Goal: Transaction & Acquisition: Purchase product/service

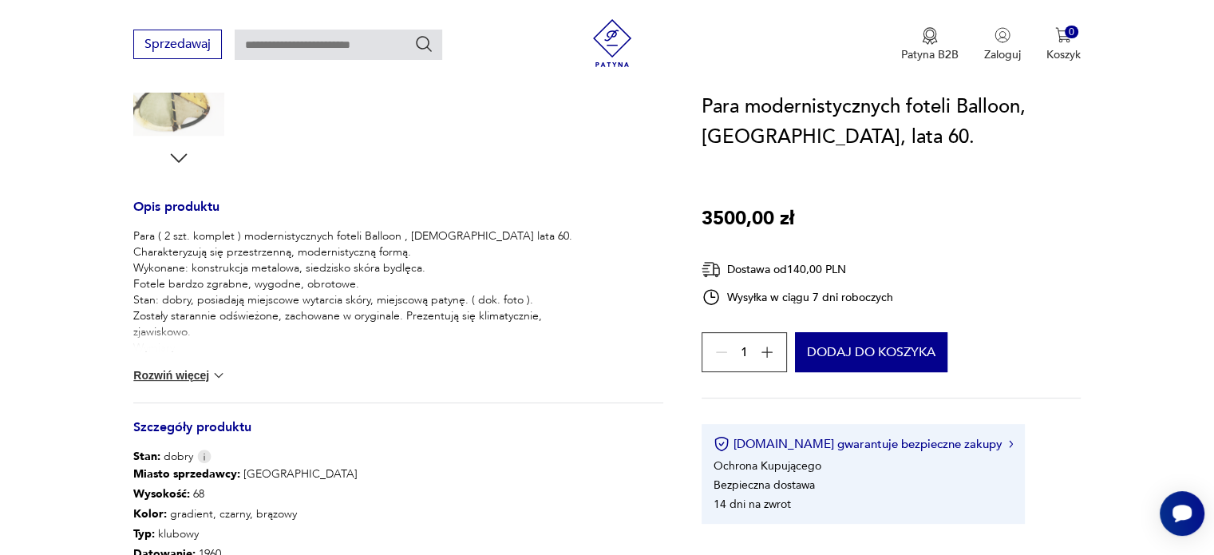
scroll to position [558, 0]
click at [191, 373] on button "Rozwiń więcej" at bounding box center [179, 373] width 93 height 16
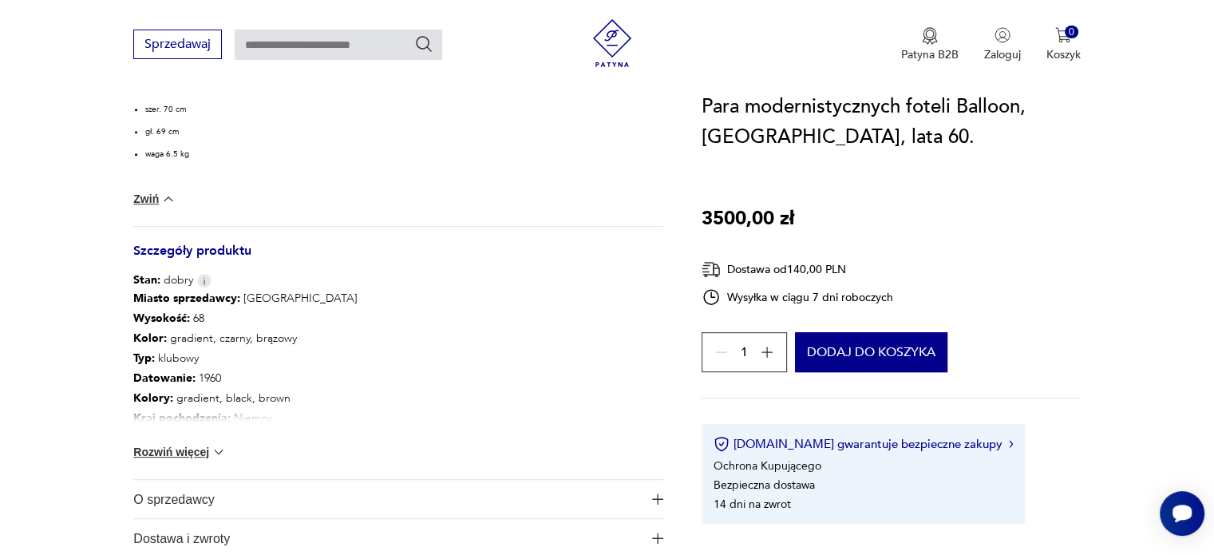
scroll to position [878, 0]
click at [188, 448] on button "Rozwiń więcej" at bounding box center [179, 449] width 93 height 16
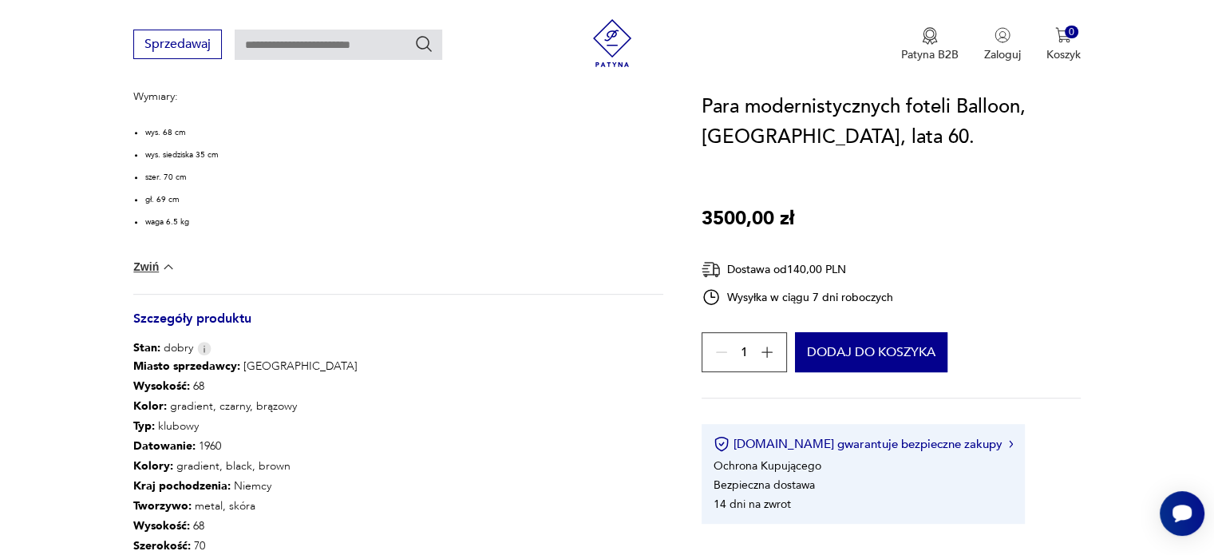
scroll to position [718, 0]
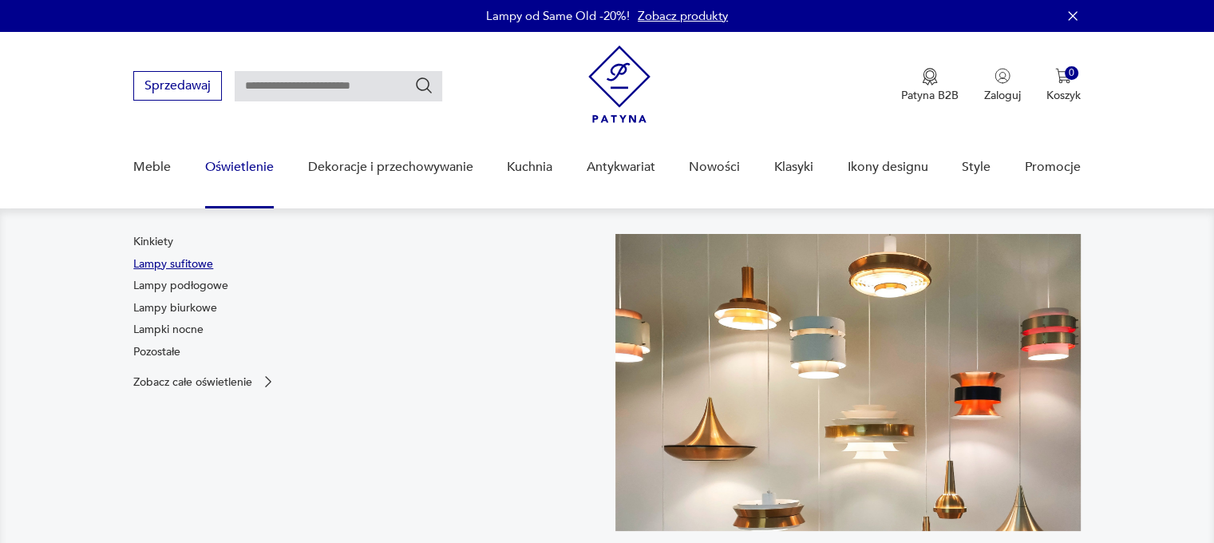
click at [188, 264] on link "Lampy sufitowe" at bounding box center [173, 264] width 80 height 16
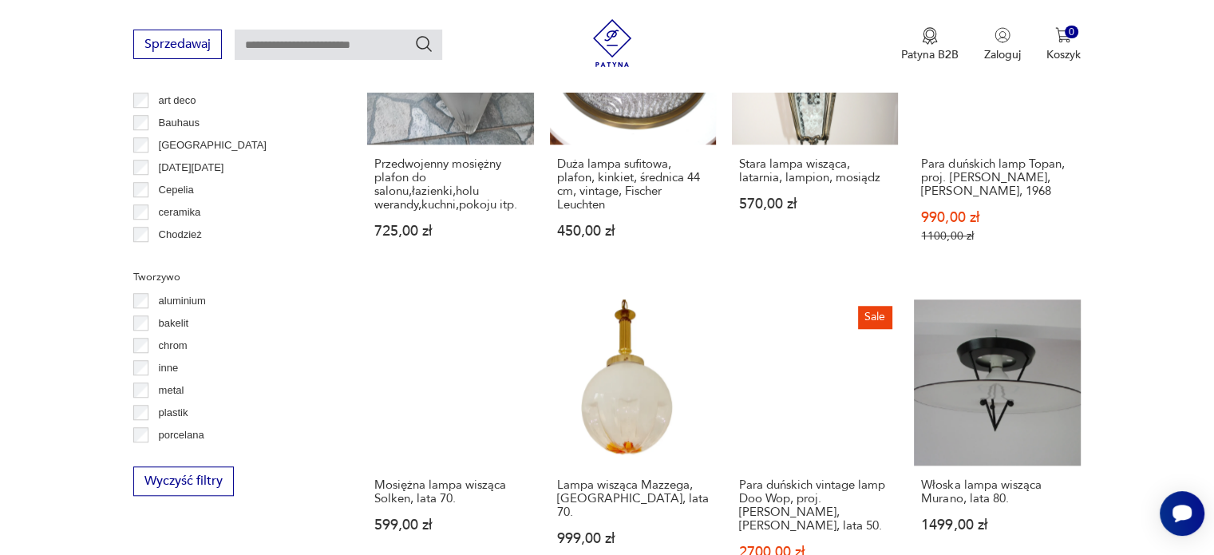
scroll to position [1379, 0]
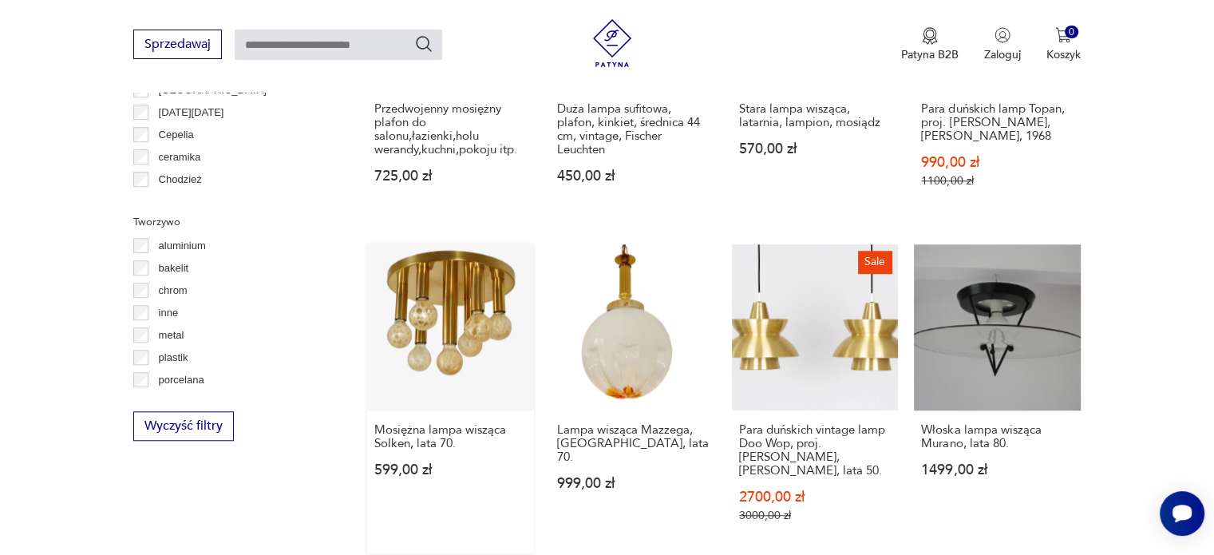
click at [453, 340] on link "Mosiężna lampa wisząca Solken, lata 70. 599,00 zł" at bounding box center [450, 398] width 166 height 309
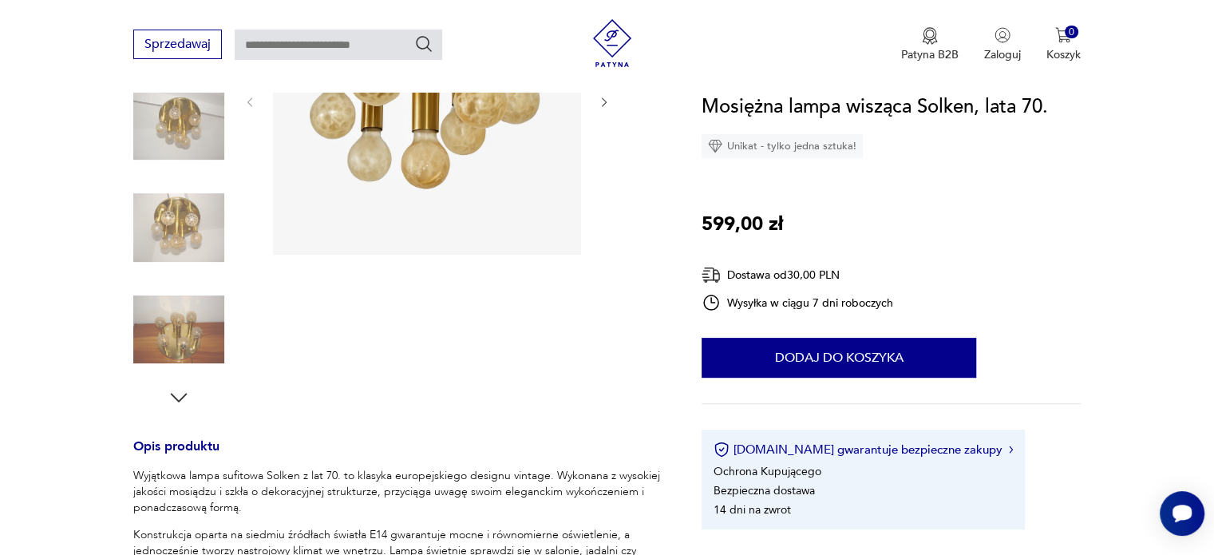
scroll to position [319, 0]
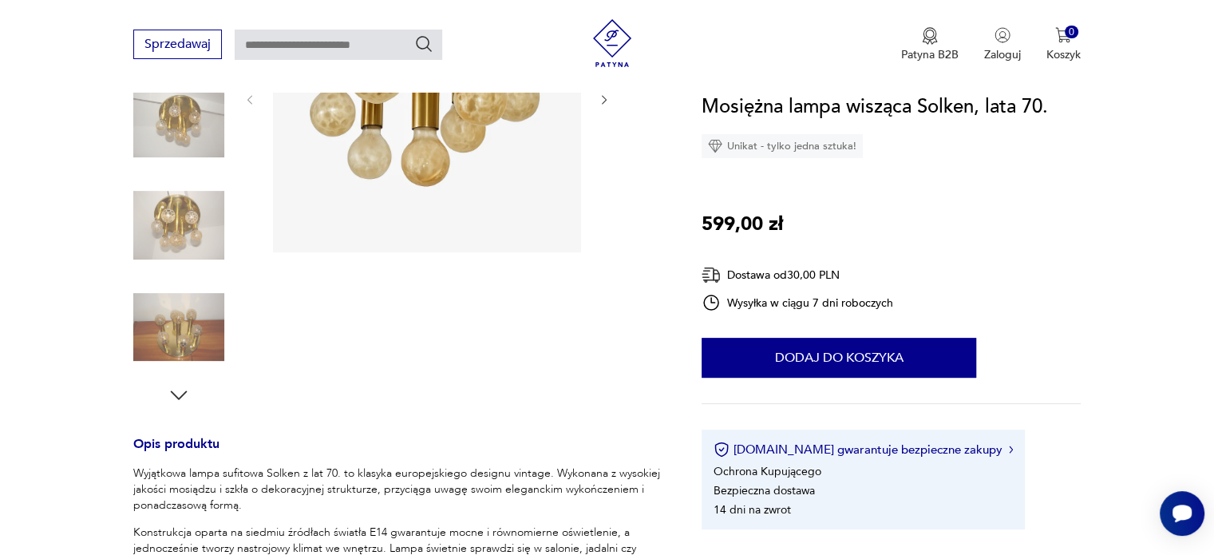
click at [182, 398] on icon "button" at bounding box center [179, 395] width 24 height 24
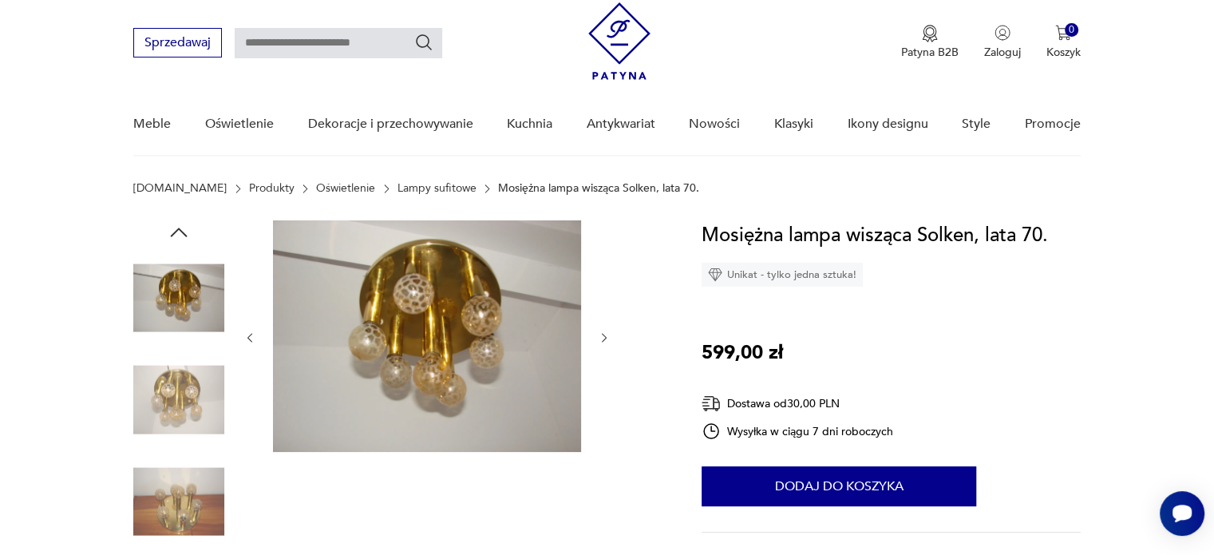
scroll to position [41, 0]
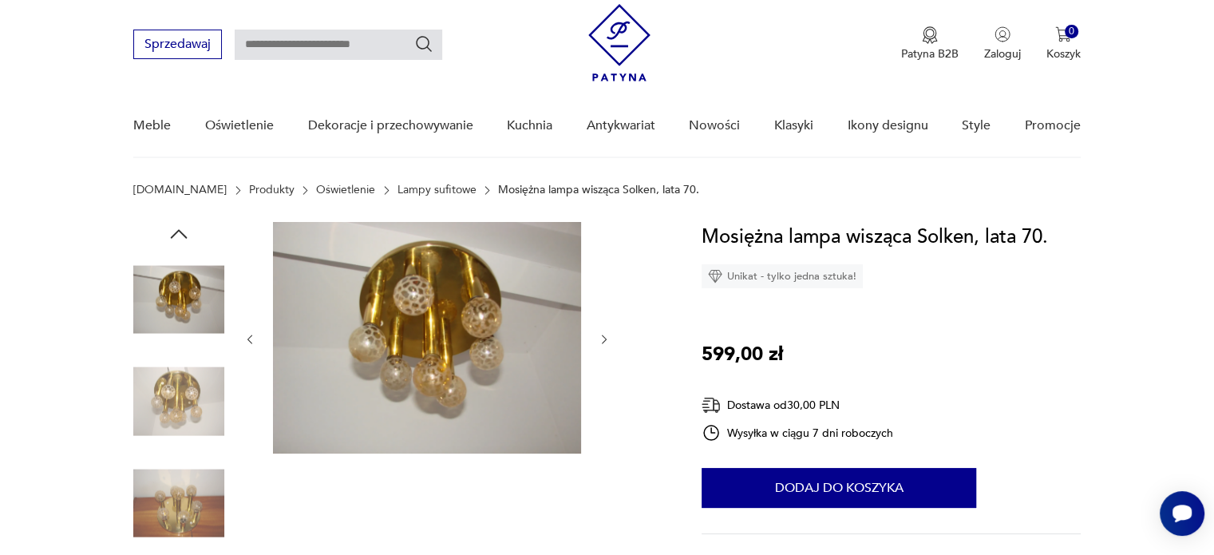
click at [608, 334] on icon "button" at bounding box center [605, 340] width 14 height 14
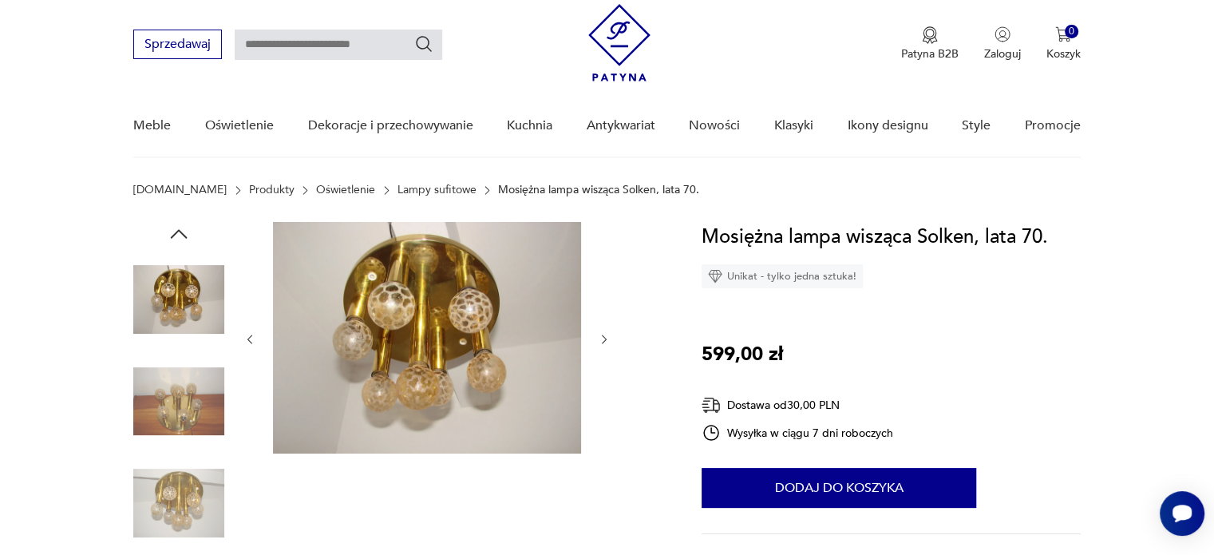
click at [608, 334] on icon "button" at bounding box center [605, 340] width 14 height 14
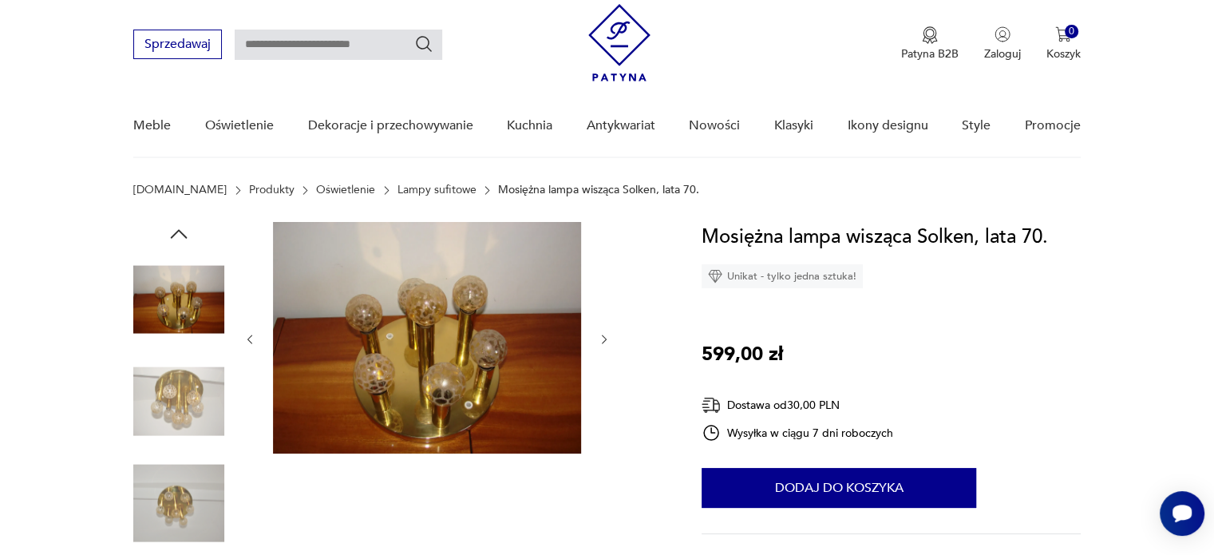
click at [608, 334] on icon "button" at bounding box center [605, 340] width 14 height 14
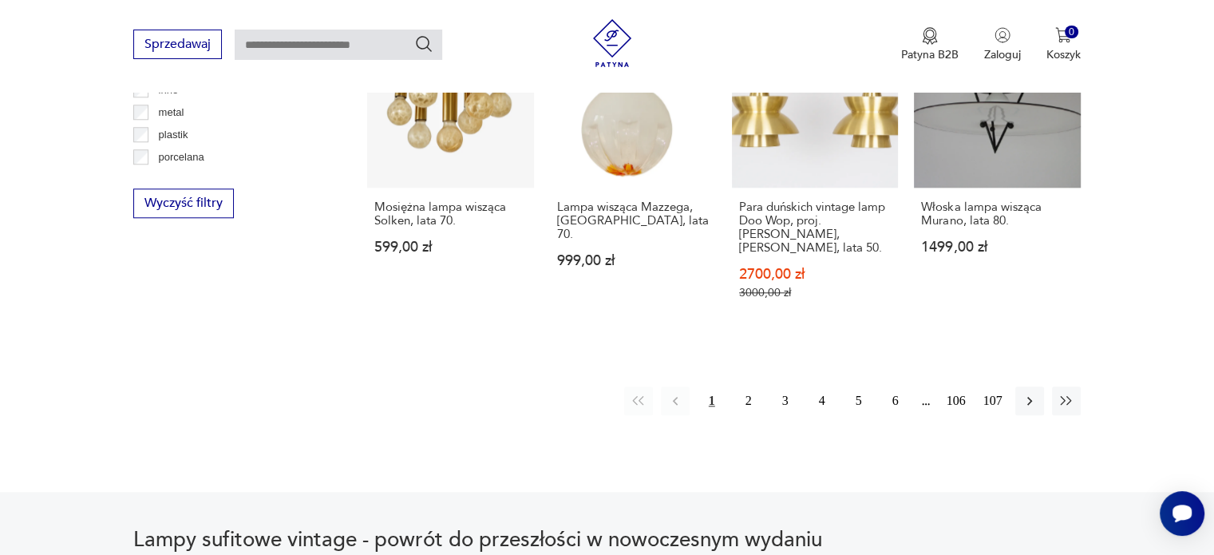
scroll to position [1699, 0]
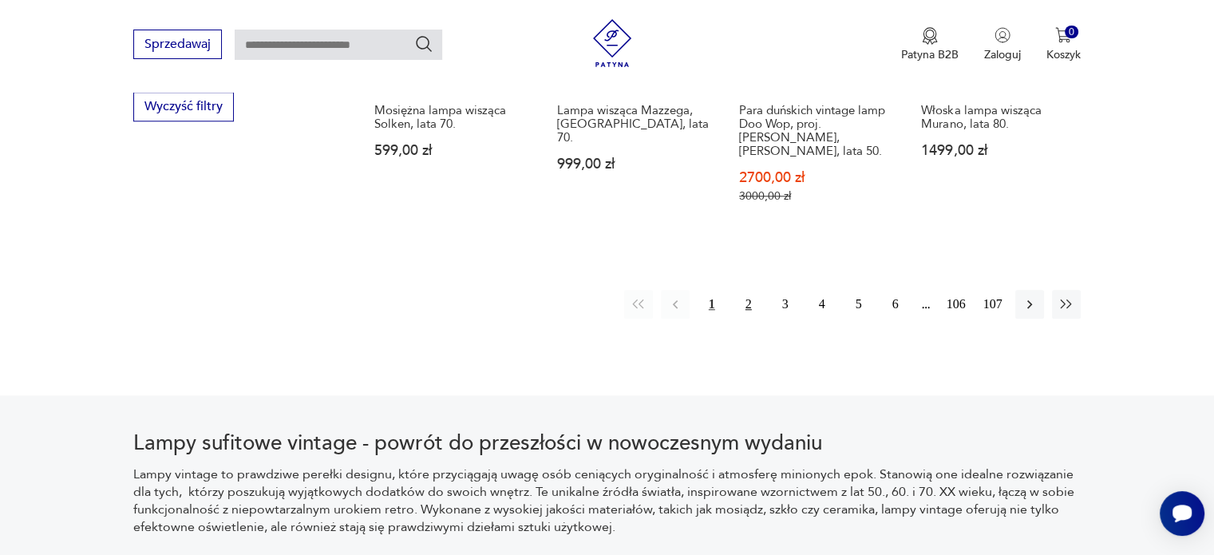
click at [744, 290] on button "2" at bounding box center [748, 304] width 29 height 29
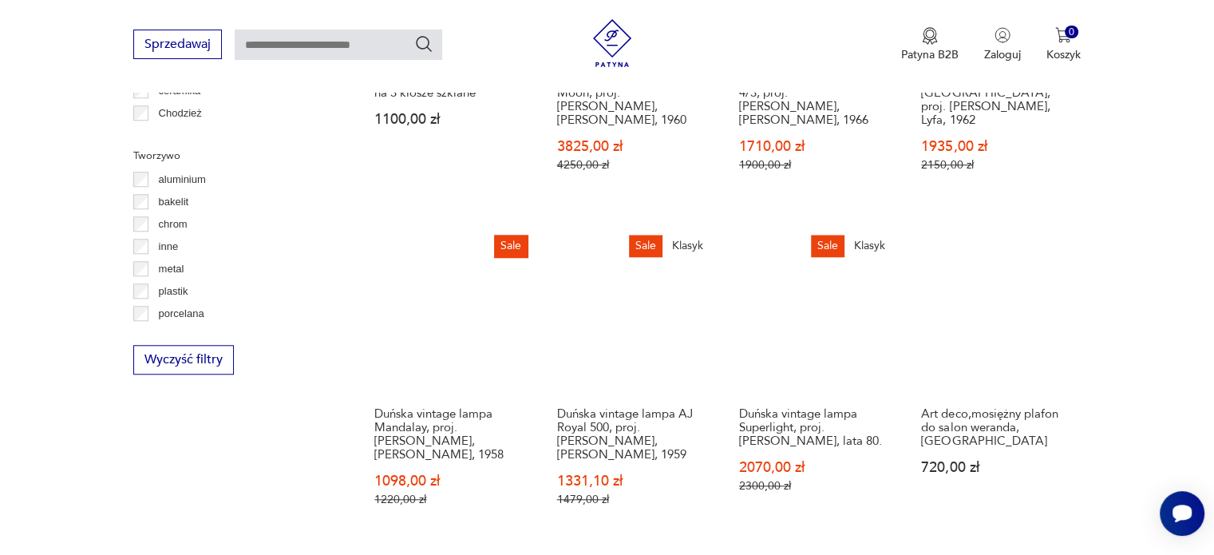
scroll to position [1493, 0]
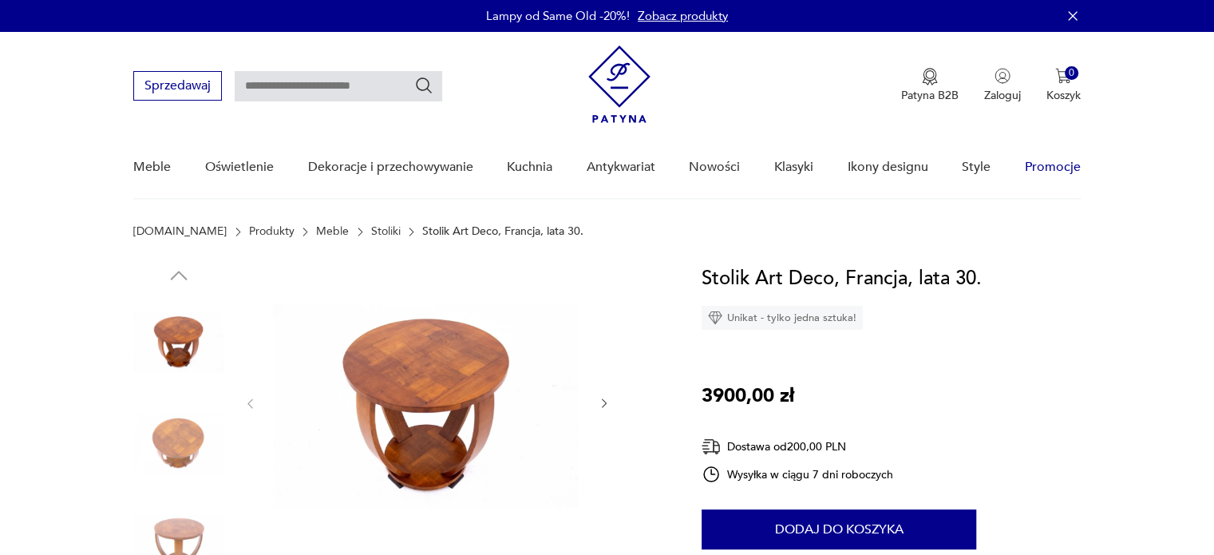
click at [1061, 165] on link "Promocje" at bounding box center [1052, 166] width 56 height 61
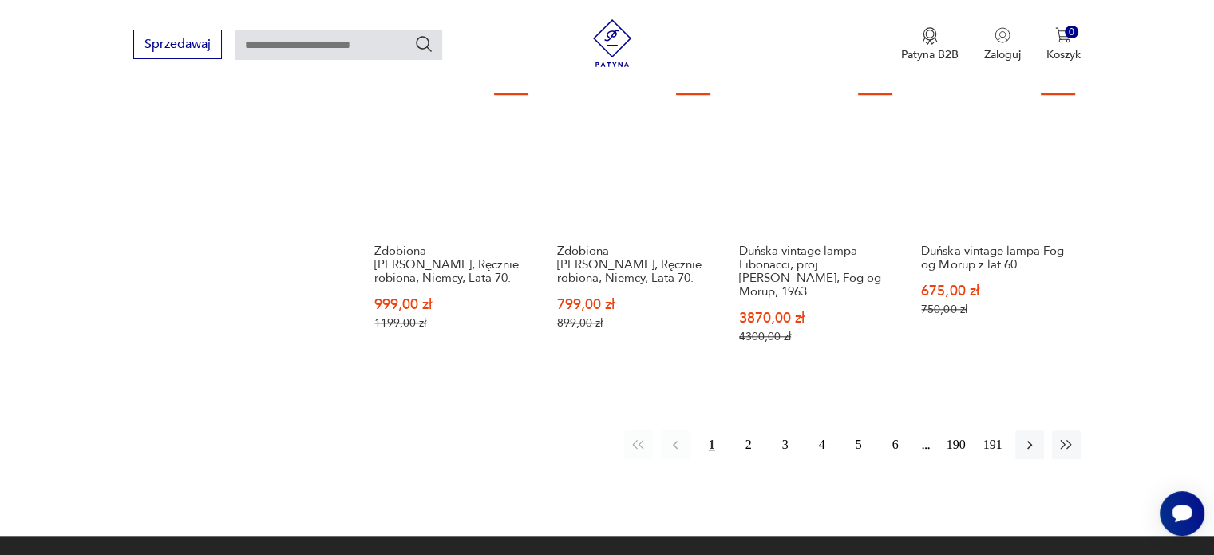
scroll to position [1507, 0]
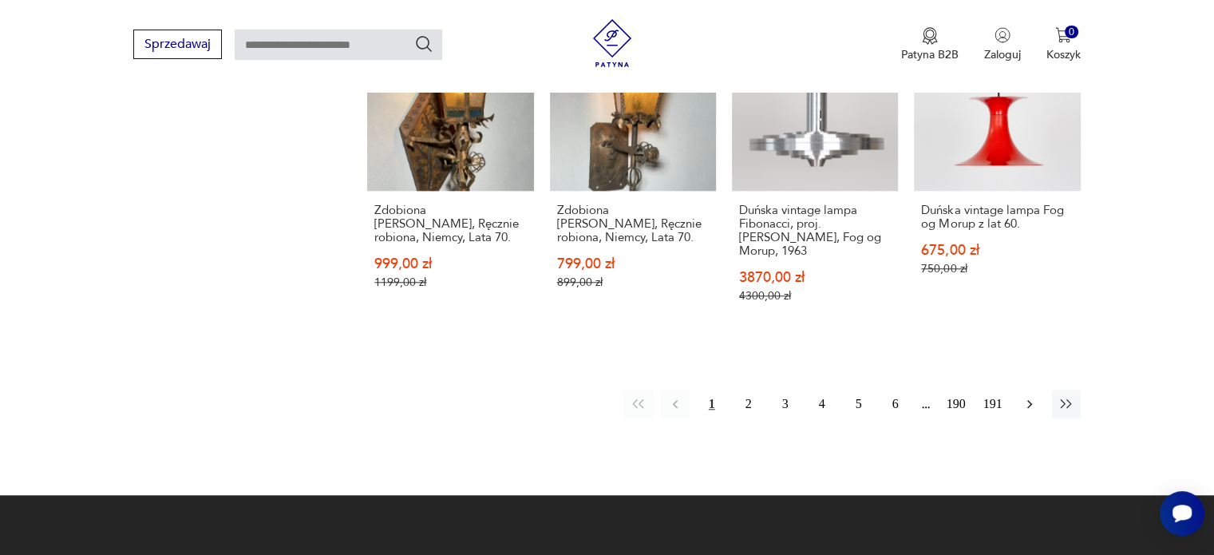
click at [1032, 396] on icon "button" at bounding box center [1029, 404] width 16 height 16
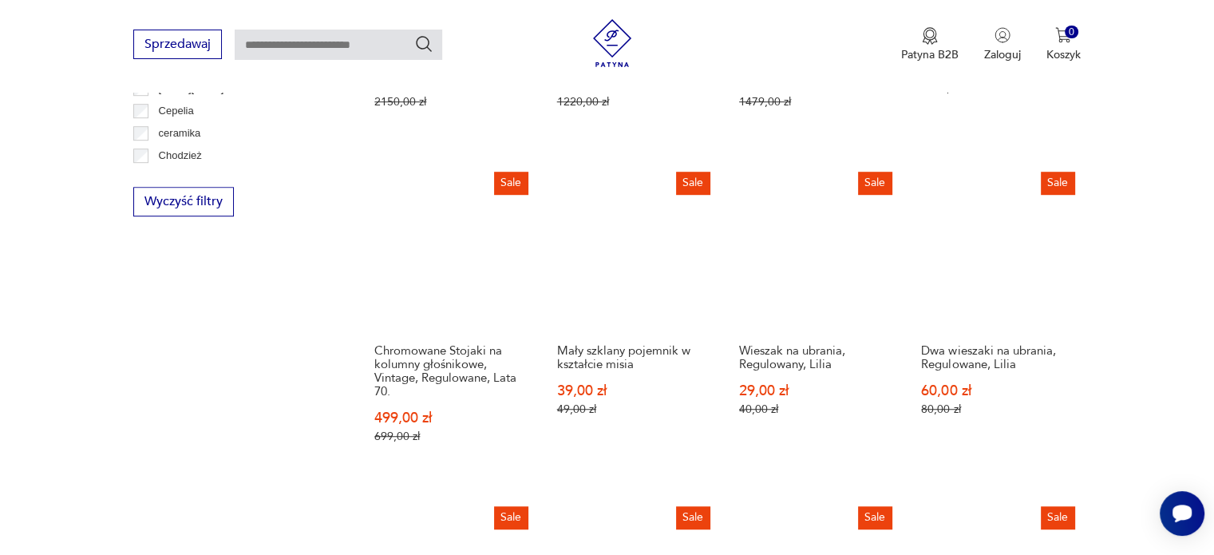
scroll to position [1004, 0]
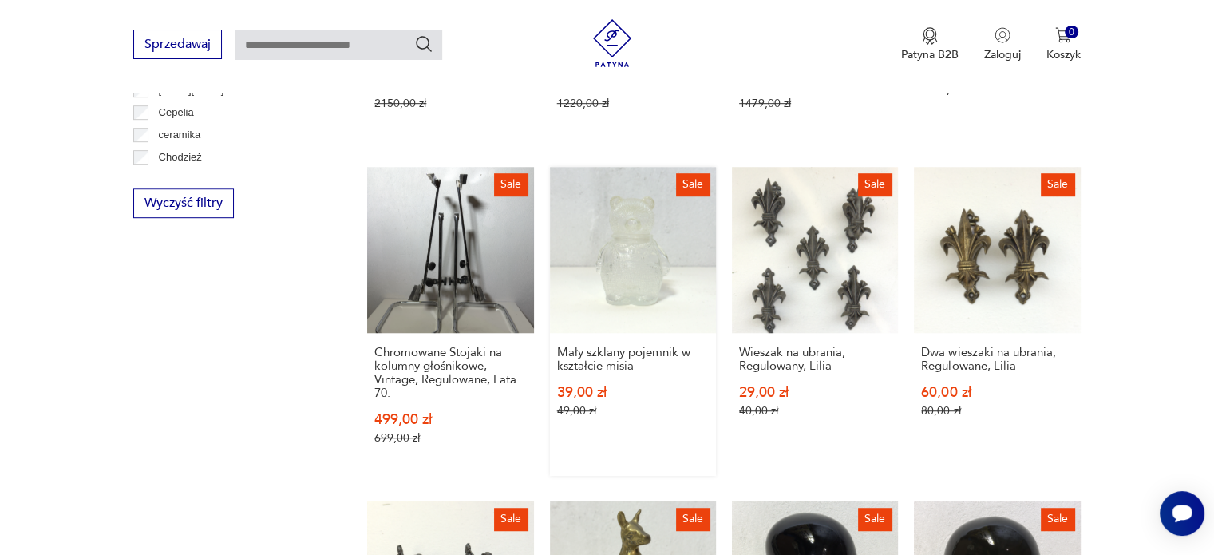
click at [650, 261] on link "Sale Mały szklany pojemnik w kształcie misia 39,00 zł 49,00 zł" at bounding box center [633, 321] width 166 height 309
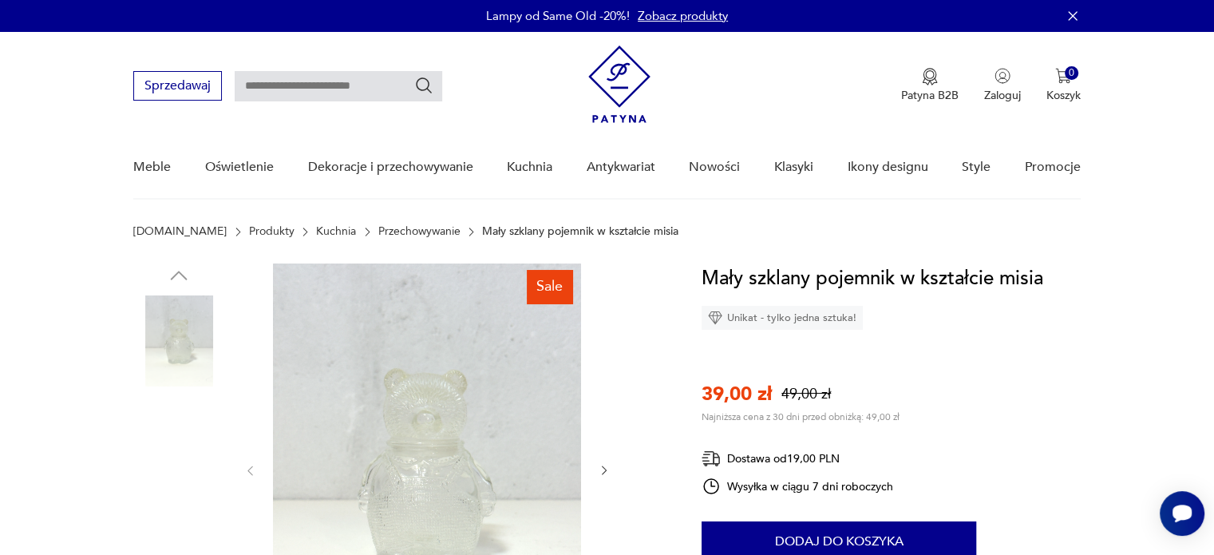
scroll to position [160, 0]
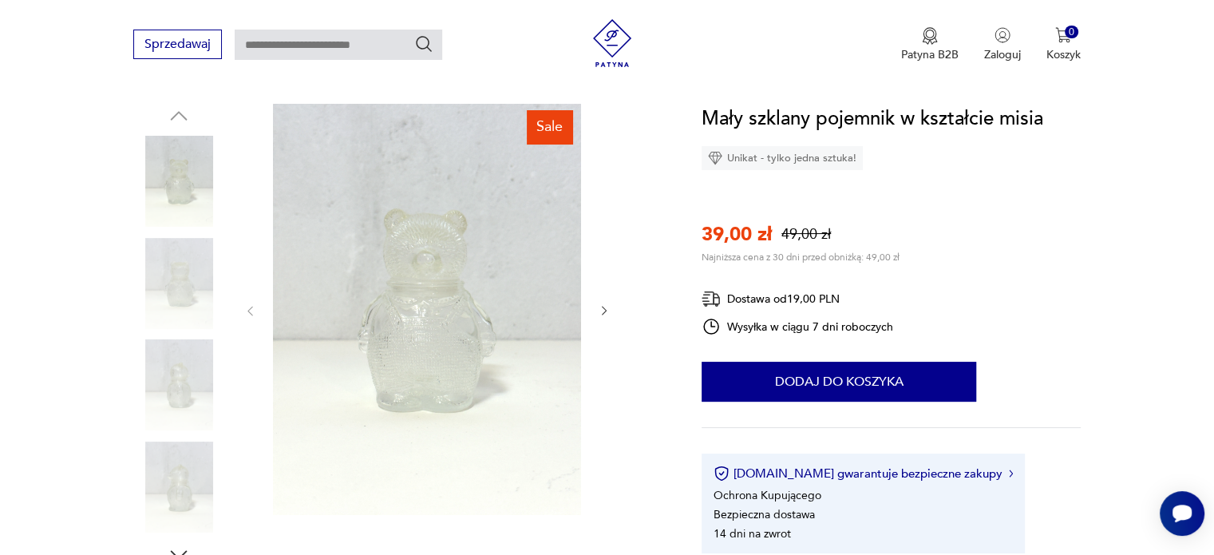
click at [602, 306] on icon "button" at bounding box center [604, 311] width 5 height 10
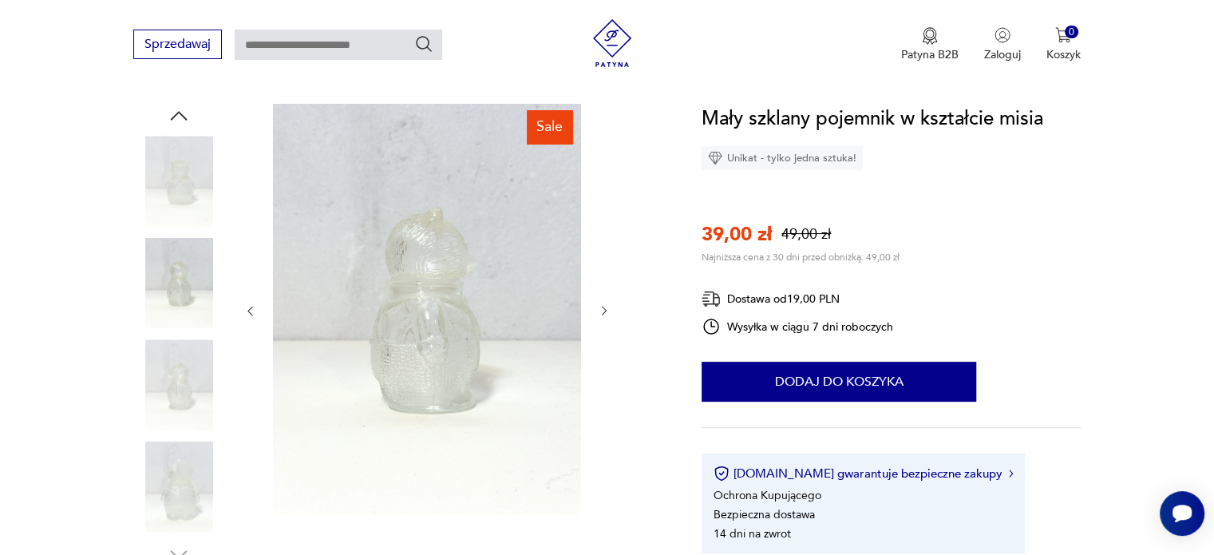
click at [602, 306] on icon "button" at bounding box center [604, 311] width 5 height 10
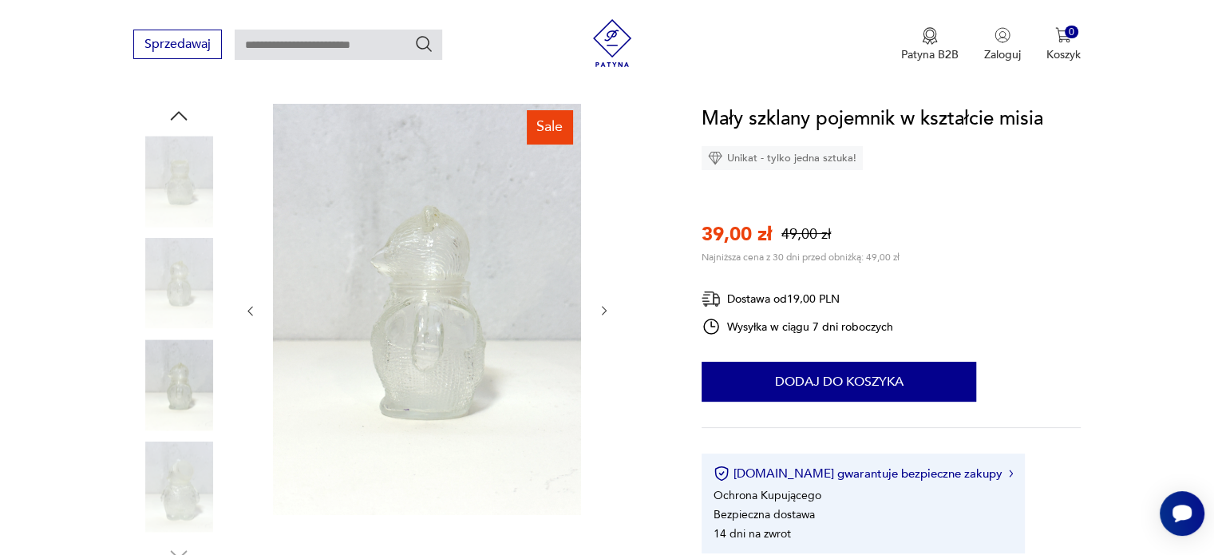
click at [602, 306] on icon "button" at bounding box center [604, 311] width 5 height 10
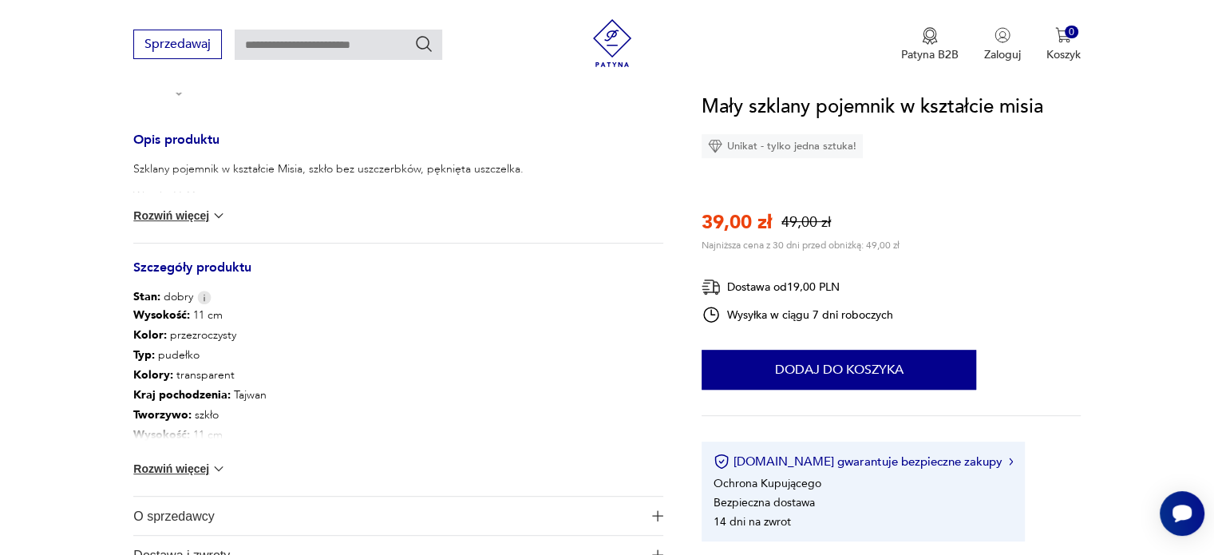
scroll to position [638, 0]
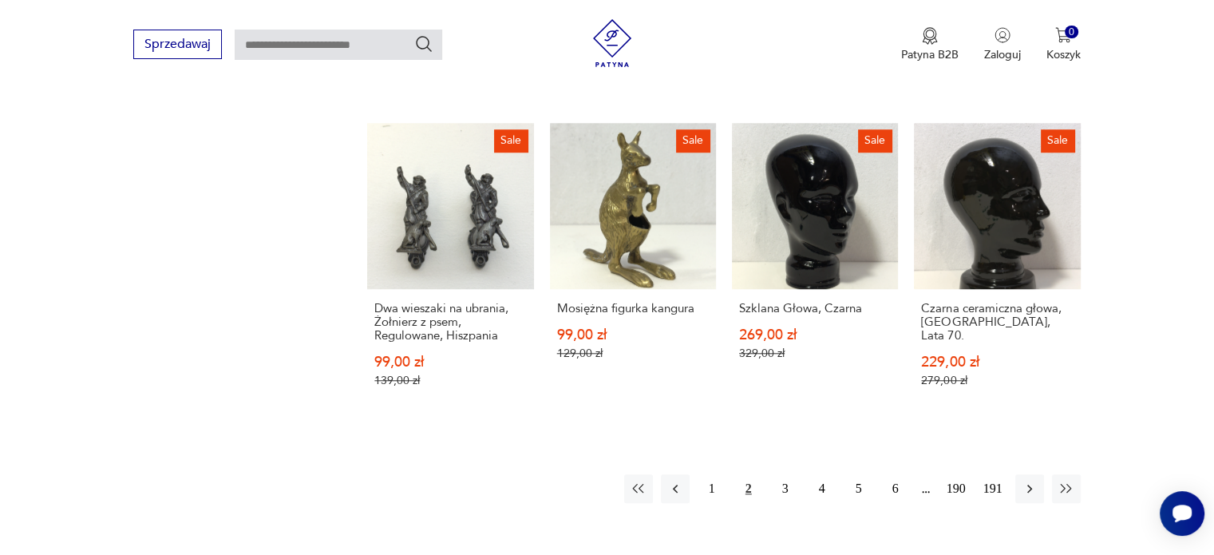
scroll to position [1403, 0]
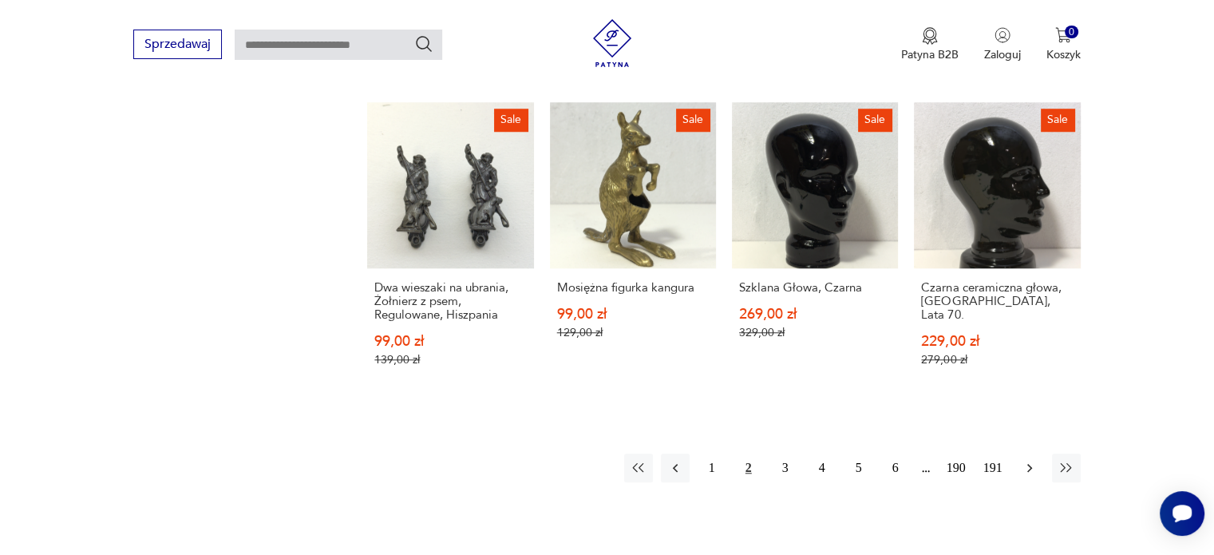
click at [1028, 460] on icon "button" at bounding box center [1029, 468] width 16 height 16
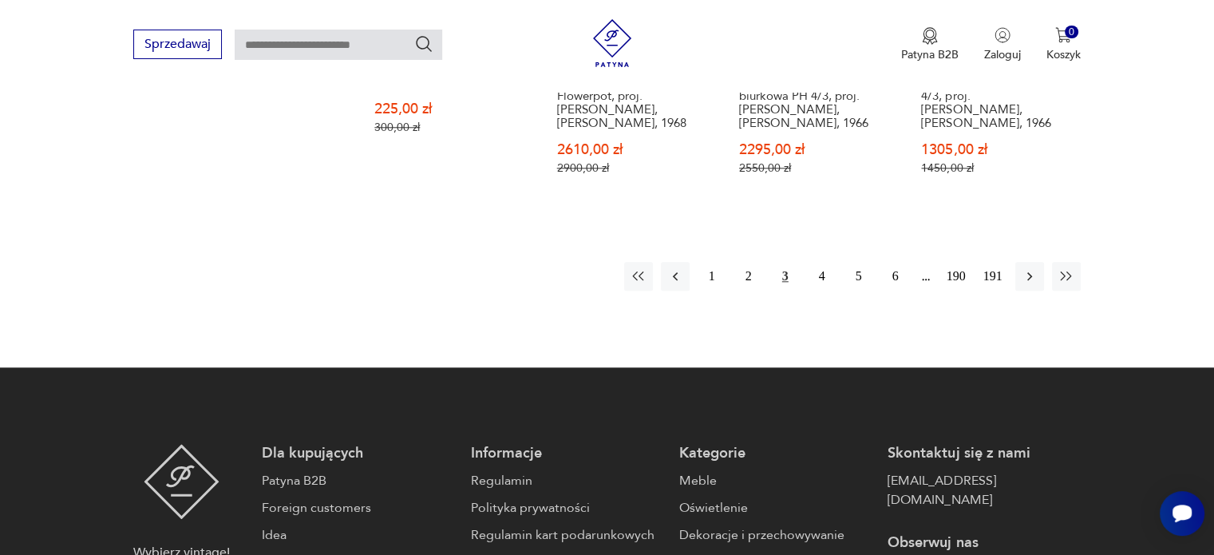
scroll to position [1642, 0]
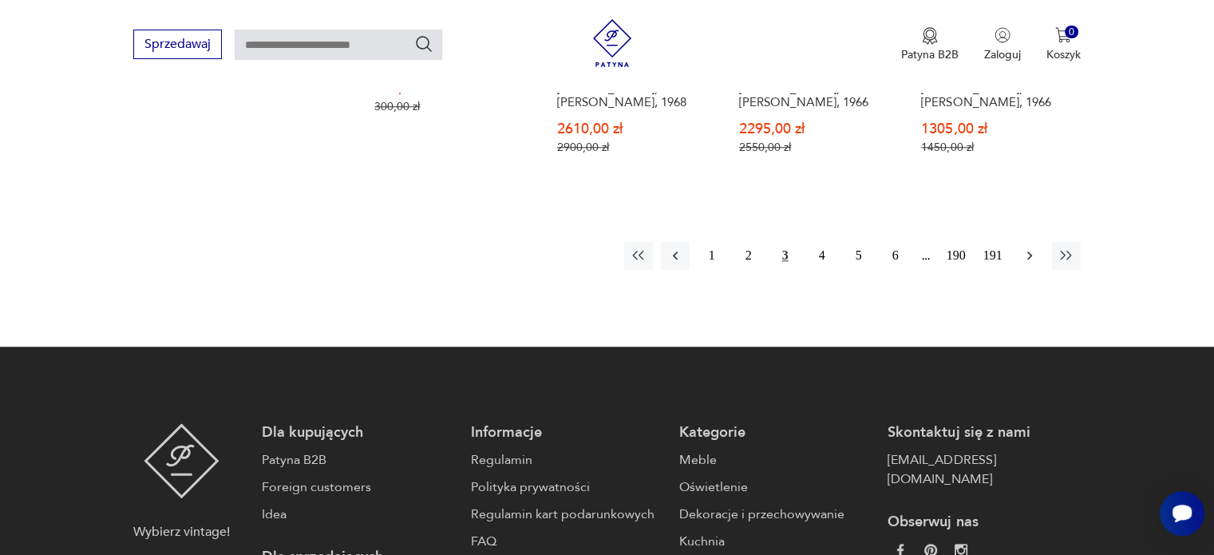
click at [1029, 251] on icon "button" at bounding box center [1029, 255] width 5 height 9
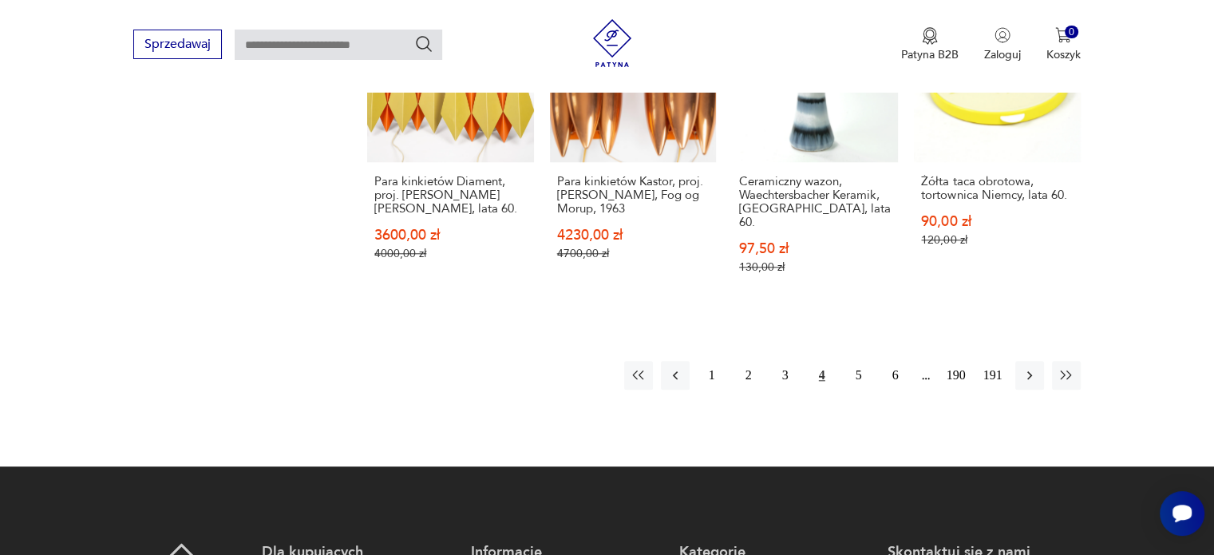
scroll to position [1530, 0]
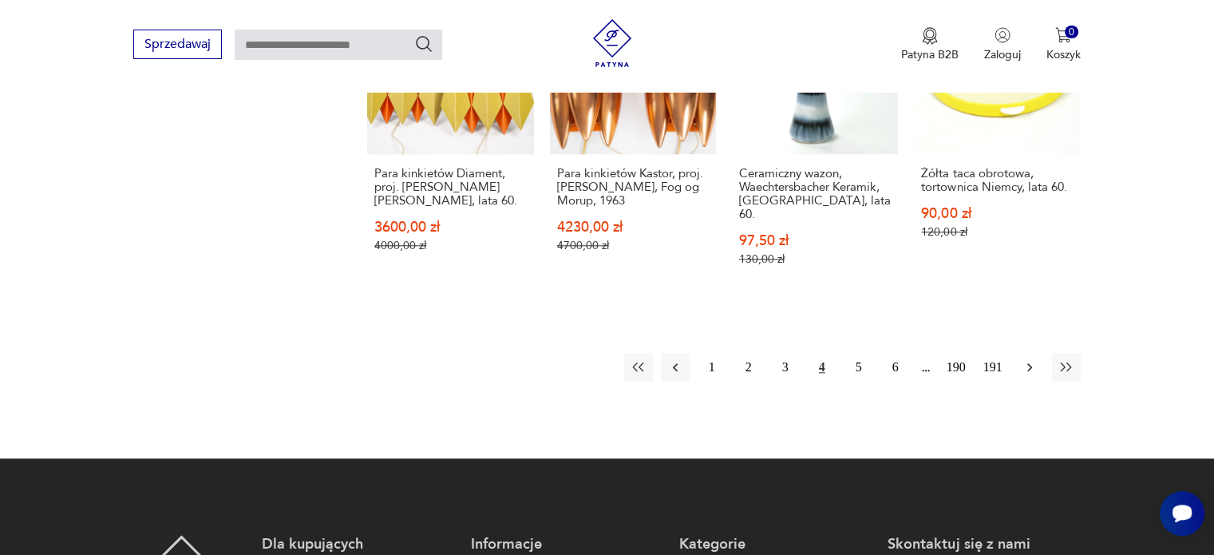
click at [1028, 359] on icon "button" at bounding box center [1029, 367] width 16 height 16
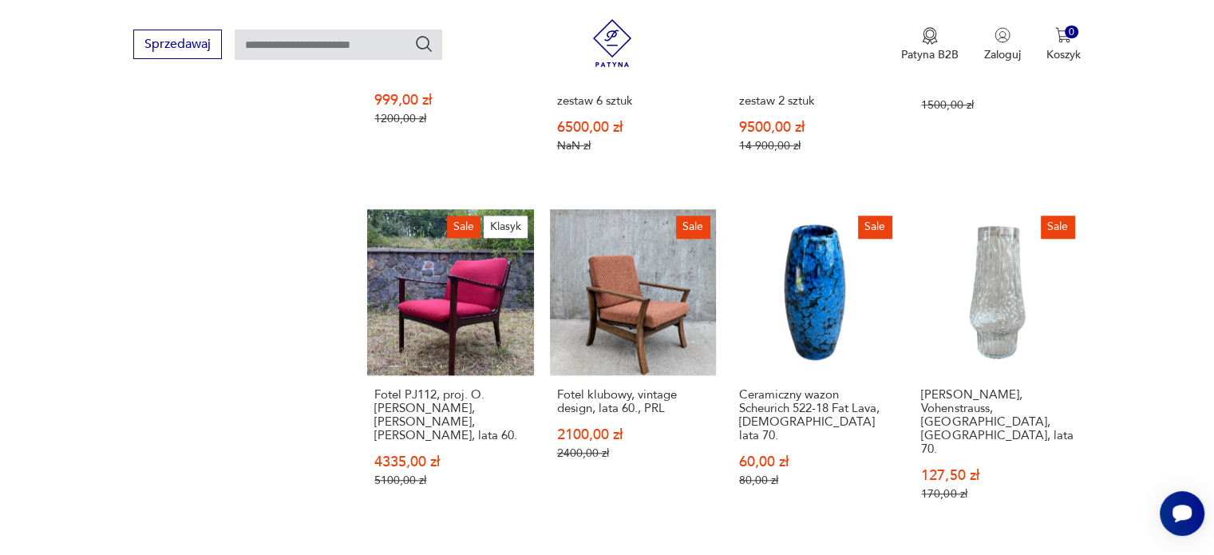
scroll to position [1365, 0]
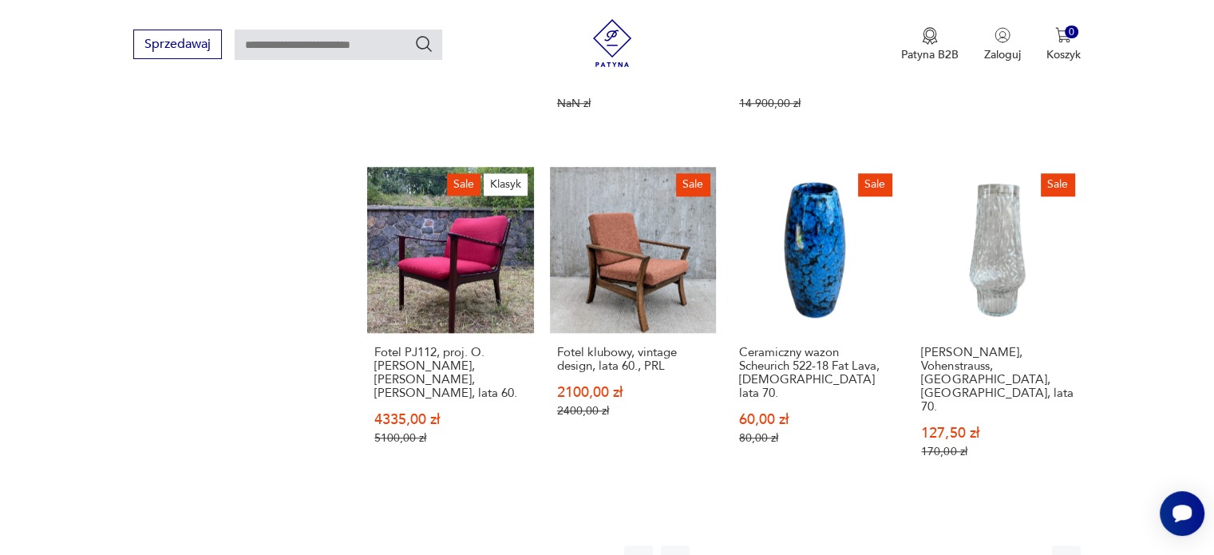
click at [1025, 551] on icon "button" at bounding box center [1029, 559] width 16 height 16
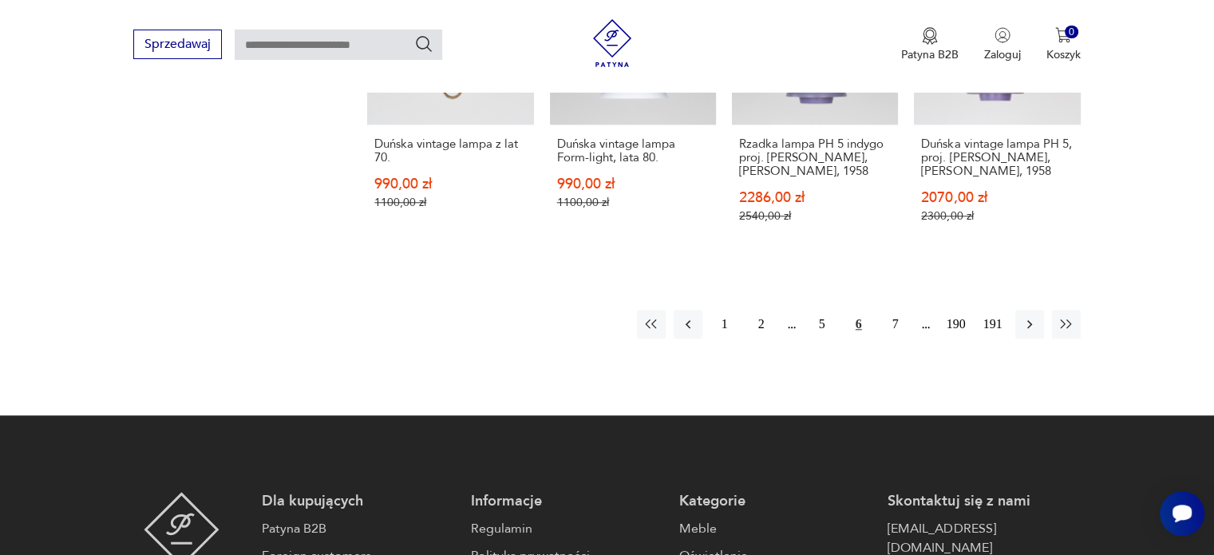
scroll to position [1626, 0]
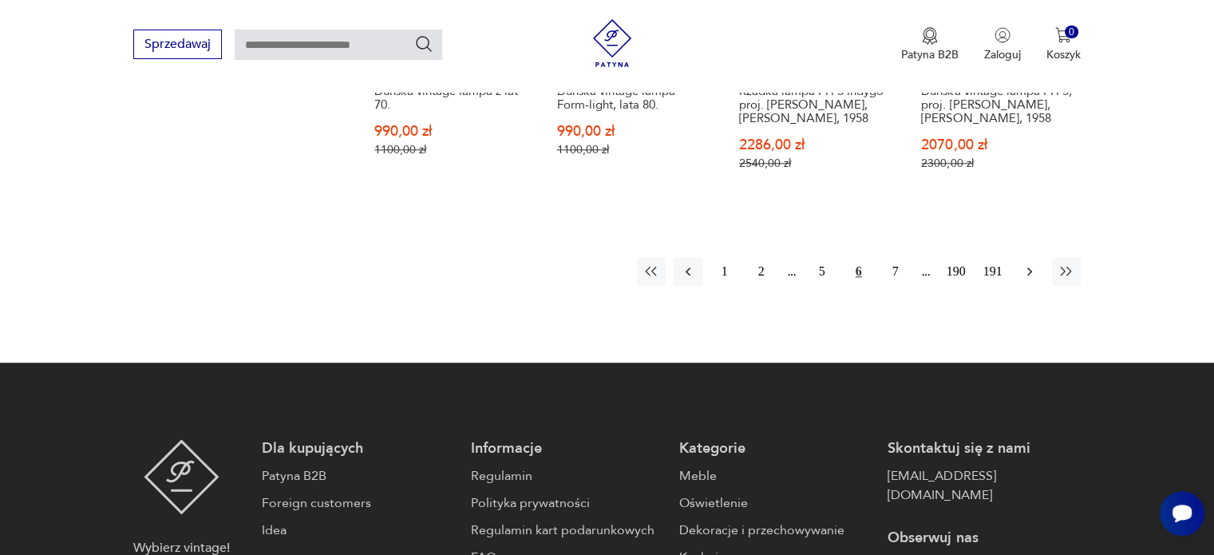
click at [1024, 263] on icon "button" at bounding box center [1029, 271] width 16 height 16
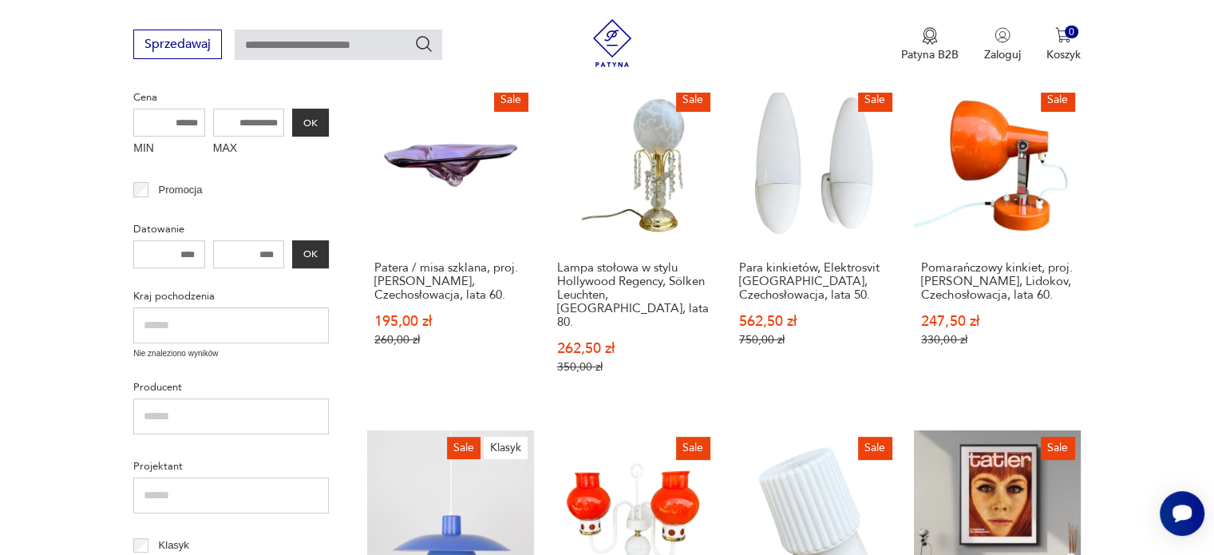
scroll to position [381, 0]
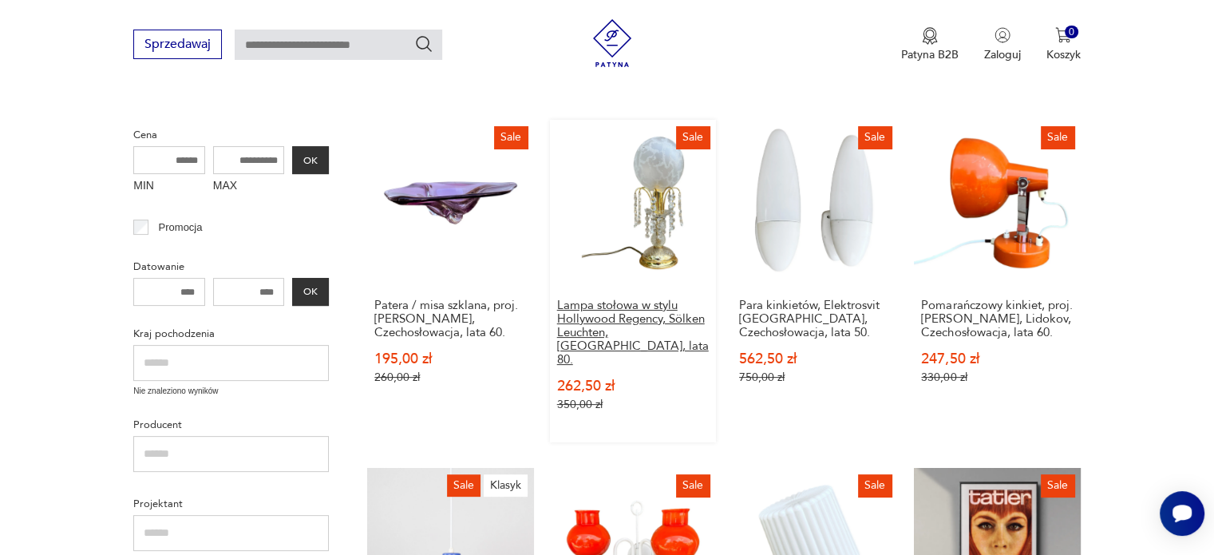
click at [645, 315] on h3 "Lampa stołowa w stylu Hollywood Regency, Sölken Leuchten, Niemcy, lata 80." at bounding box center [633, 332] width 152 height 68
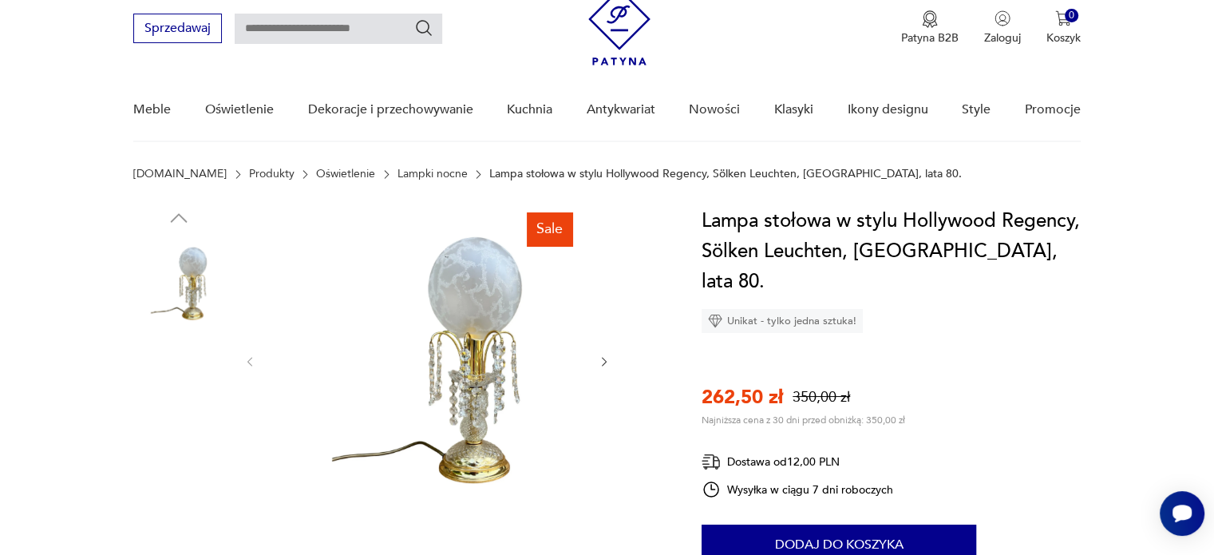
scroll to position [80, 0]
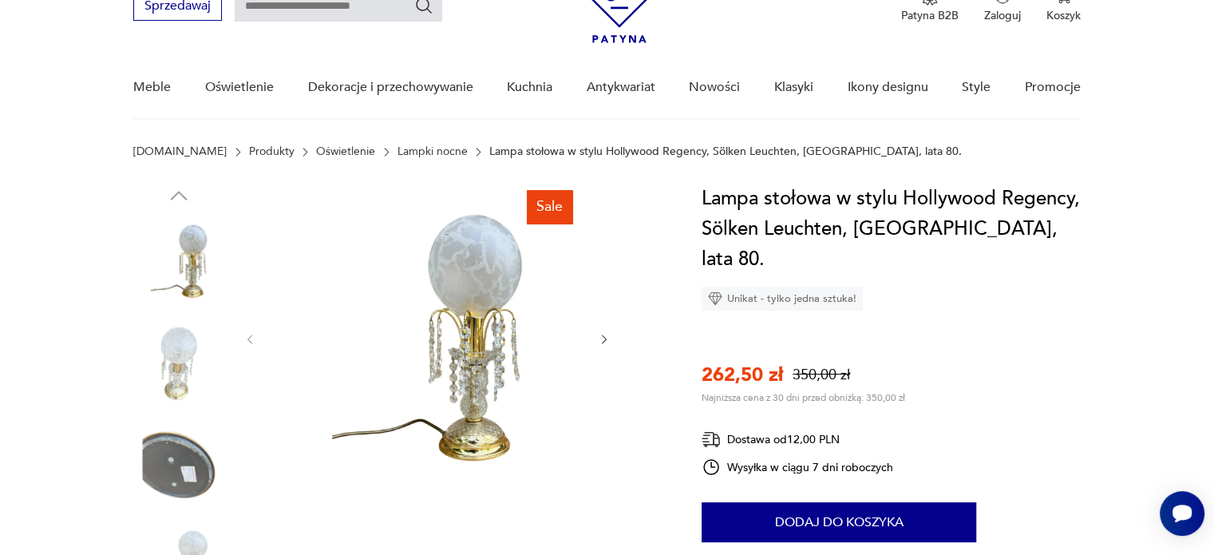
click at [599, 341] on icon "button" at bounding box center [605, 340] width 14 height 14
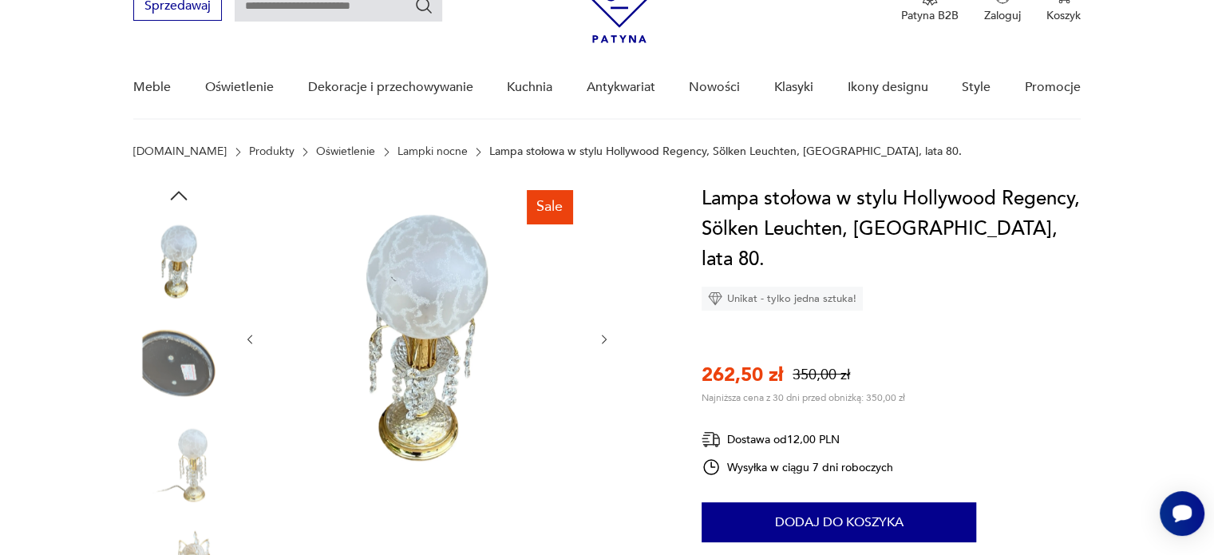
click at [599, 341] on icon "button" at bounding box center [605, 340] width 14 height 14
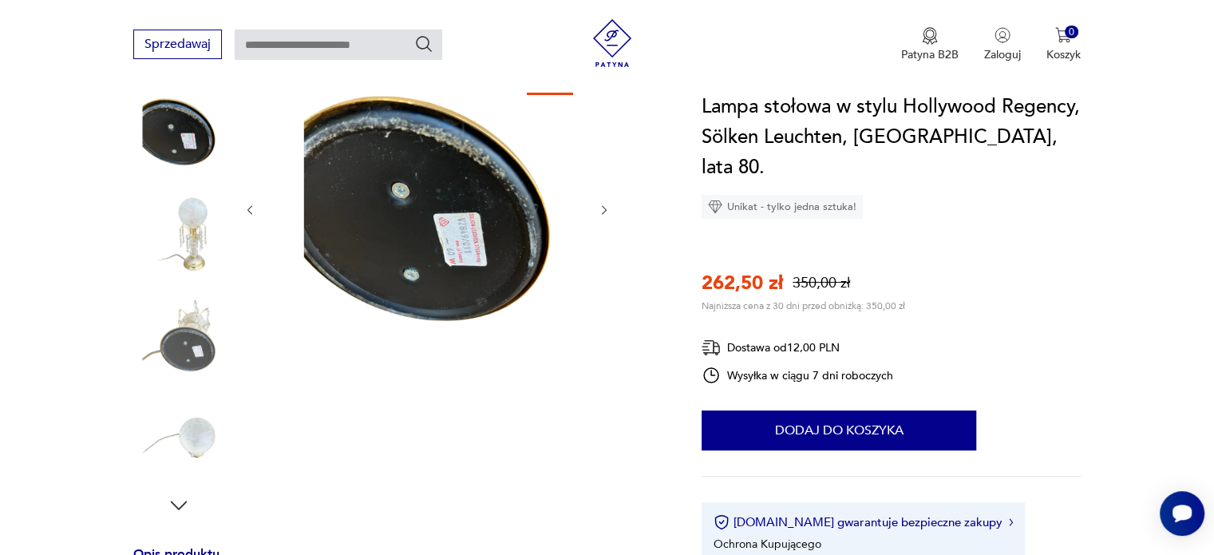
scroll to position [160, 0]
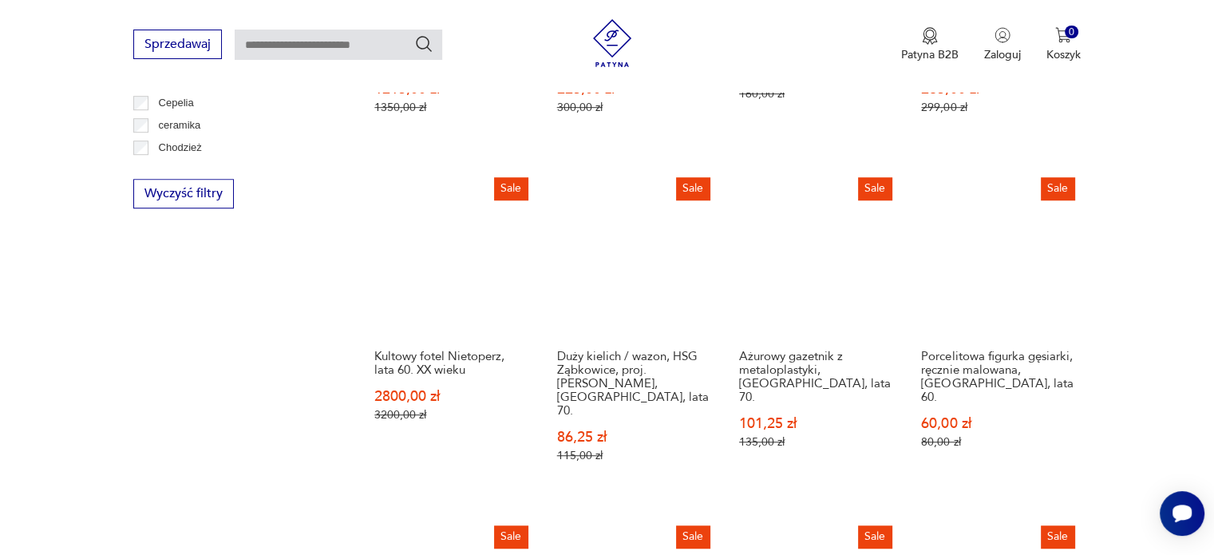
scroll to position [1020, 0]
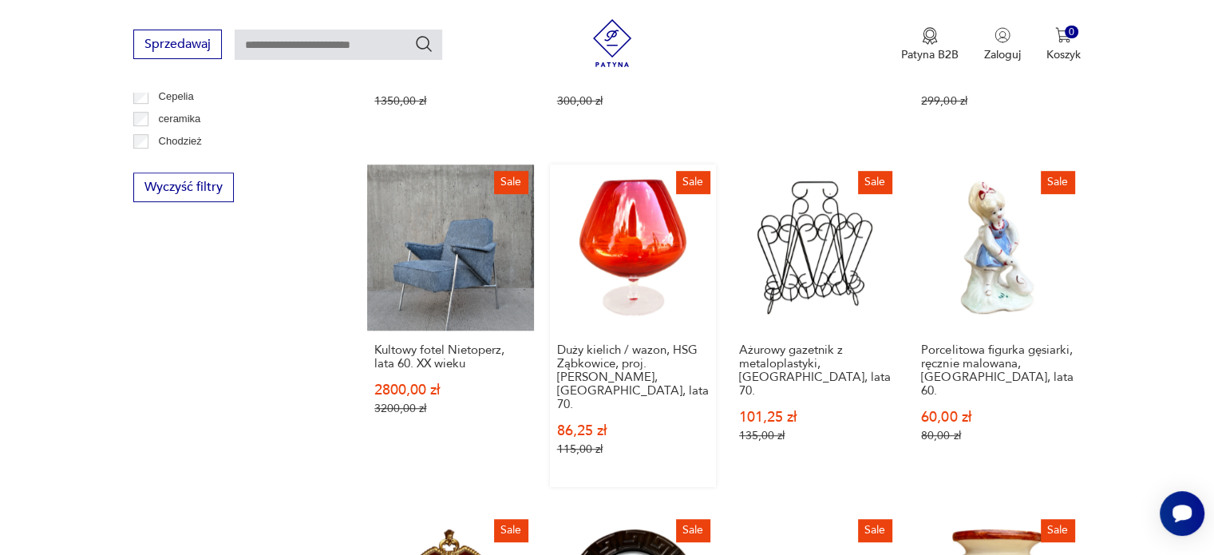
click at [651, 204] on link "Sale Duży kielich / wazon, HSG Ząbkowice, proj. Ludwik Fiedorowicz, Polska, lat…" at bounding box center [633, 325] width 166 height 322
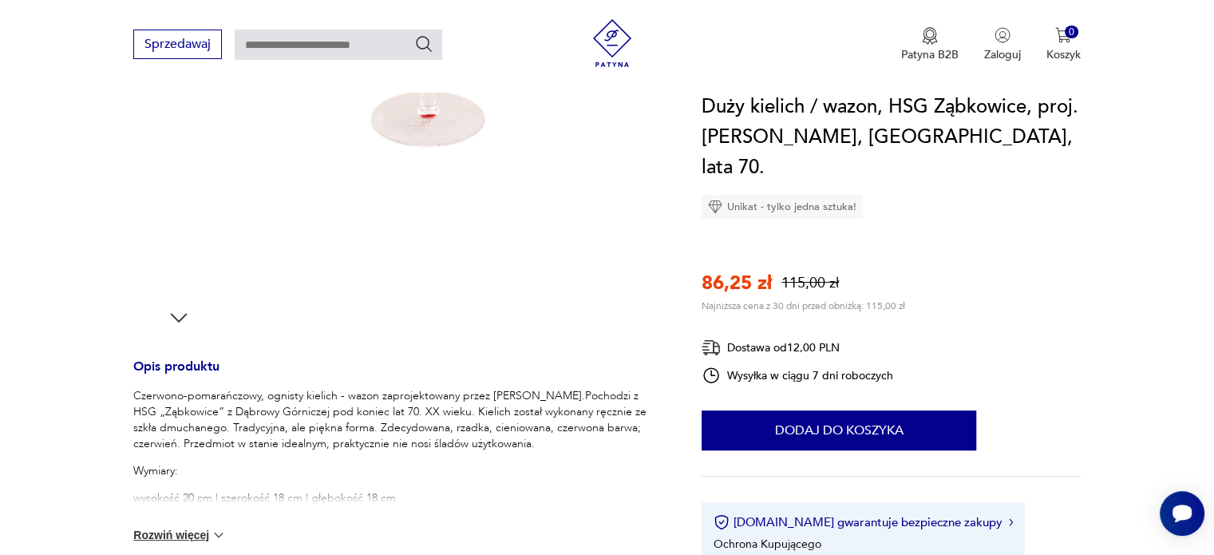
scroll to position [399, 0]
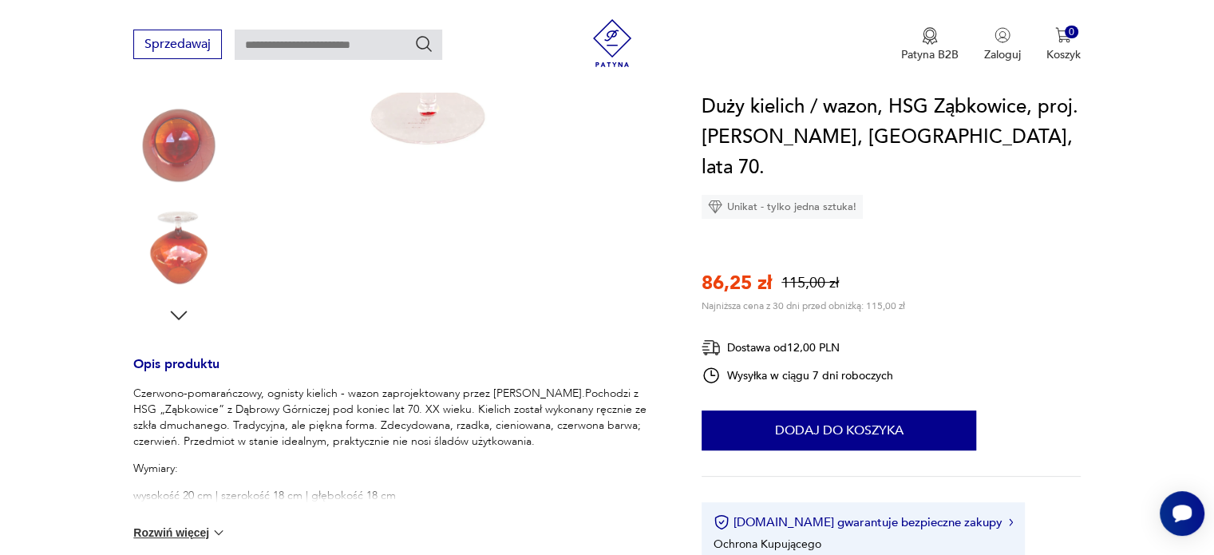
click at [200, 530] on button "Rozwiń więcej" at bounding box center [179, 532] width 93 height 16
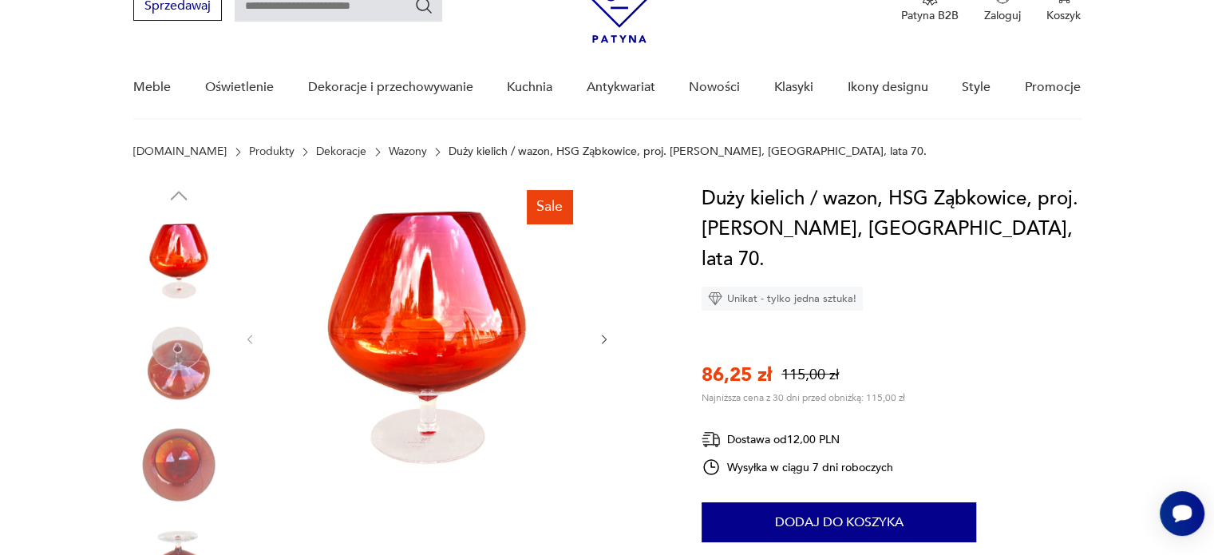
scroll to position [80, 0]
click at [602, 339] on icon "button" at bounding box center [605, 340] width 14 height 14
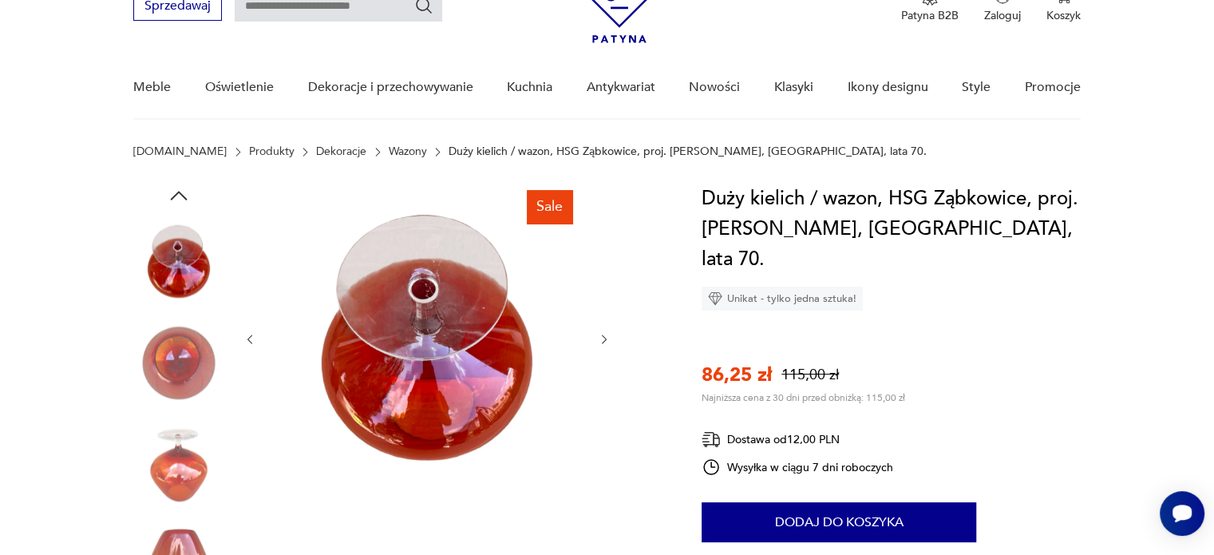
click at [602, 339] on icon "button" at bounding box center [605, 340] width 14 height 14
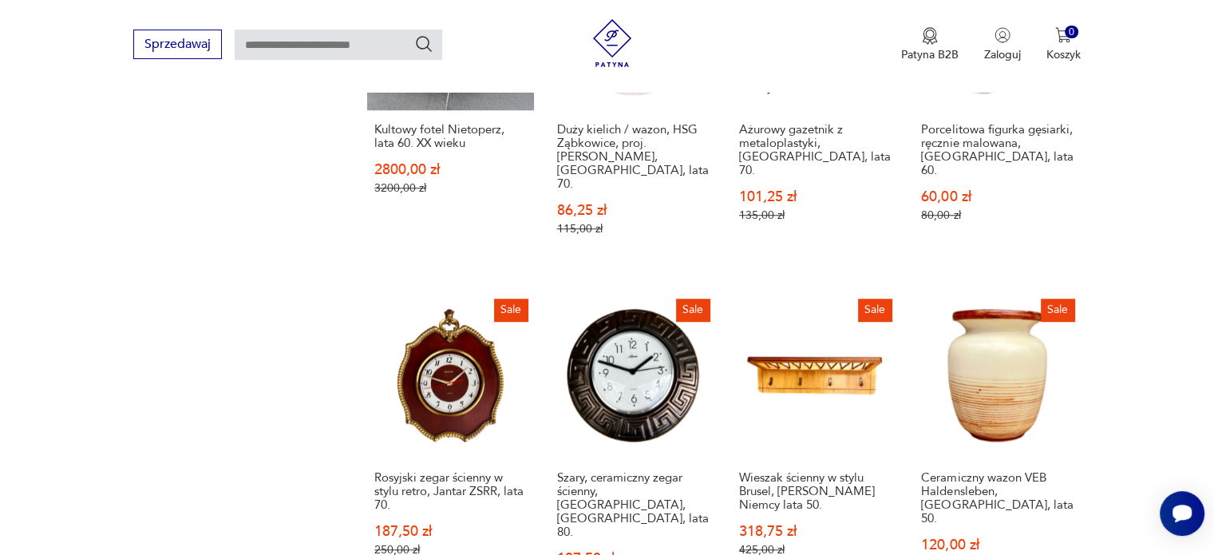
scroll to position [1339, 0]
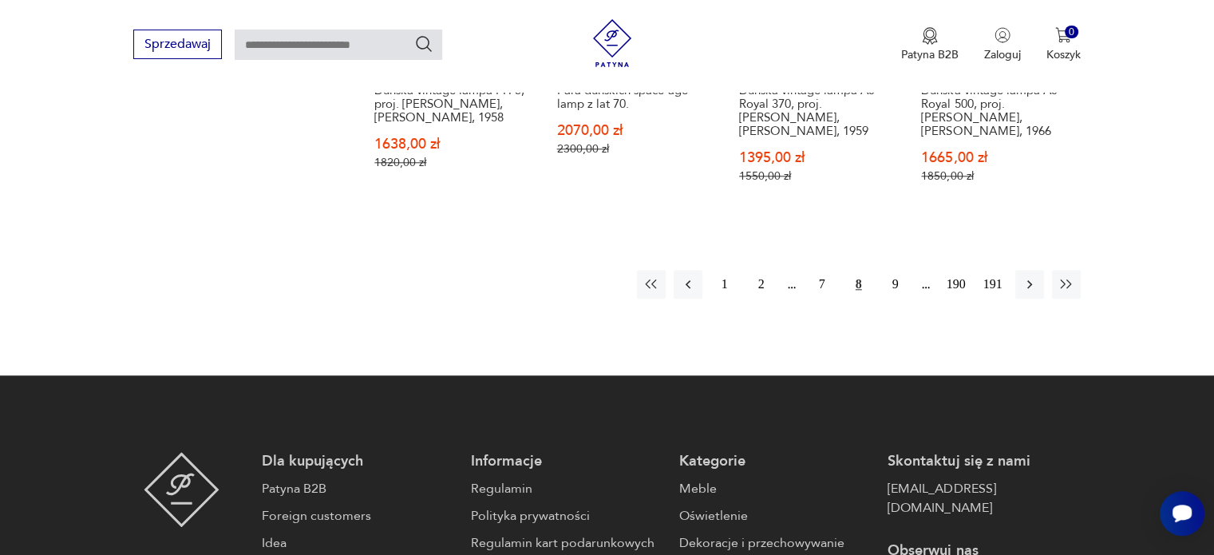
scroll to position [1642, 0]
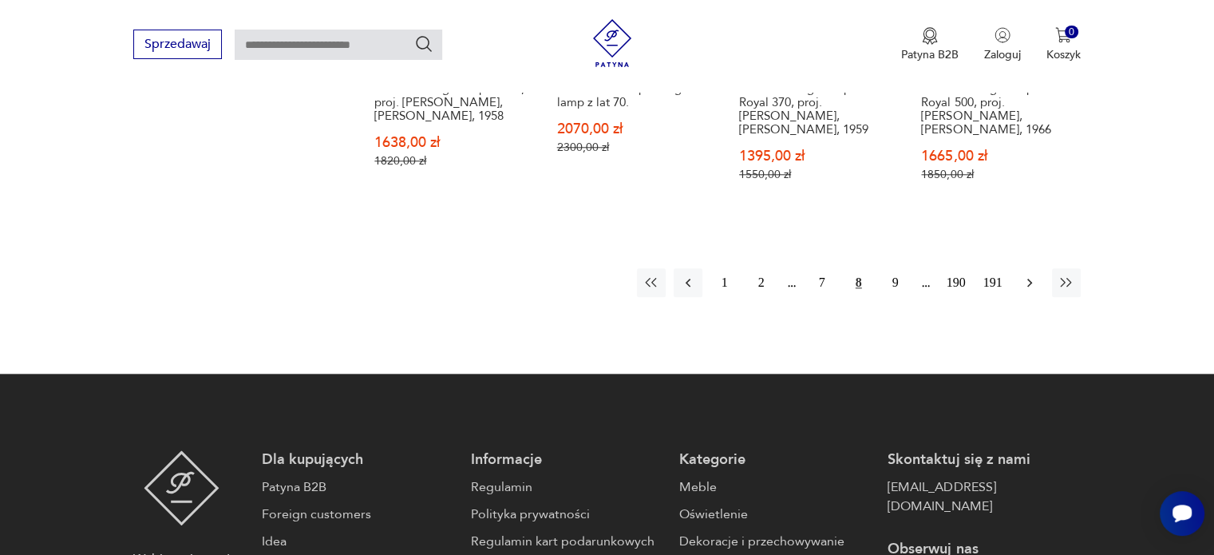
click at [1028, 274] on icon "button" at bounding box center [1029, 282] width 16 height 16
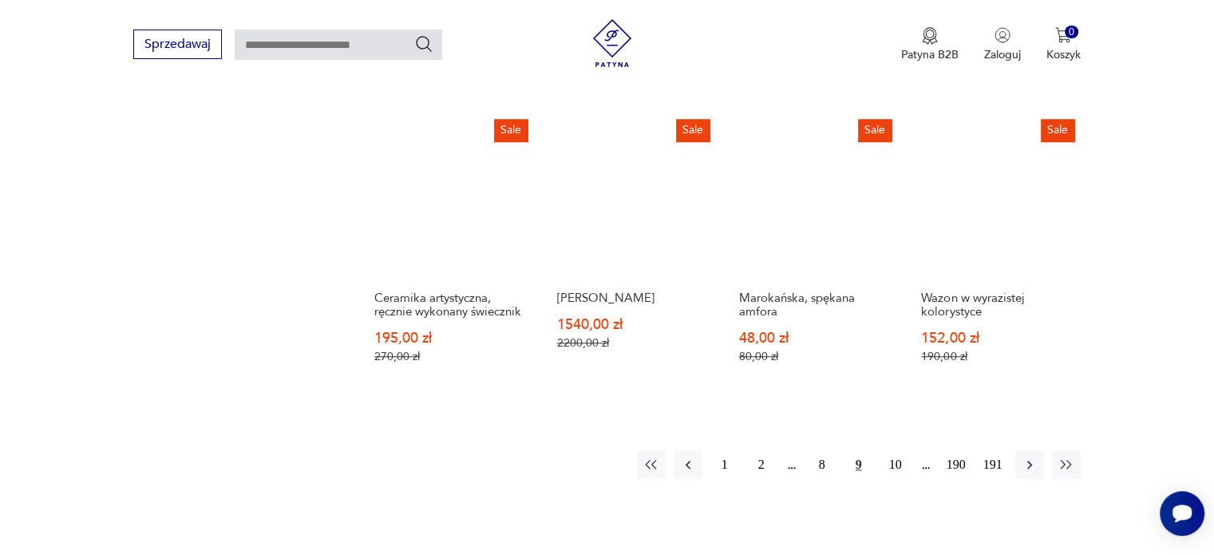
scroll to position [1403, 0]
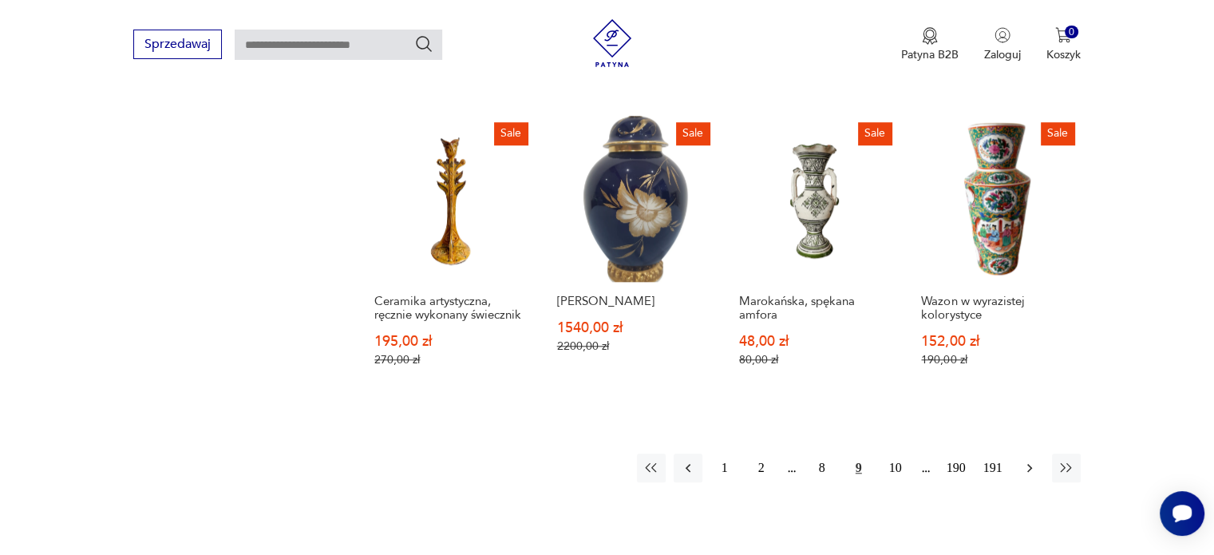
click at [1028, 464] on icon "button" at bounding box center [1029, 468] width 5 height 9
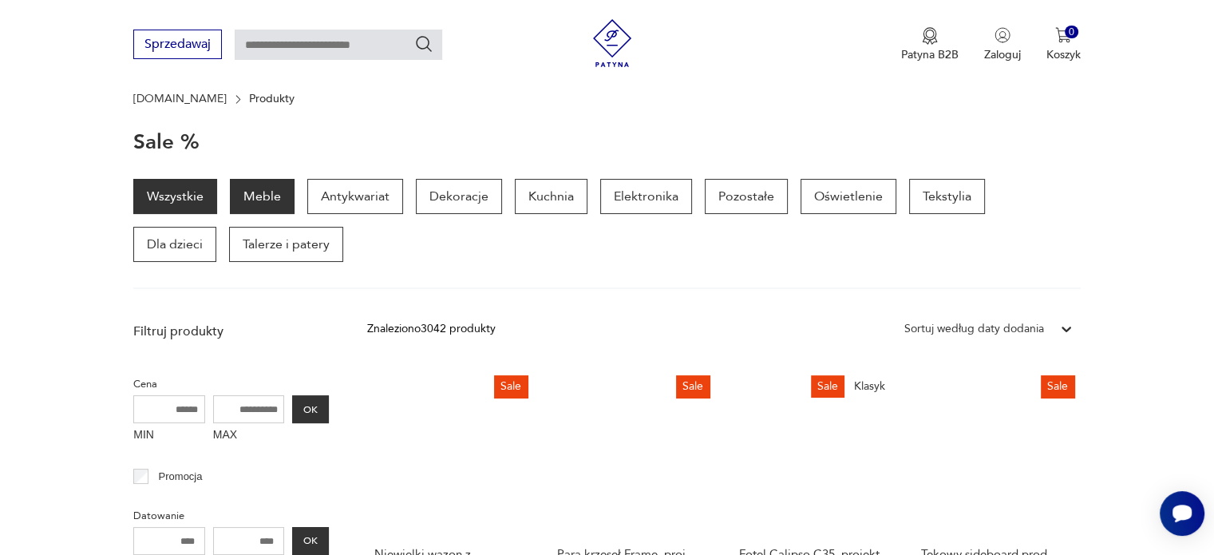
scroll to position [126, 0]
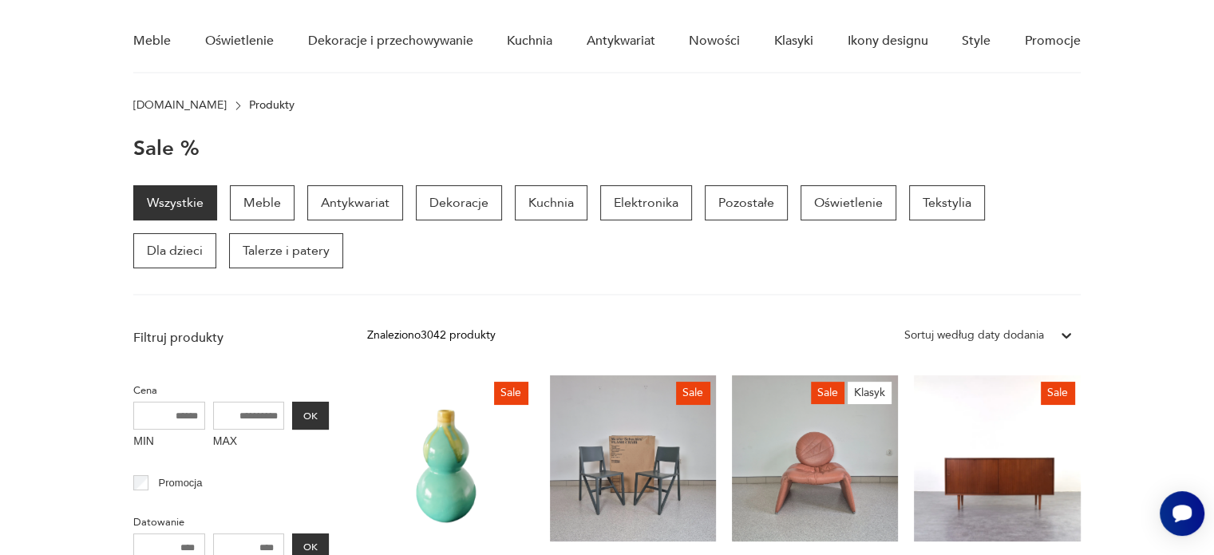
click at [248, 417] on input "MAX" at bounding box center [249, 415] width 72 height 28
drag, startPoint x: 230, startPoint y: 411, endPoint x: 265, endPoint y: 412, distance: 35.1
click at [265, 412] on input "MAX" at bounding box center [249, 415] width 72 height 28
type input "***"
click at [187, 409] on input "MIN" at bounding box center [169, 415] width 72 height 28
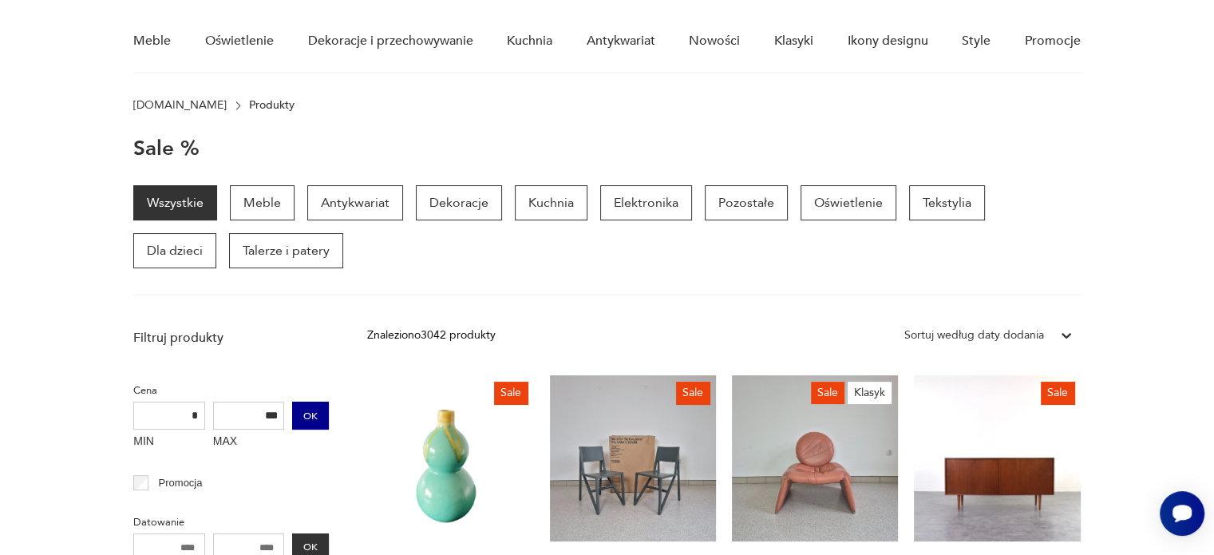
type input "*"
click at [315, 418] on button "OK" at bounding box center [310, 415] width 37 height 28
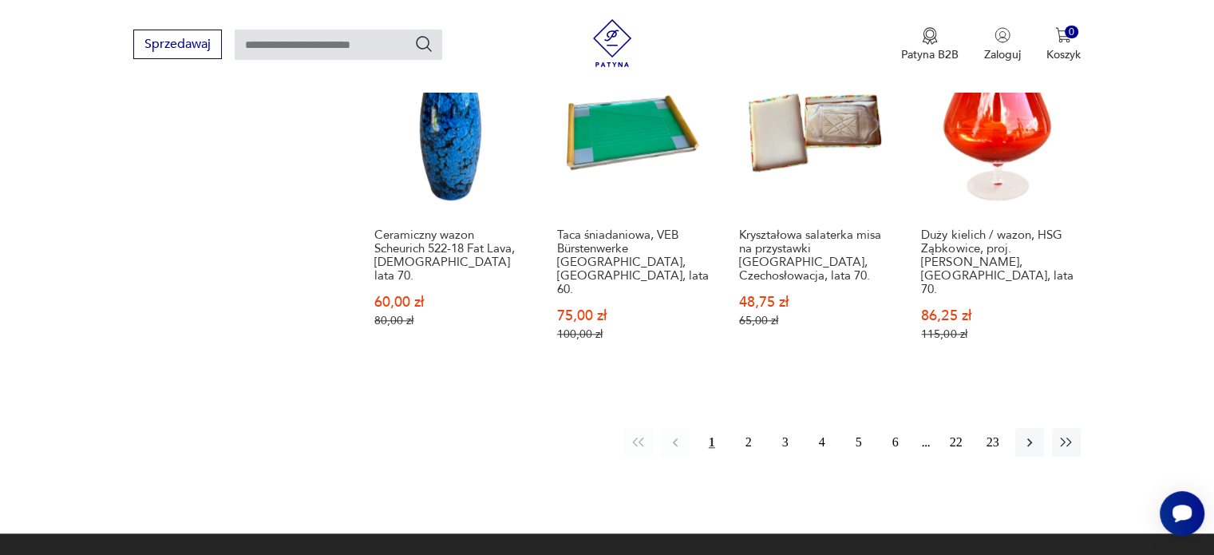
scroll to position [1482, 0]
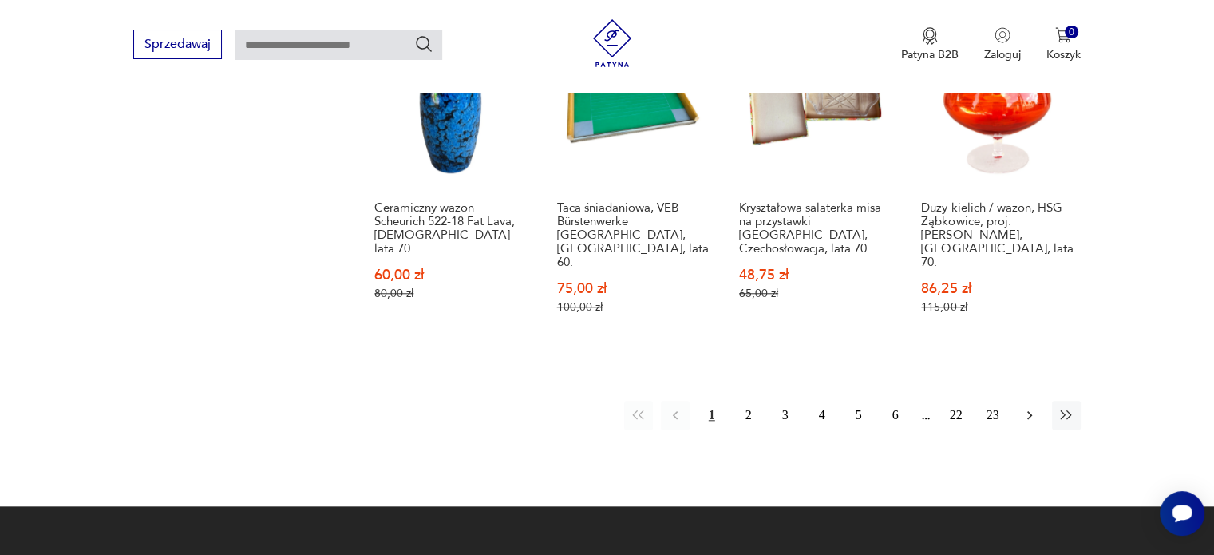
click at [1028, 407] on icon "button" at bounding box center [1029, 415] width 16 height 16
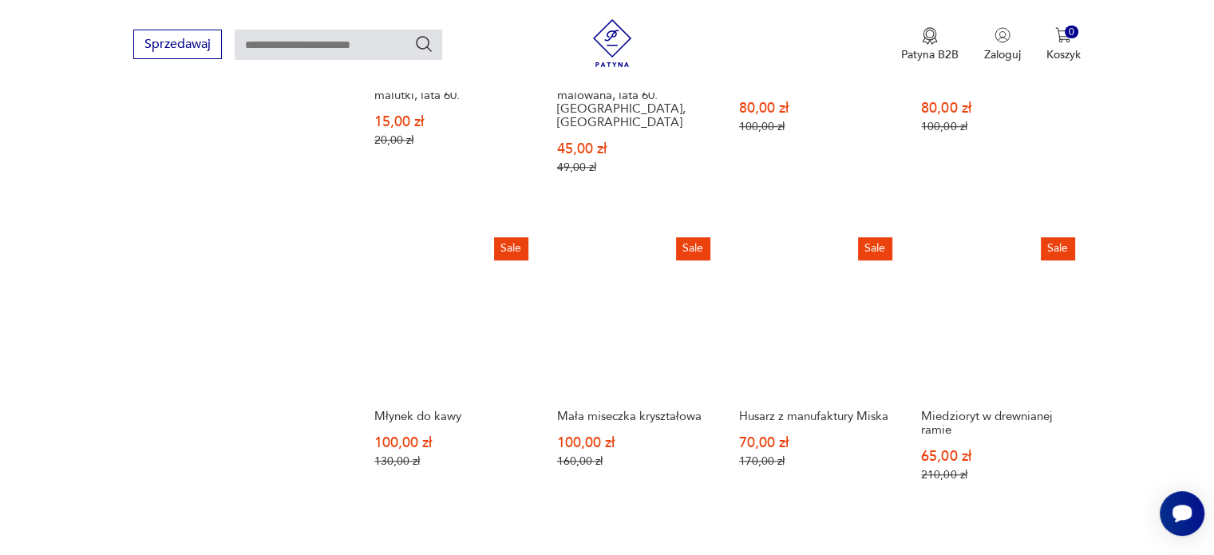
scroll to position [1323, 0]
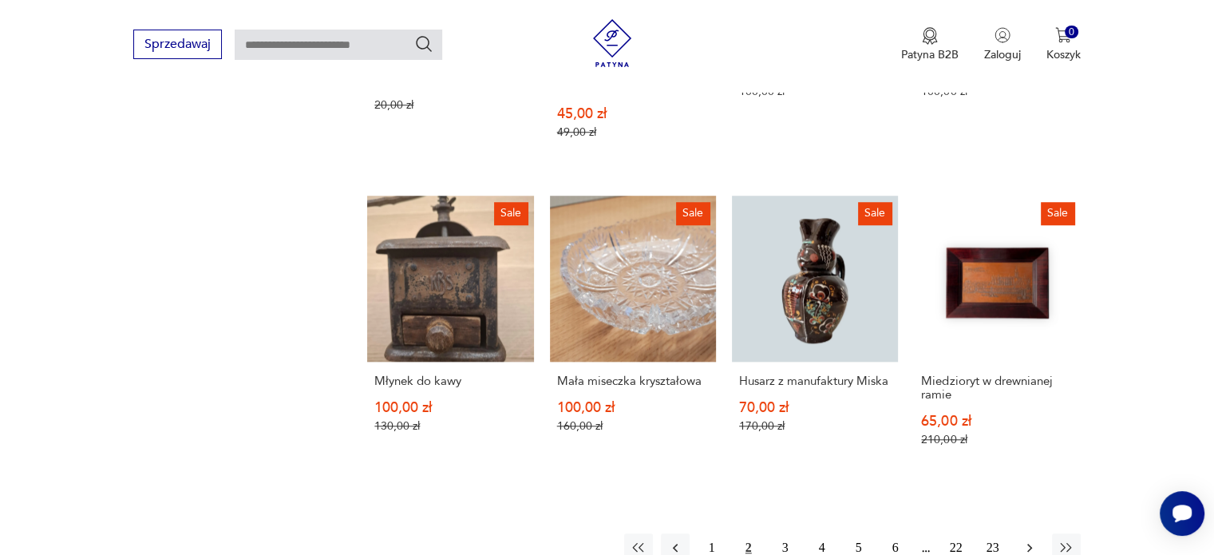
click at [1028, 539] on icon "button" at bounding box center [1029, 547] width 16 height 16
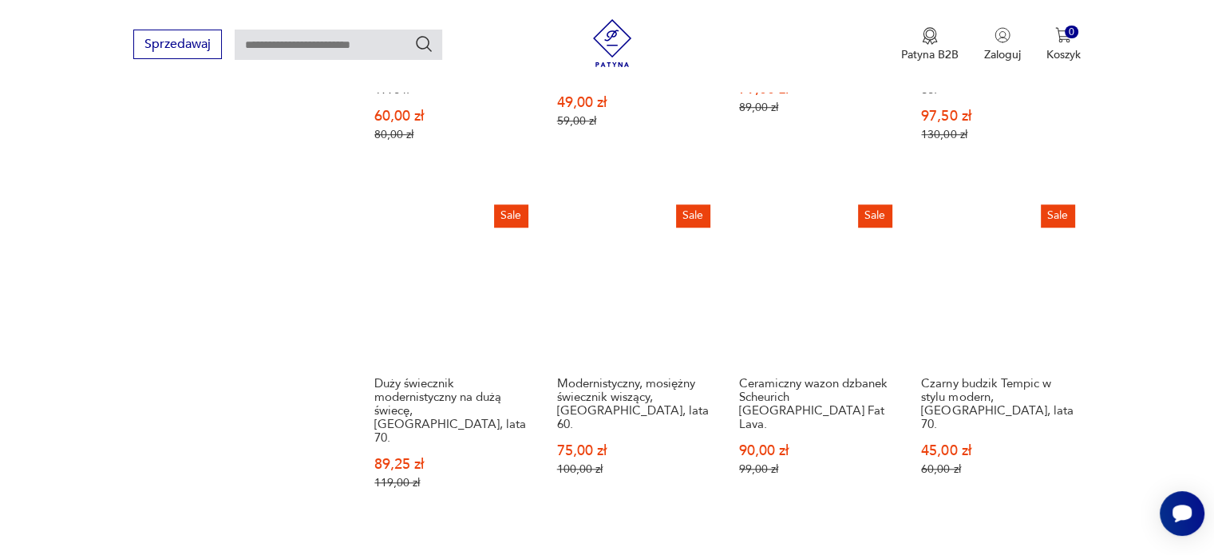
scroll to position [1562, 0]
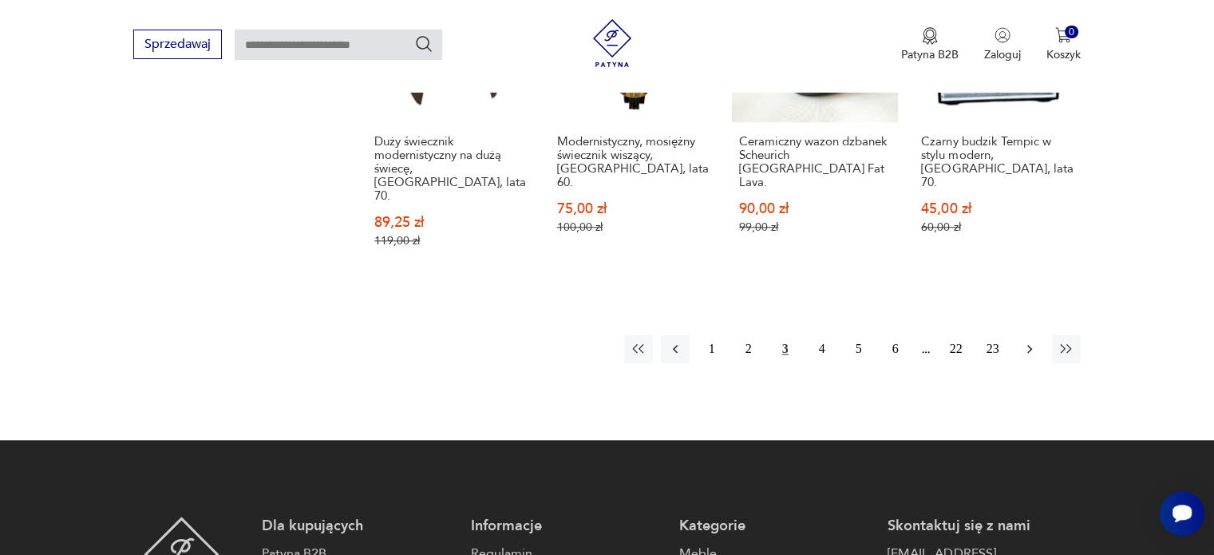
click at [1032, 334] on button "button" at bounding box center [1029, 348] width 29 height 29
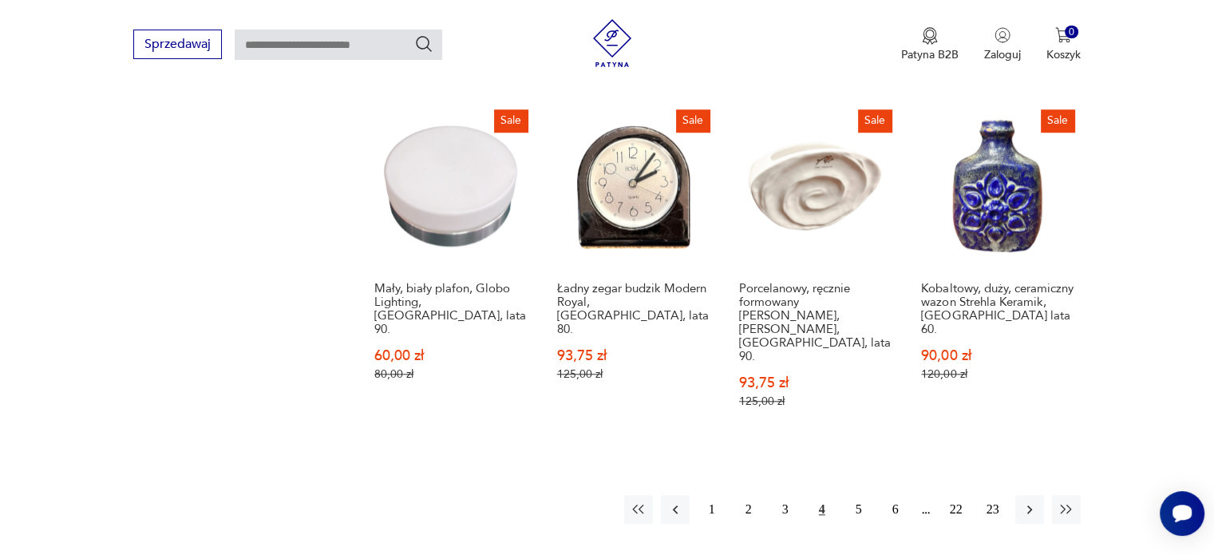
scroll to position [1482, 0]
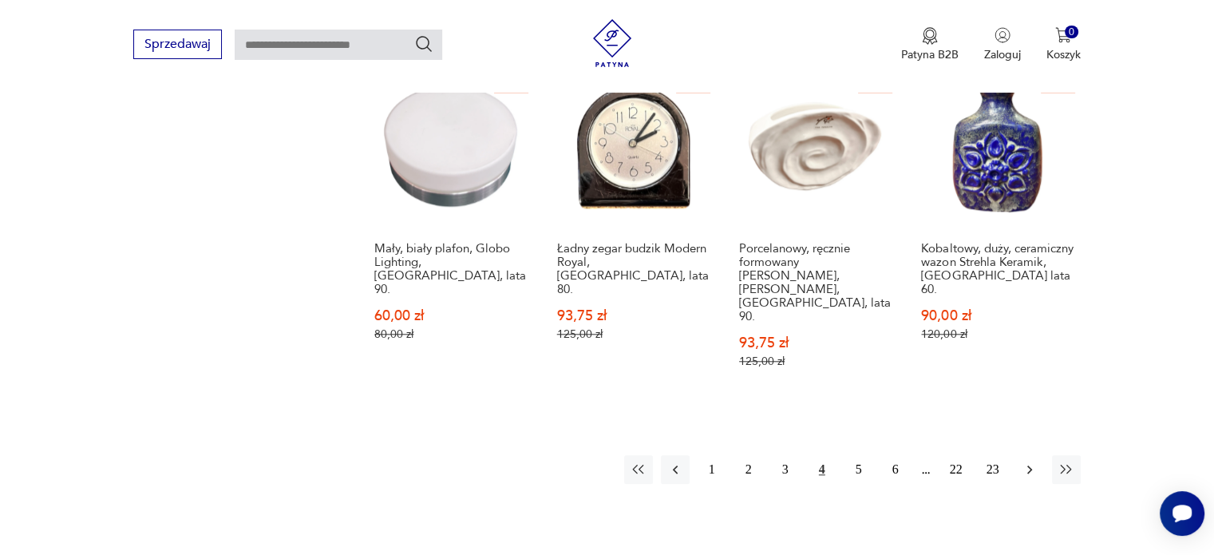
click at [1026, 461] on icon "button" at bounding box center [1029, 469] width 16 height 16
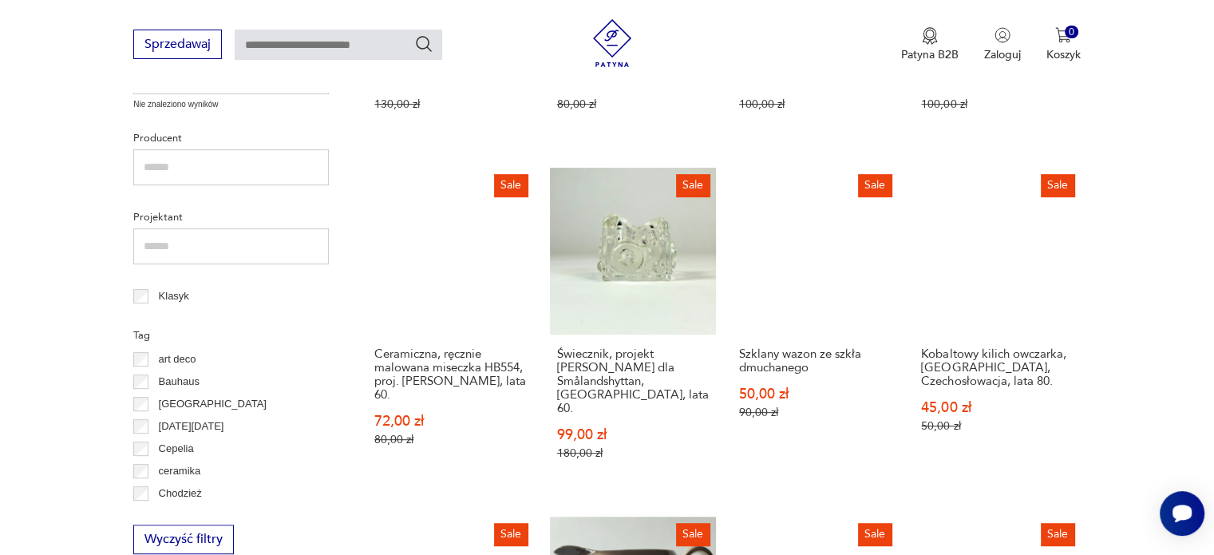
scroll to position [685, 0]
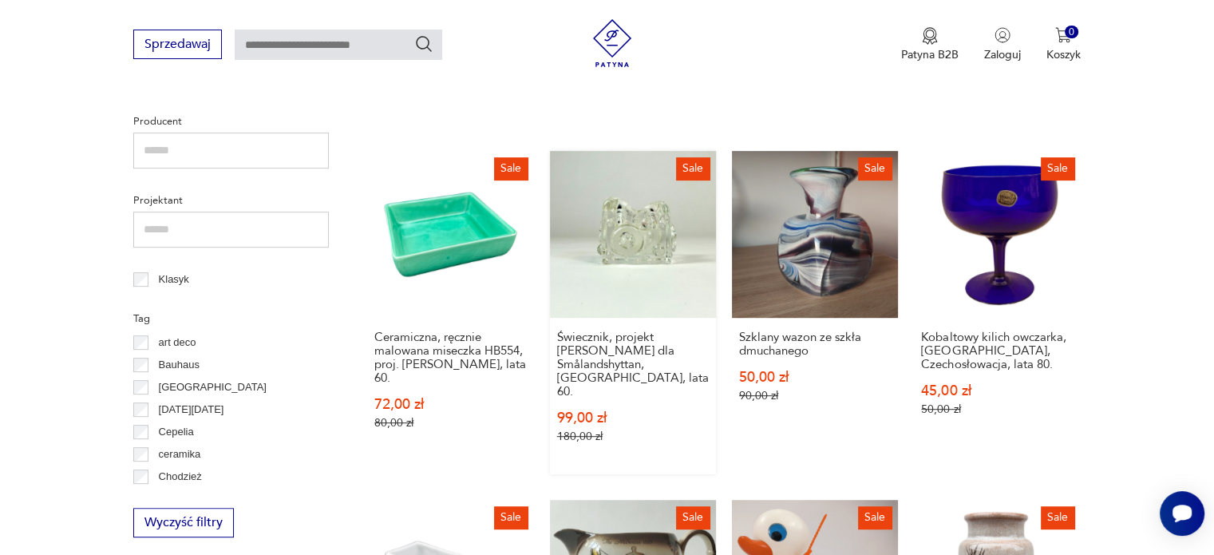
click at [645, 251] on link "Sale Świecznik, projekt Josef Schott dla Smålandshyttan, Szwecja, lata 60. 99,0…" at bounding box center [633, 312] width 166 height 322
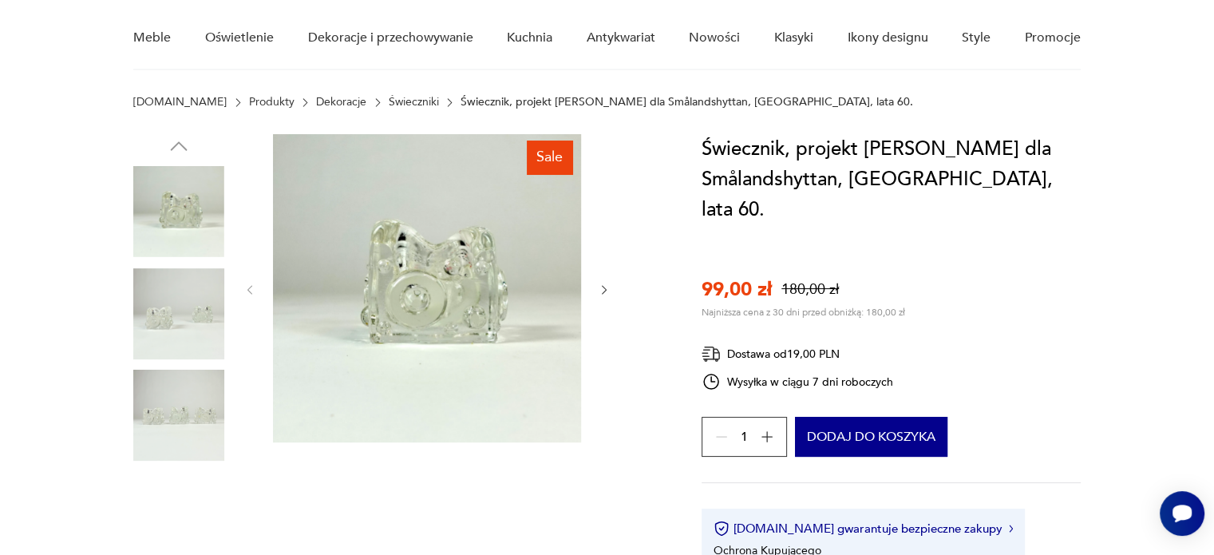
scroll to position [160, 0]
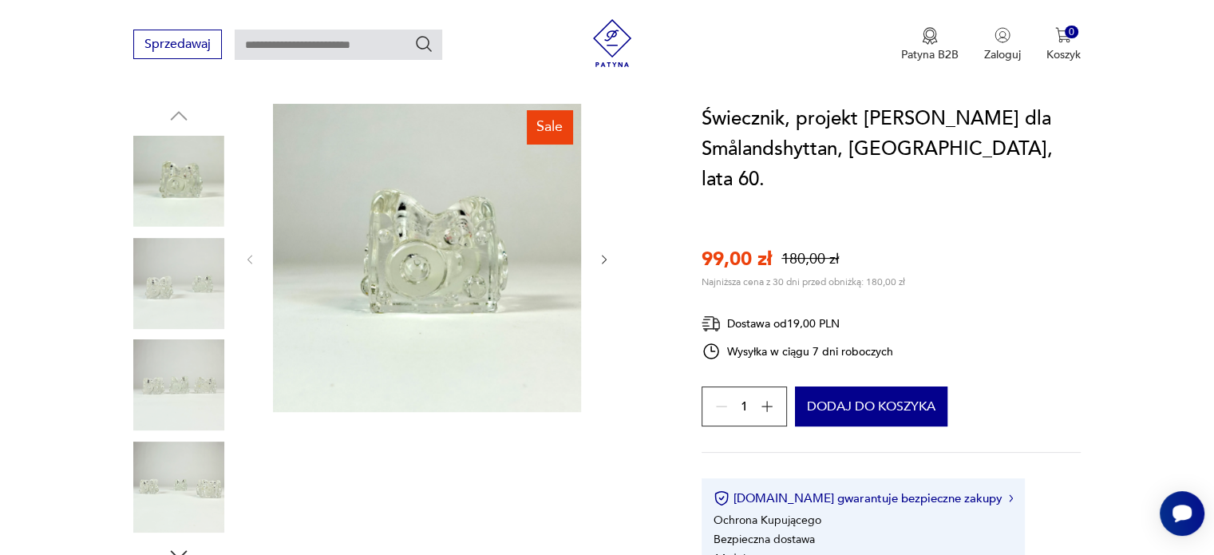
click at [601, 259] on icon "button" at bounding box center [605, 260] width 14 height 14
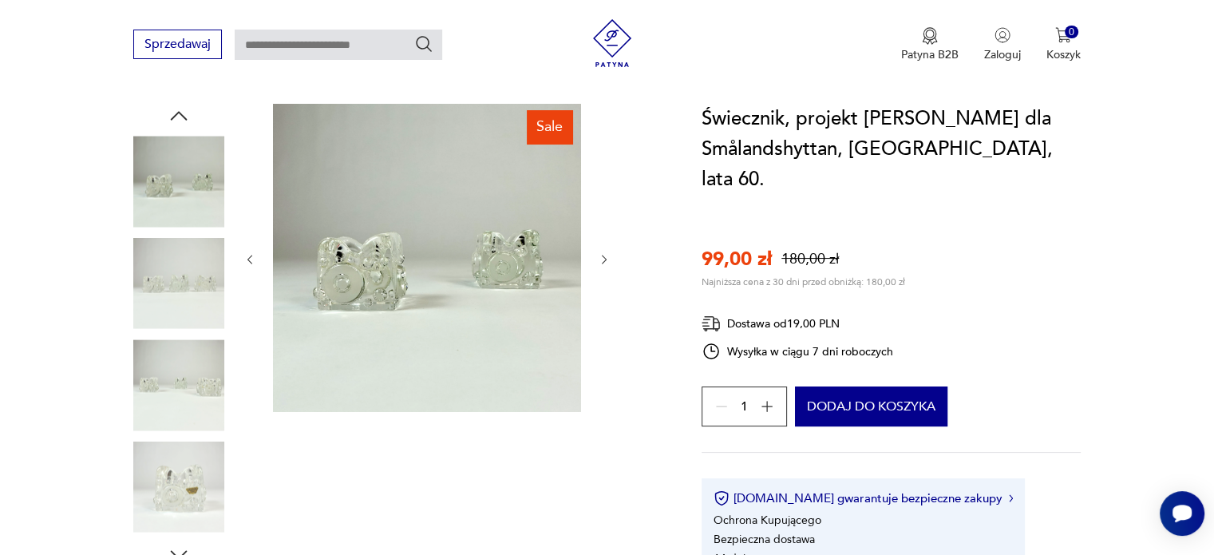
click at [601, 259] on icon "button" at bounding box center [605, 260] width 14 height 14
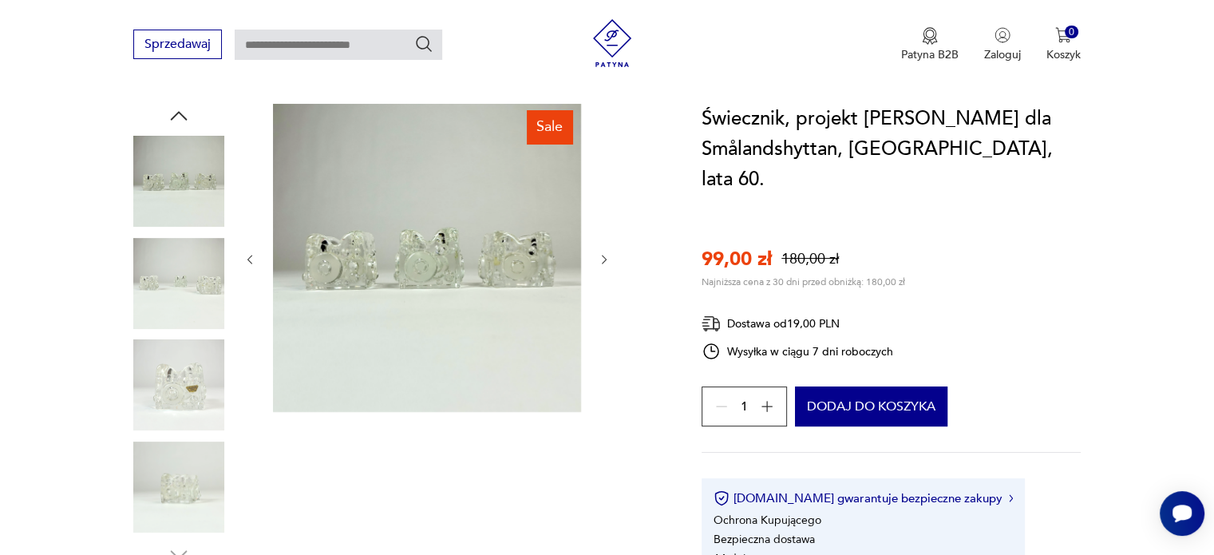
click at [191, 387] on img at bounding box center [178, 384] width 91 height 91
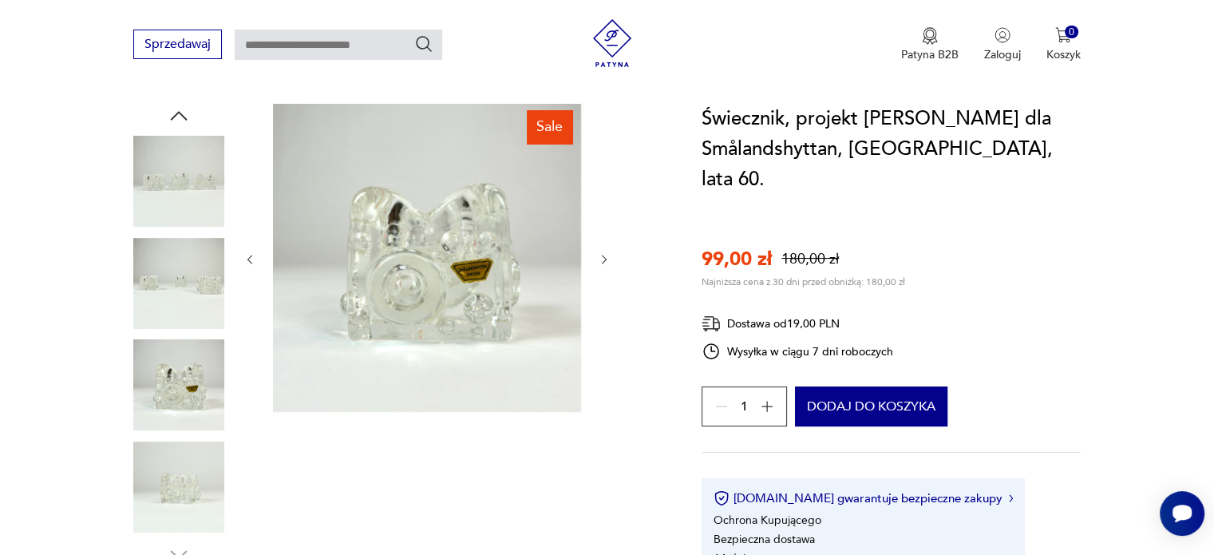
click at [184, 462] on img at bounding box center [178, 486] width 91 height 91
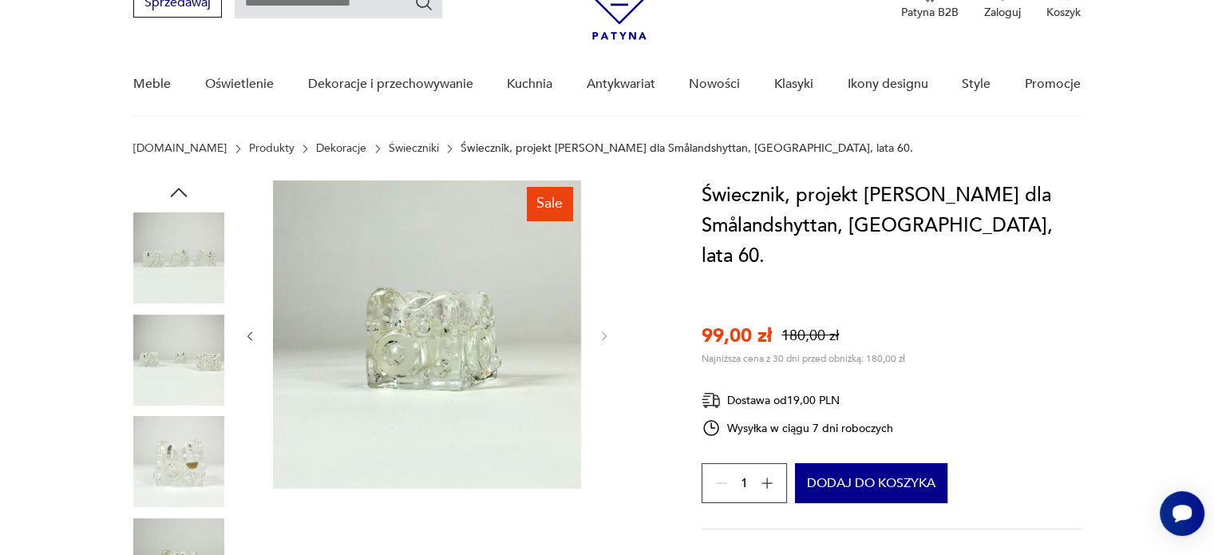
scroll to position [80, 0]
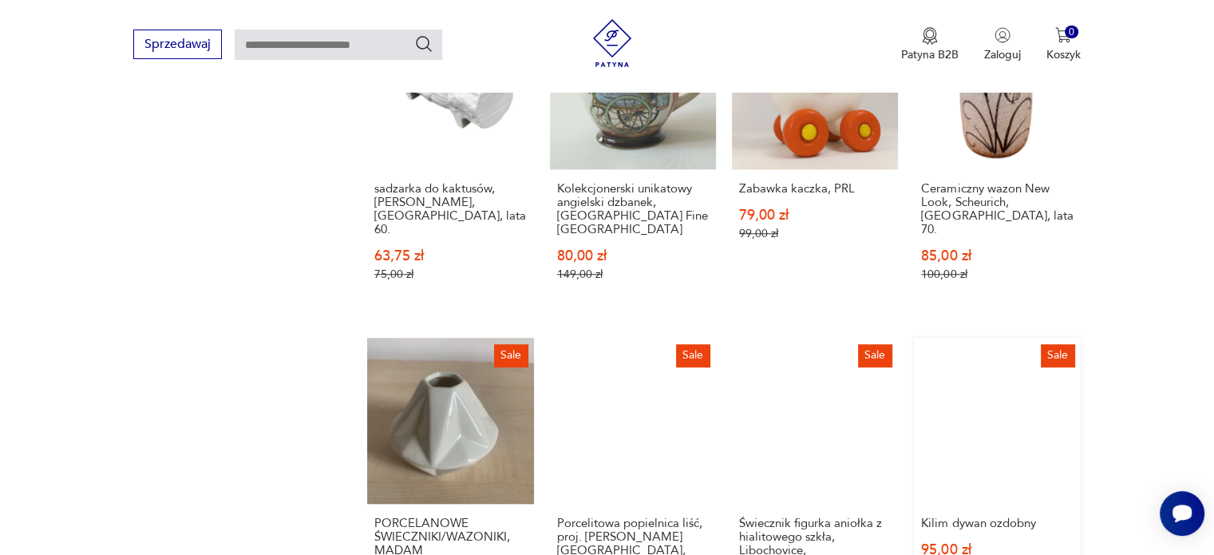
scroll to position [1241, 0]
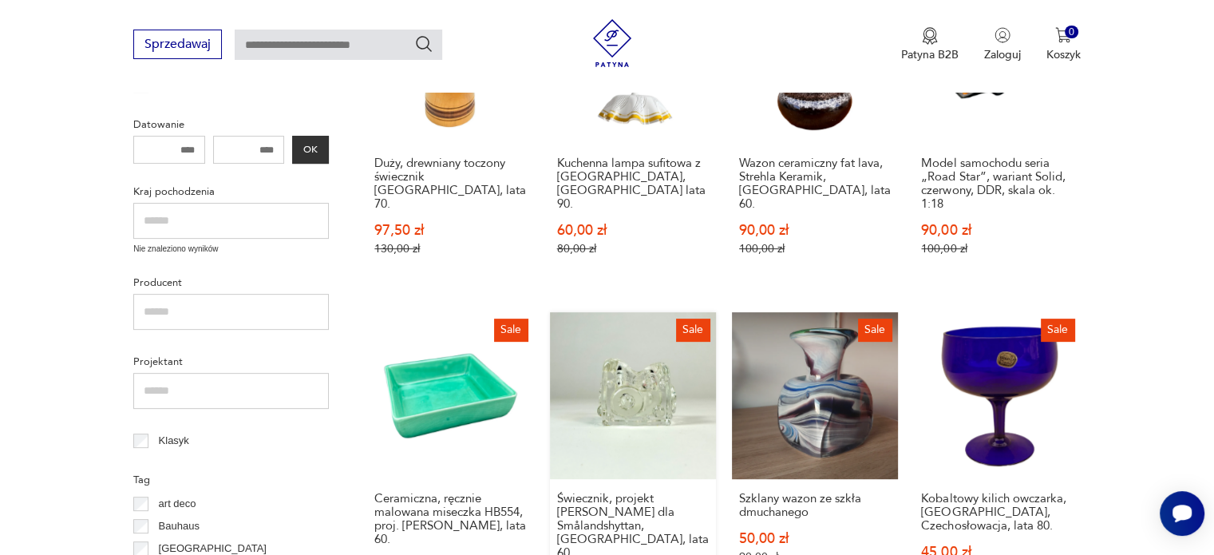
click at [634, 344] on link "Sale Świecznik, projekt Josef Schott dla Smålandshyttan, Szwecja, lata 60. 99,0…" at bounding box center [633, 473] width 166 height 322
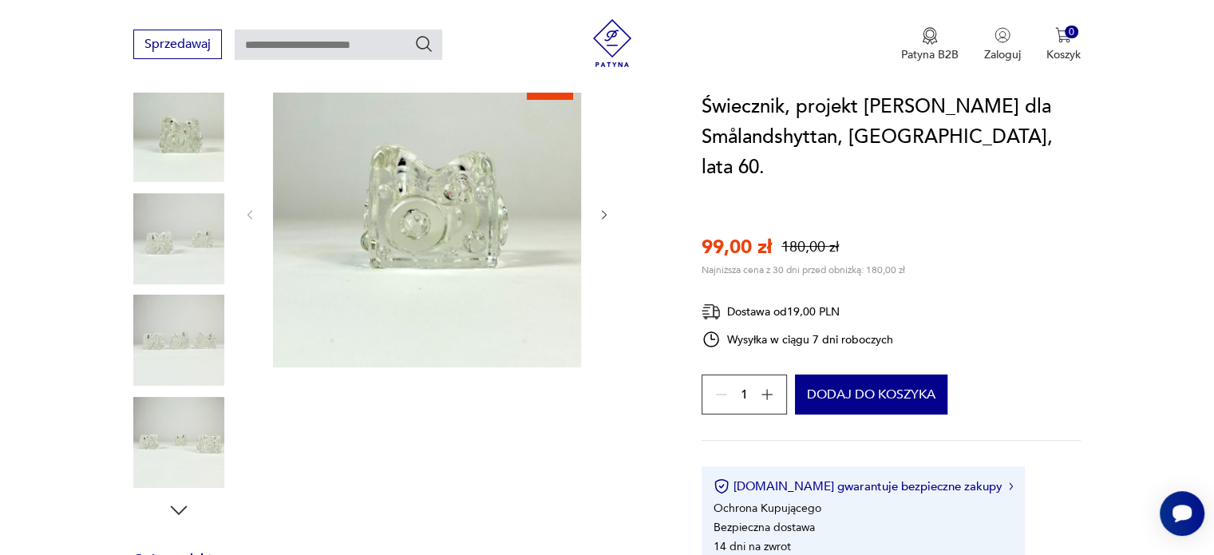
scroll to position [160, 0]
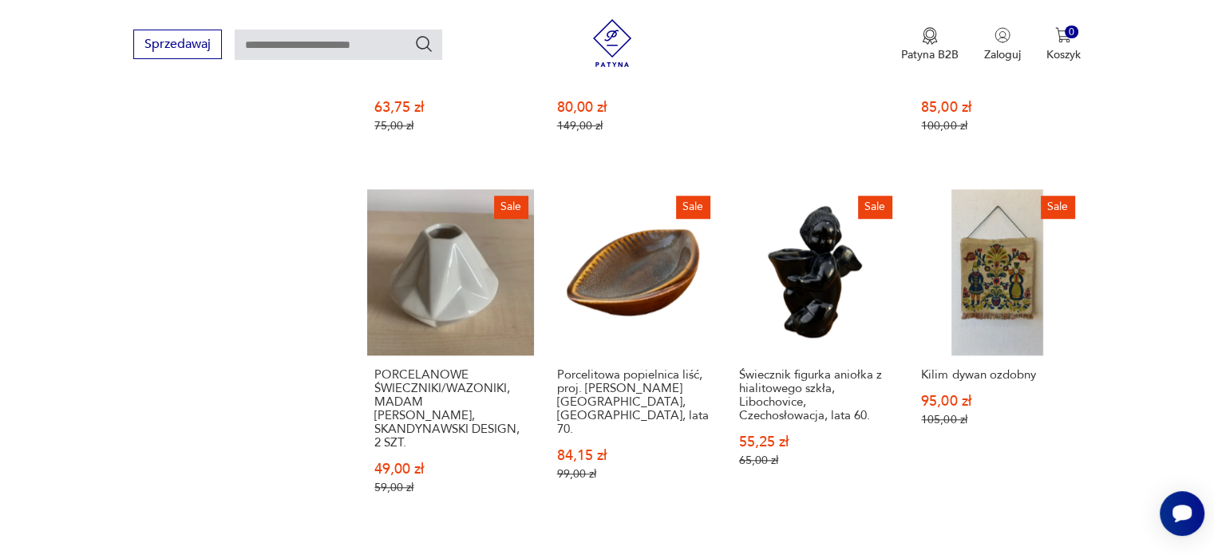
scroll to position [1401, 0]
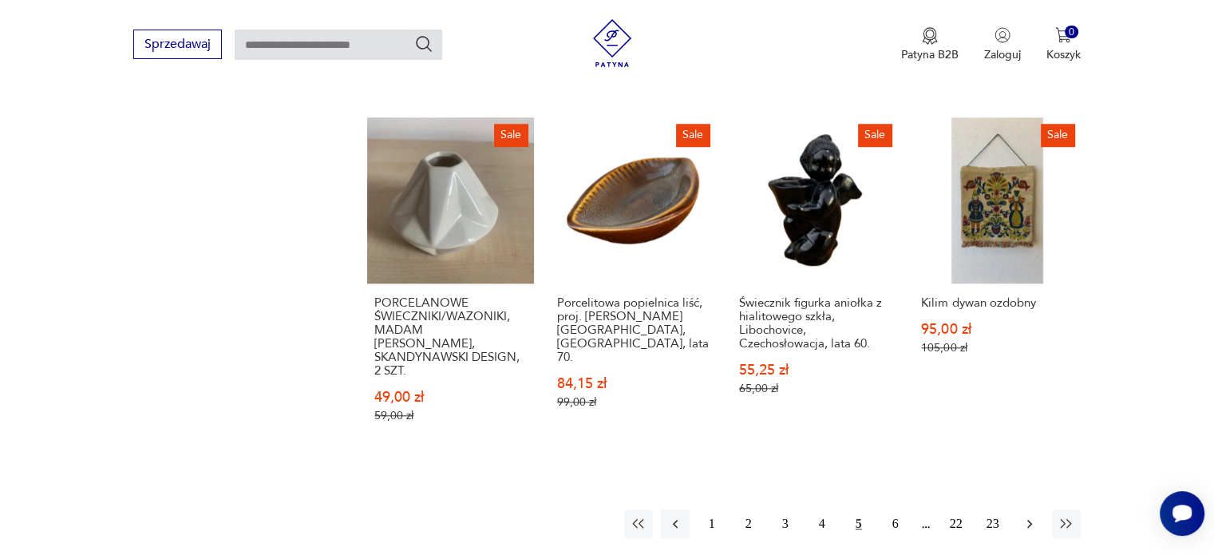
click at [1024, 515] on icon "button" at bounding box center [1029, 523] width 16 height 16
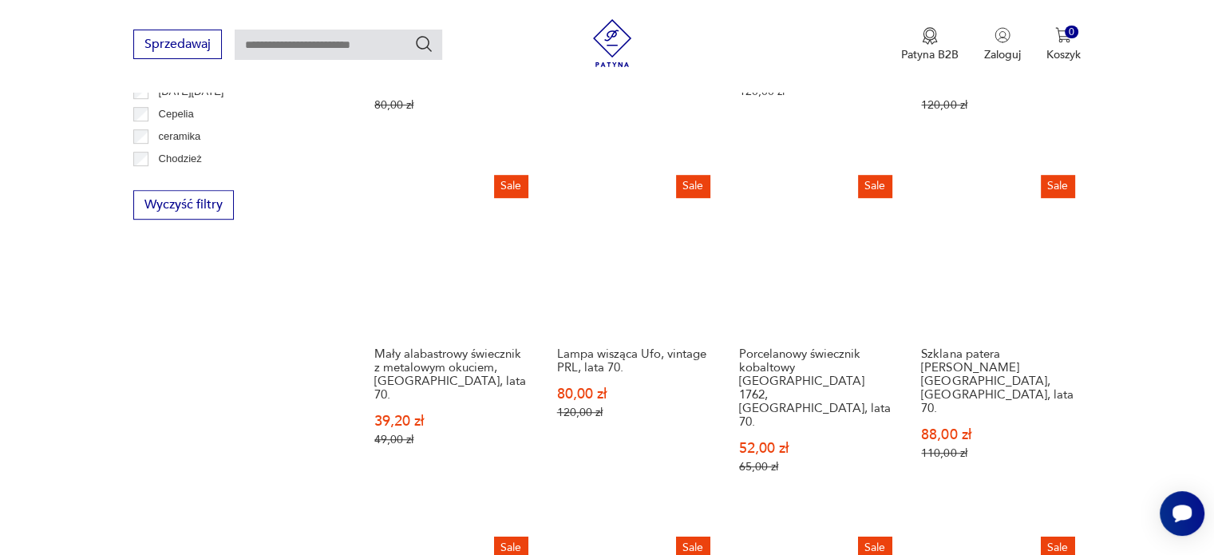
scroll to position [1004, 0]
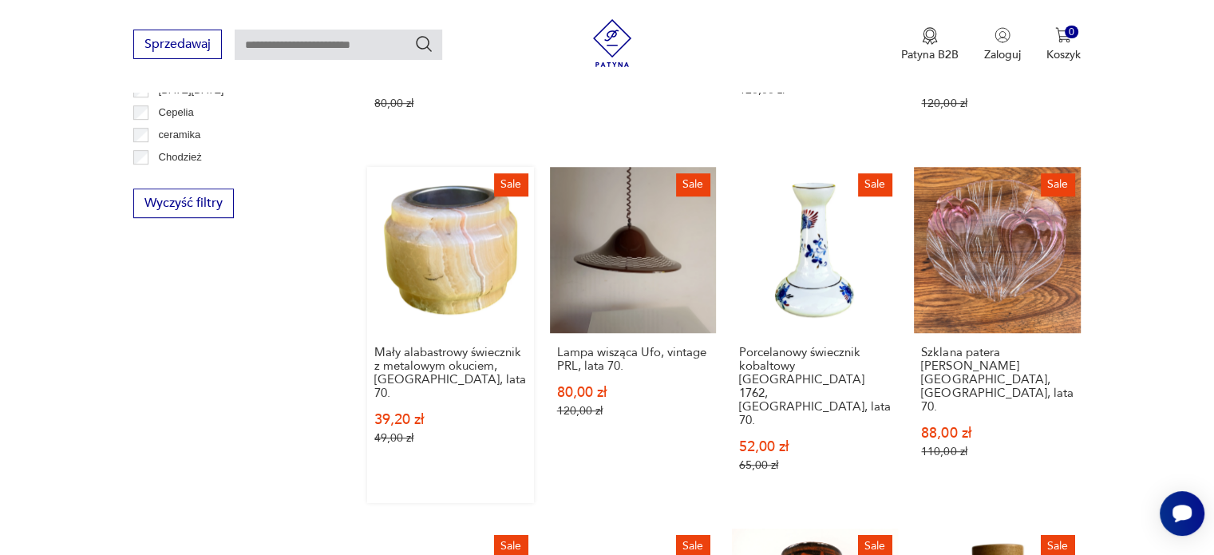
click at [457, 235] on link "Sale Mały alabastrowy świecznik z metalowym okuciem, Włochy, lata 70. 39,20 zł …" at bounding box center [450, 335] width 166 height 336
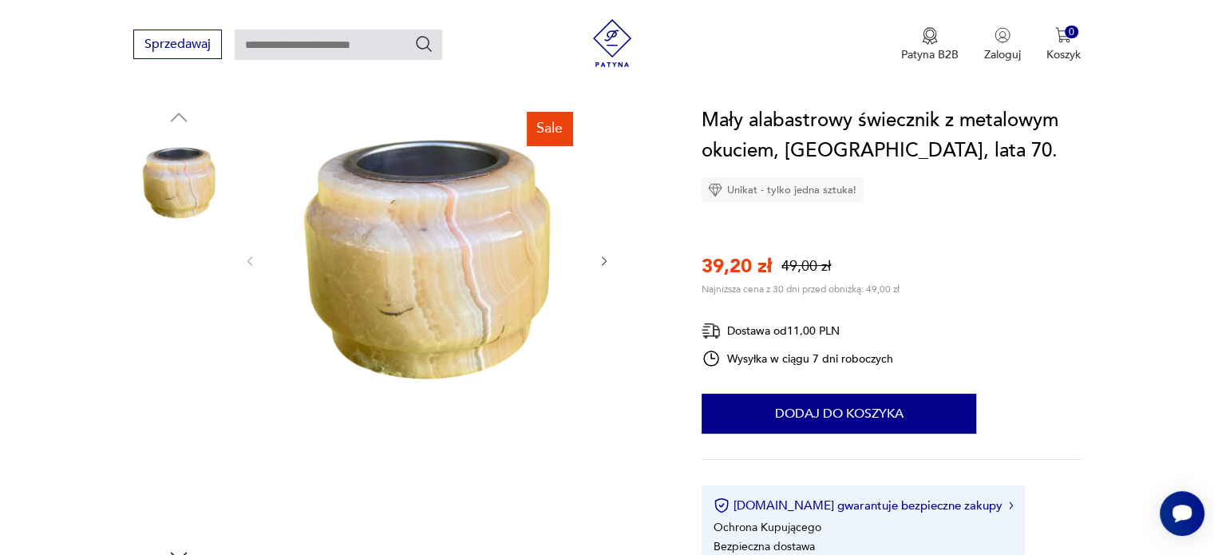
scroll to position [160, 0]
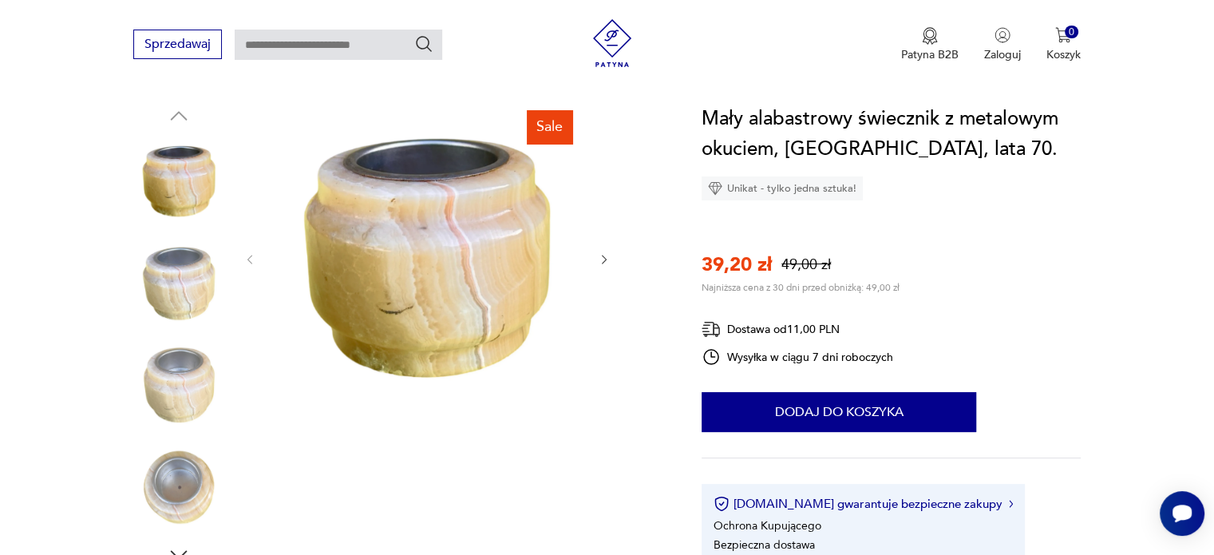
click at [601, 258] on icon "button" at bounding box center [605, 260] width 14 height 14
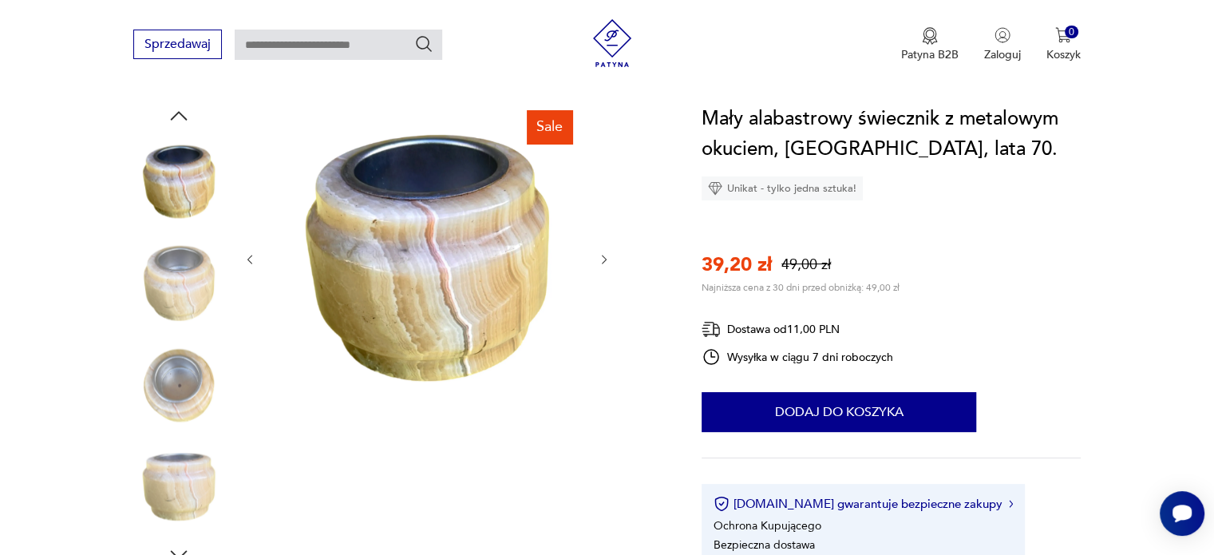
click at [601, 258] on icon "button" at bounding box center [605, 260] width 14 height 14
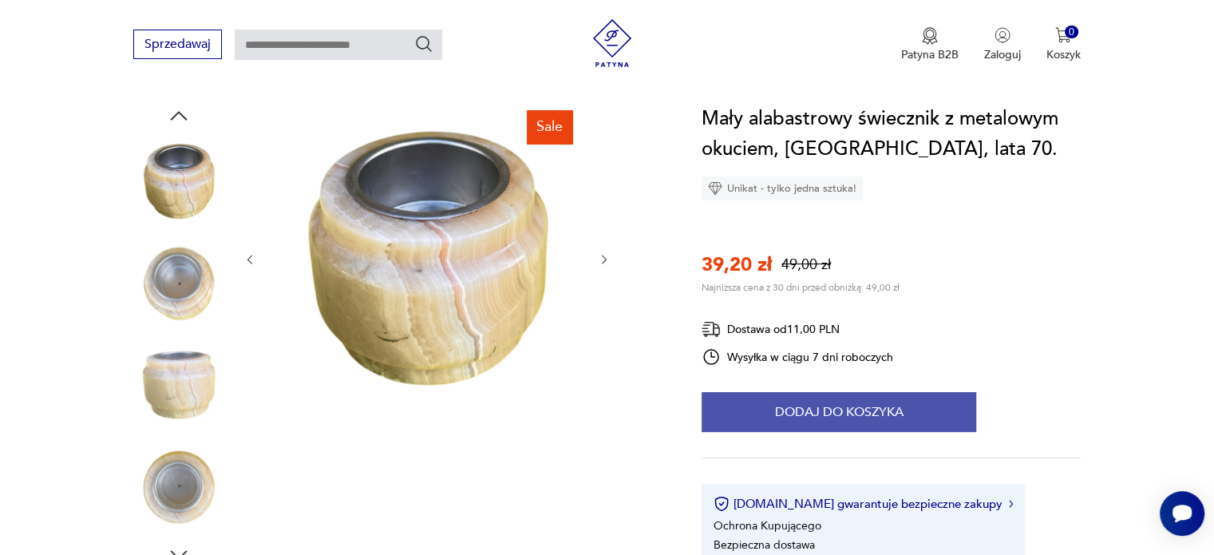
click at [899, 408] on button "Dodaj do koszyka" at bounding box center [838, 412] width 274 height 40
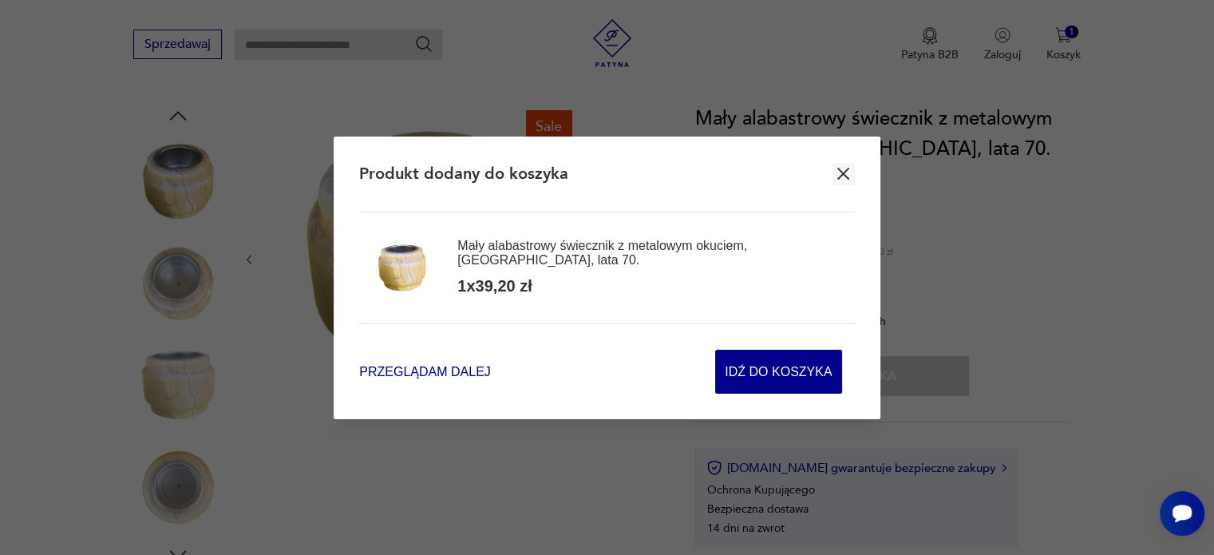
click at [472, 371] on span "Przeglądam dalej" at bounding box center [424, 371] width 131 height 18
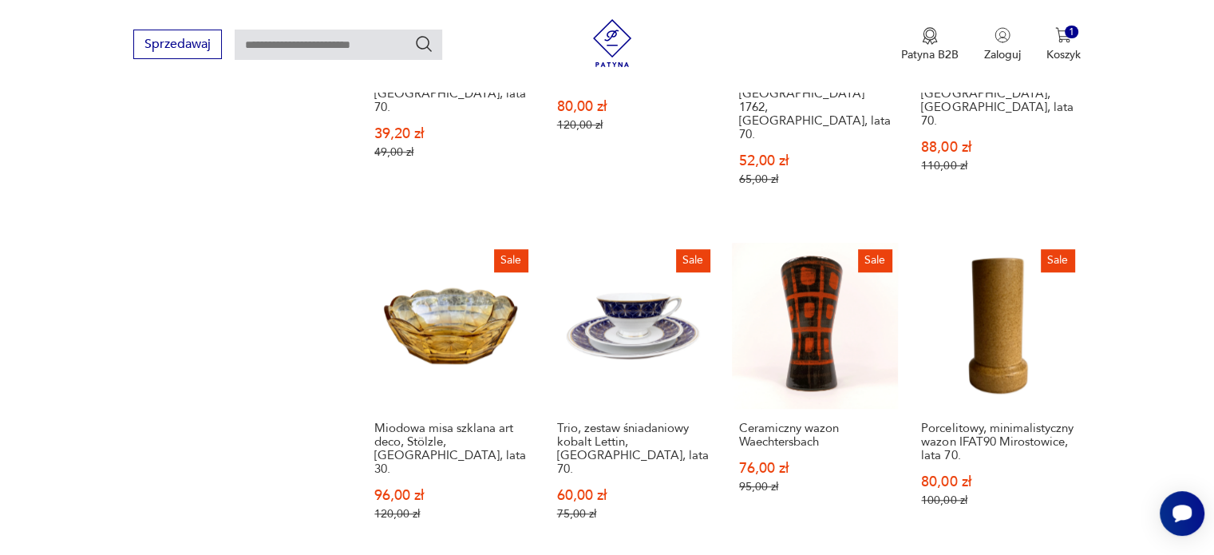
scroll to position [1356, 0]
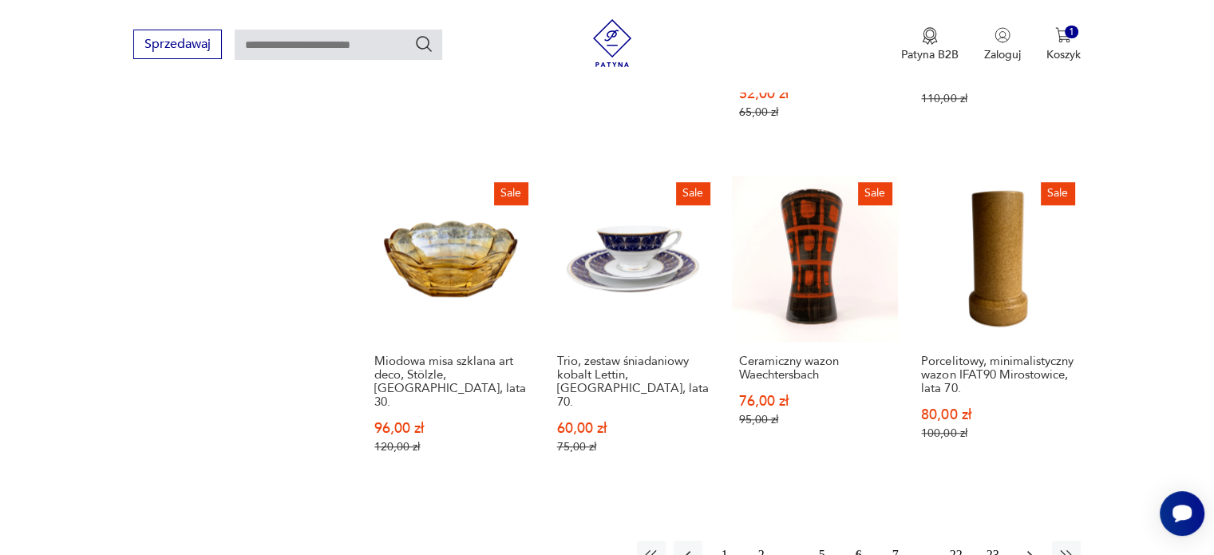
click at [1028, 547] on icon "button" at bounding box center [1029, 555] width 16 height 16
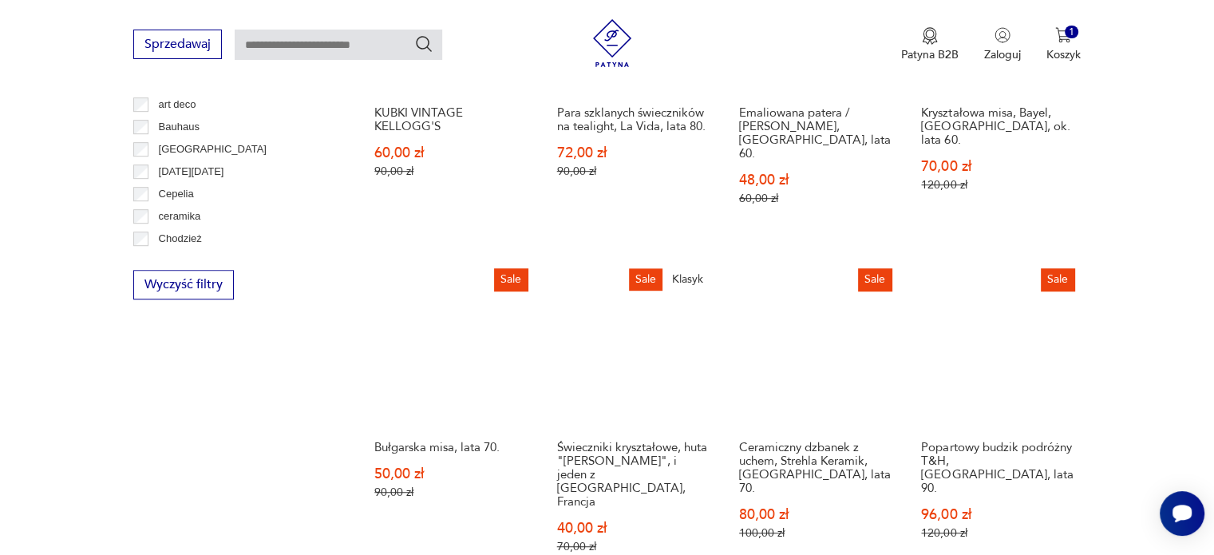
scroll to position [924, 0]
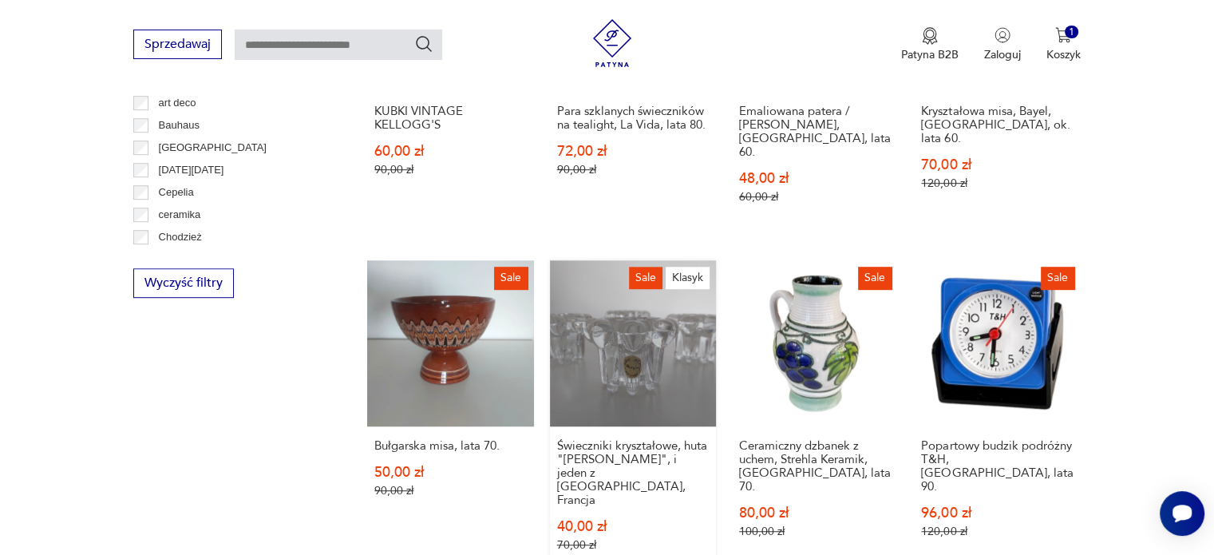
click at [623, 318] on link "Sale Klasyk Świeczniki kryształowe, huta "Lucyna", i jeden z Reims, Francja 40,…" at bounding box center [633, 421] width 166 height 322
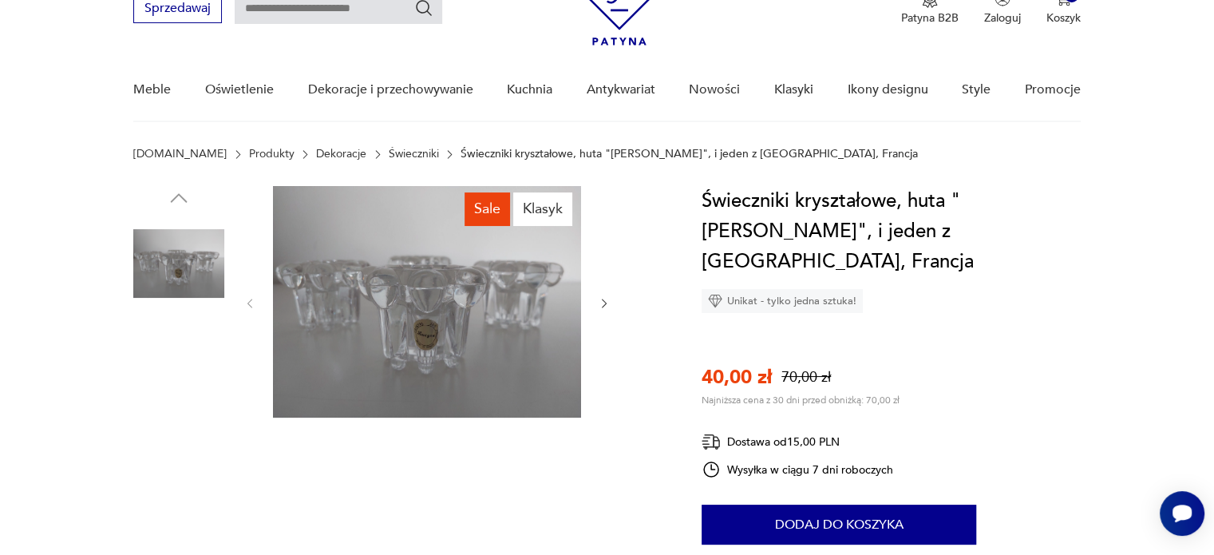
scroll to position [80, 0]
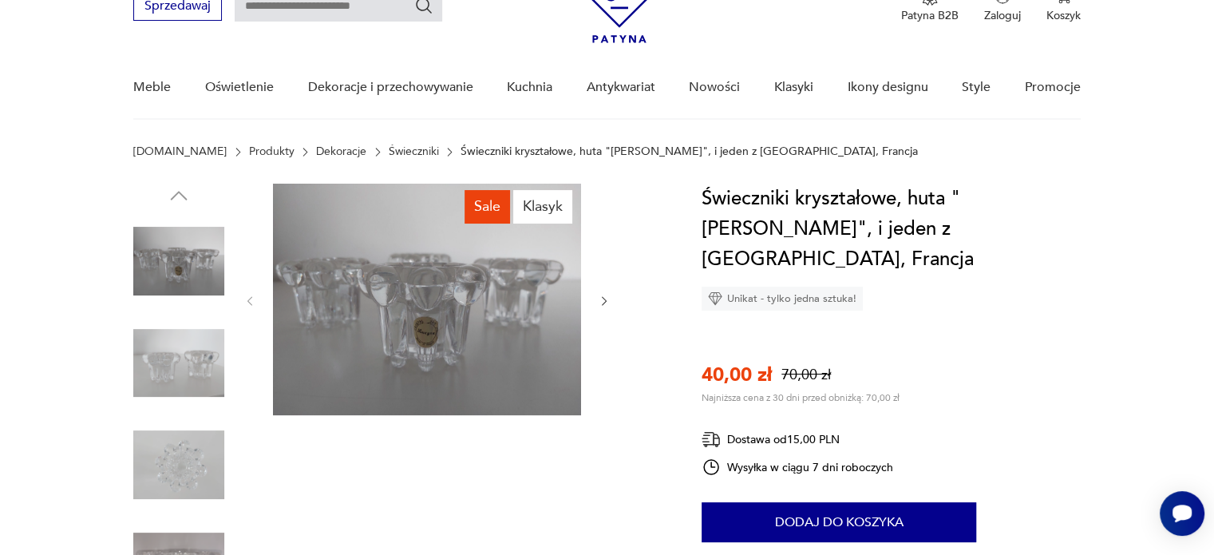
click at [606, 302] on icon "button" at bounding box center [605, 301] width 14 height 14
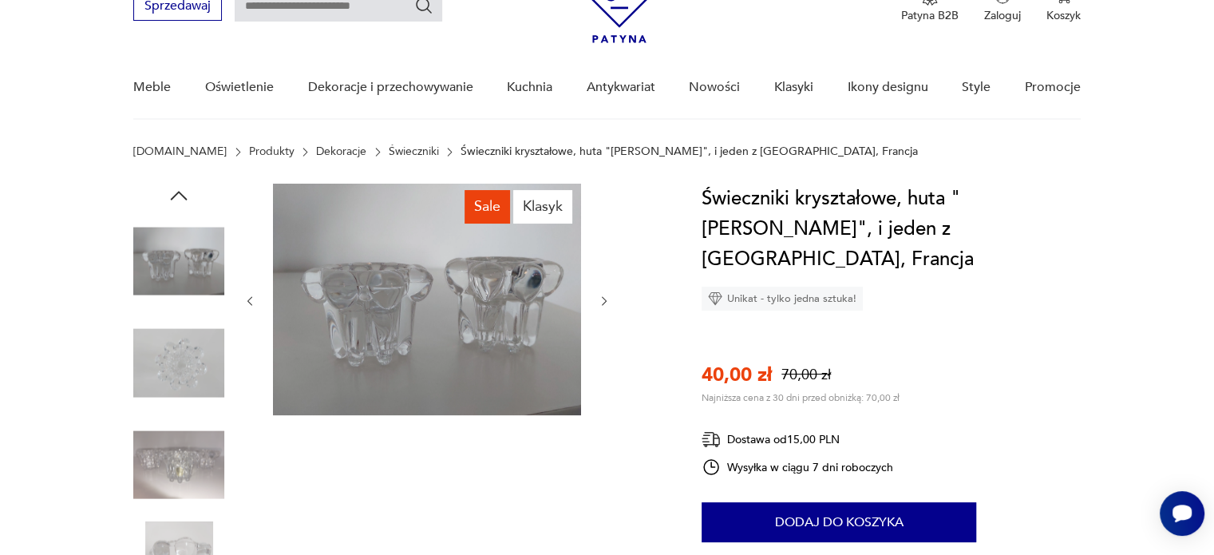
click at [606, 302] on icon "button" at bounding box center [605, 301] width 14 height 14
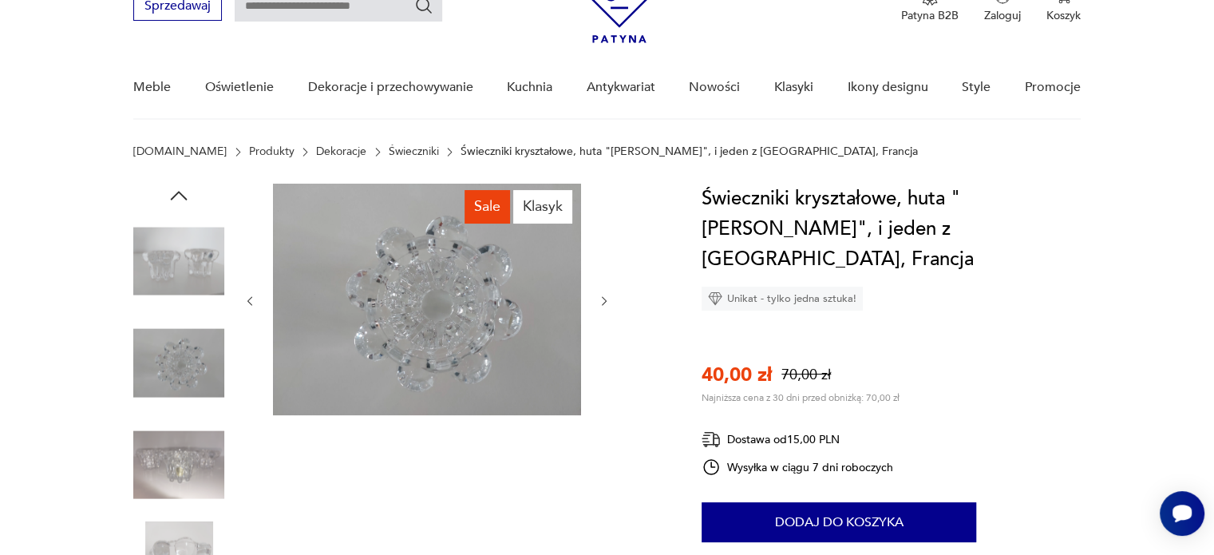
click at [606, 302] on icon "button" at bounding box center [605, 301] width 14 height 14
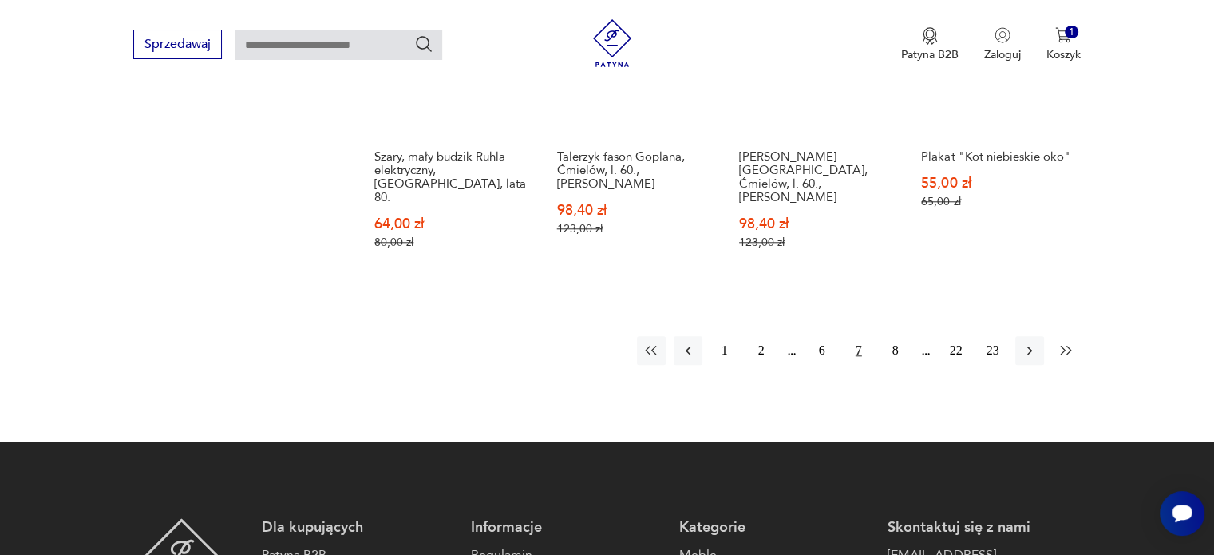
scroll to position [1562, 0]
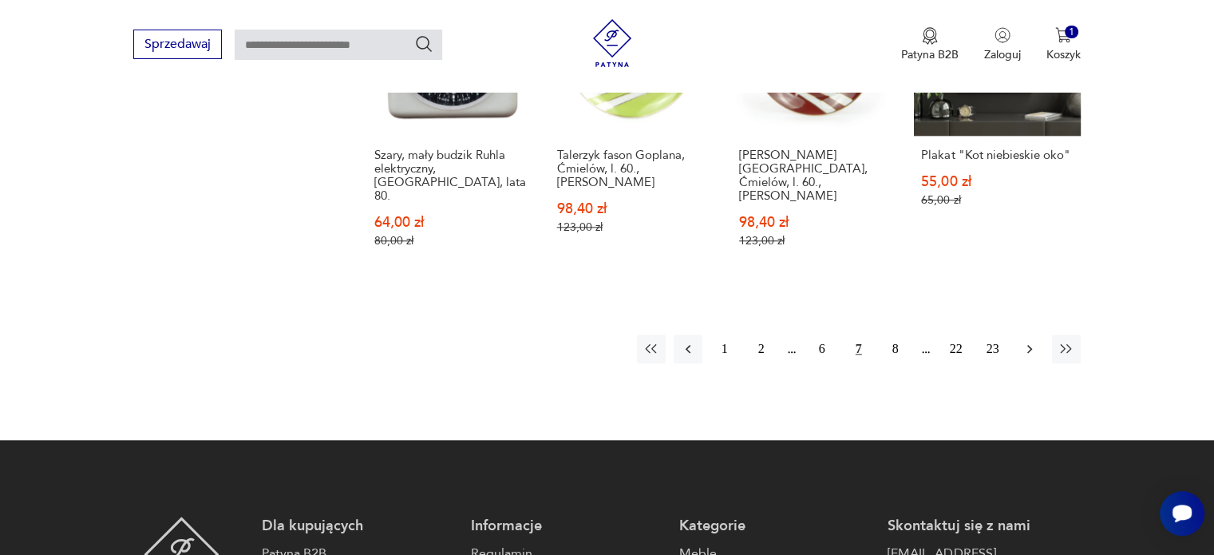
click at [1031, 341] on icon "button" at bounding box center [1029, 349] width 16 height 16
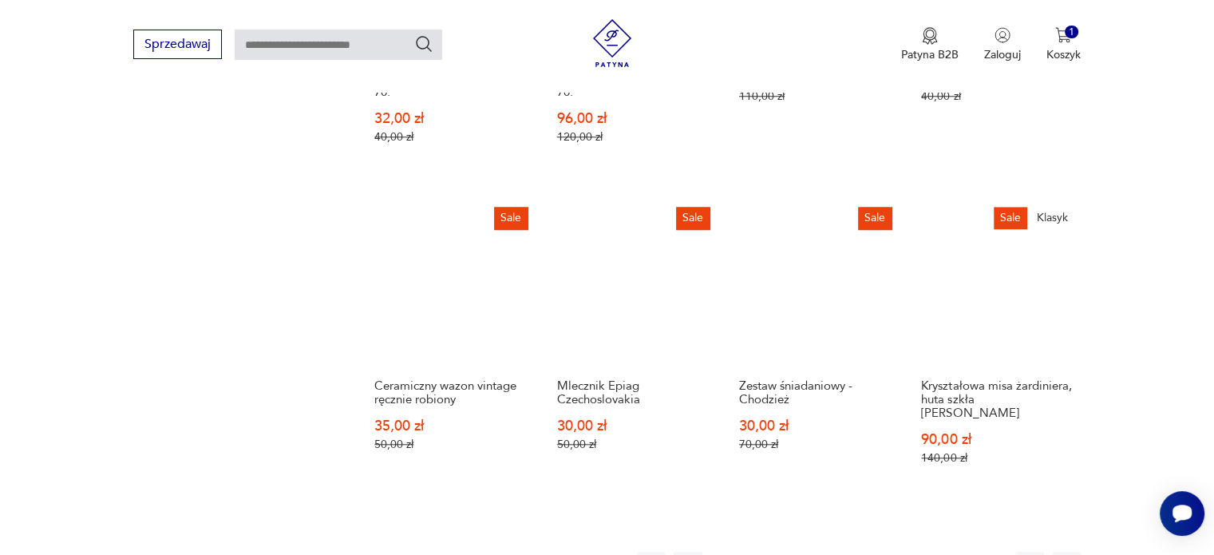
scroll to position [1323, 0]
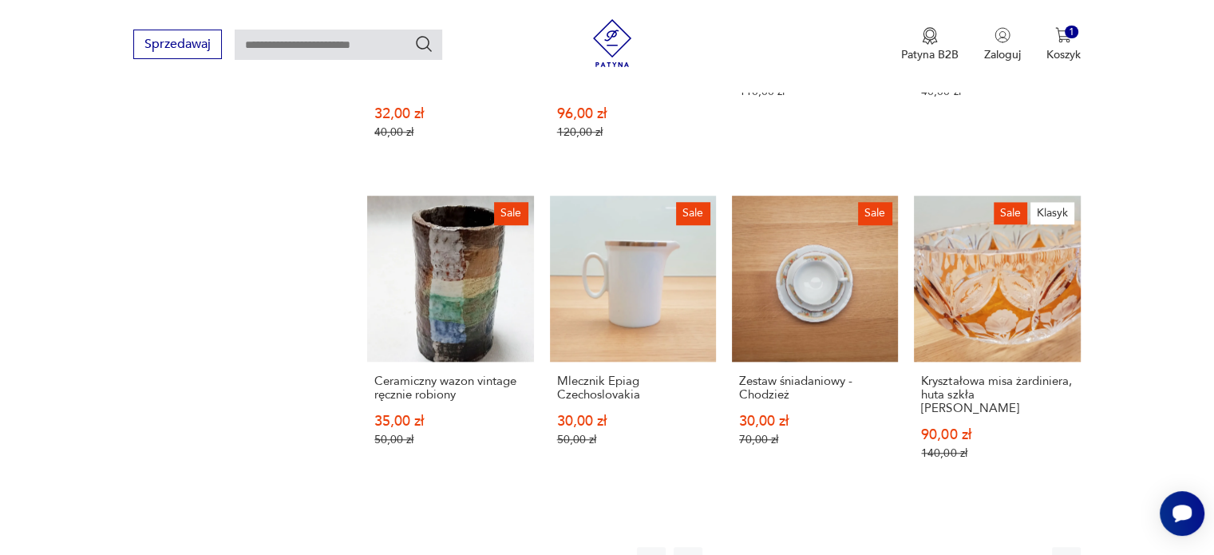
click at [1028, 554] on icon "button" at bounding box center [1029, 561] width 5 height 9
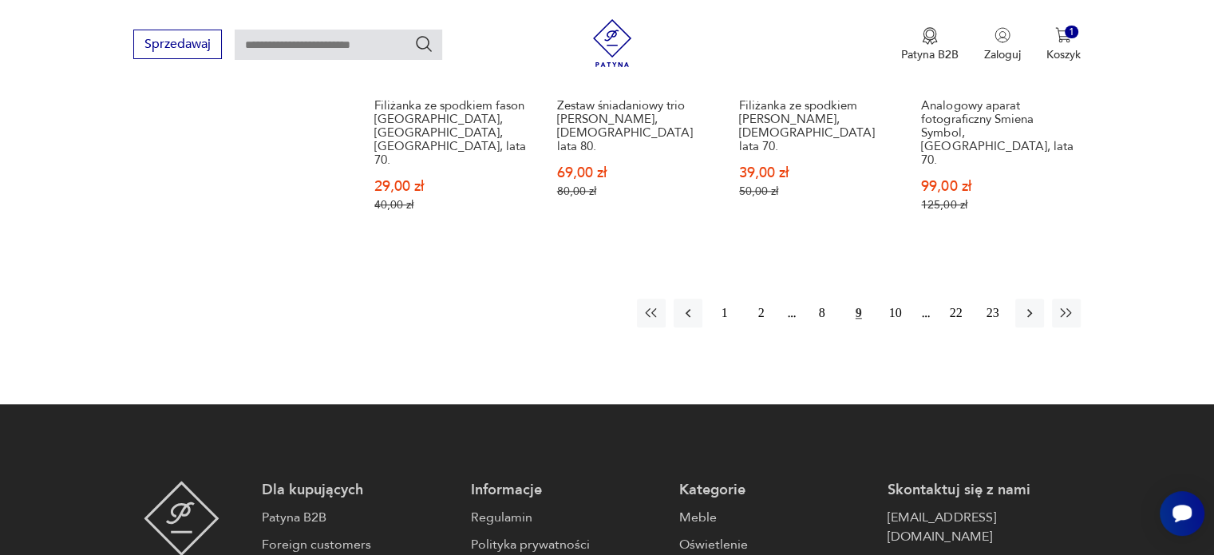
scroll to position [1642, 0]
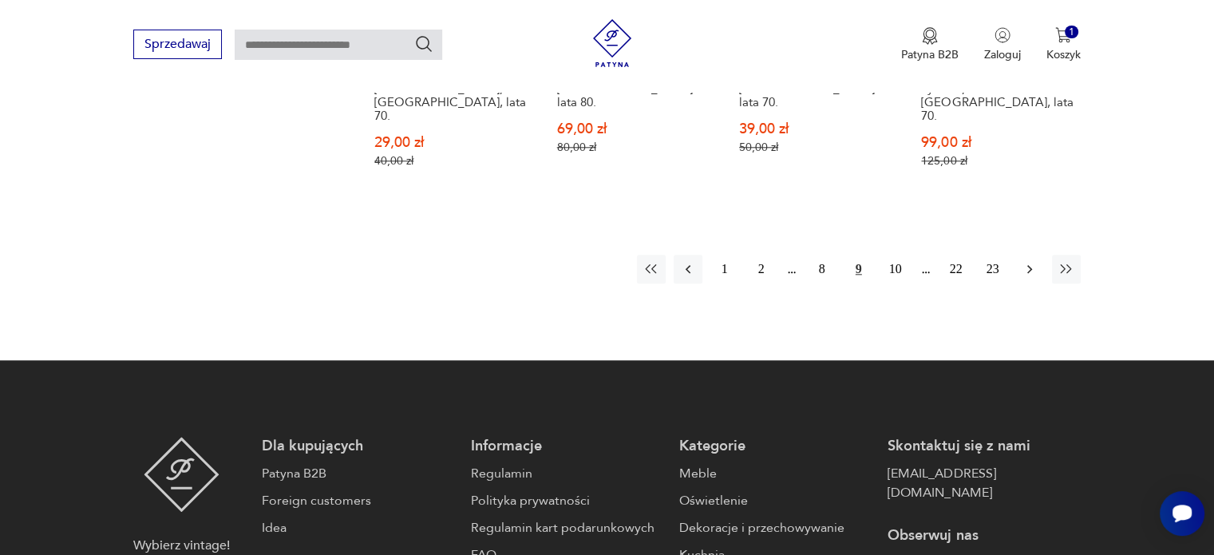
click at [1028, 261] on icon "button" at bounding box center [1029, 269] width 16 height 16
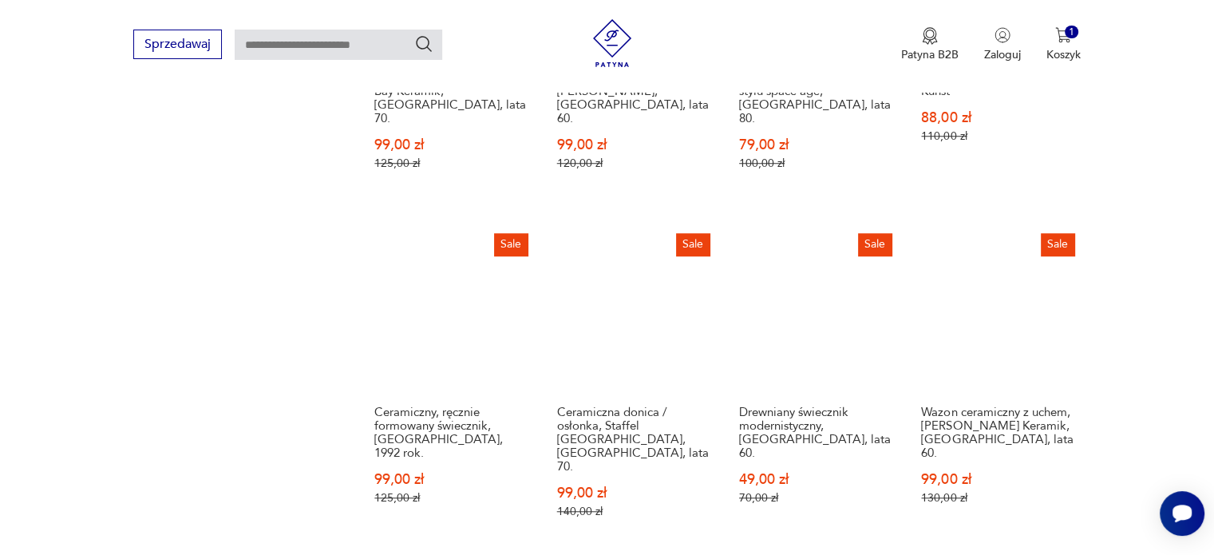
scroll to position [1482, 0]
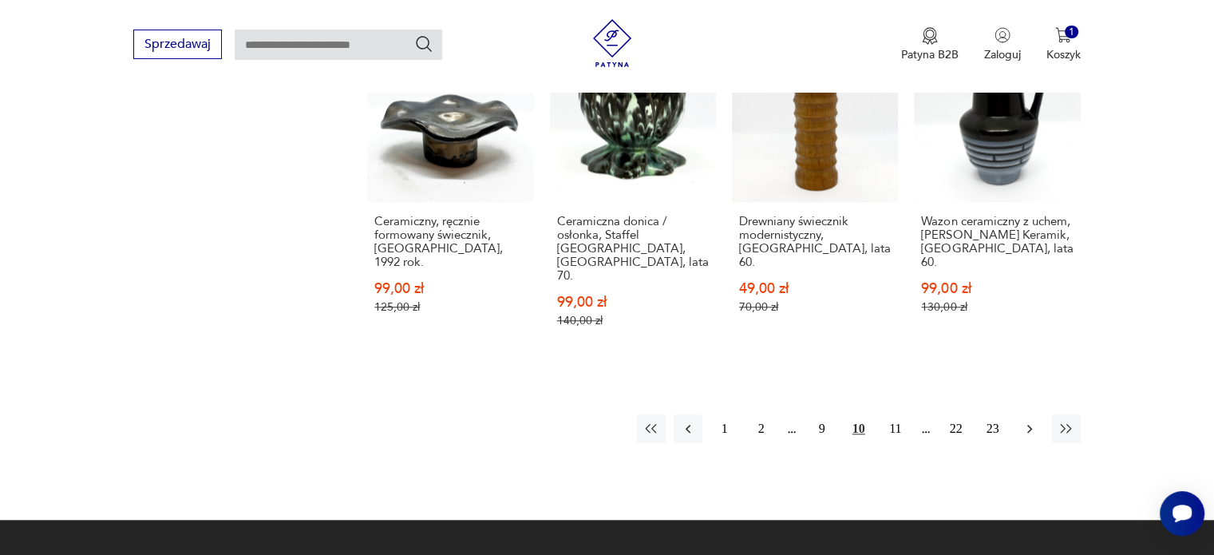
click at [1034, 420] on icon "button" at bounding box center [1029, 428] width 16 height 16
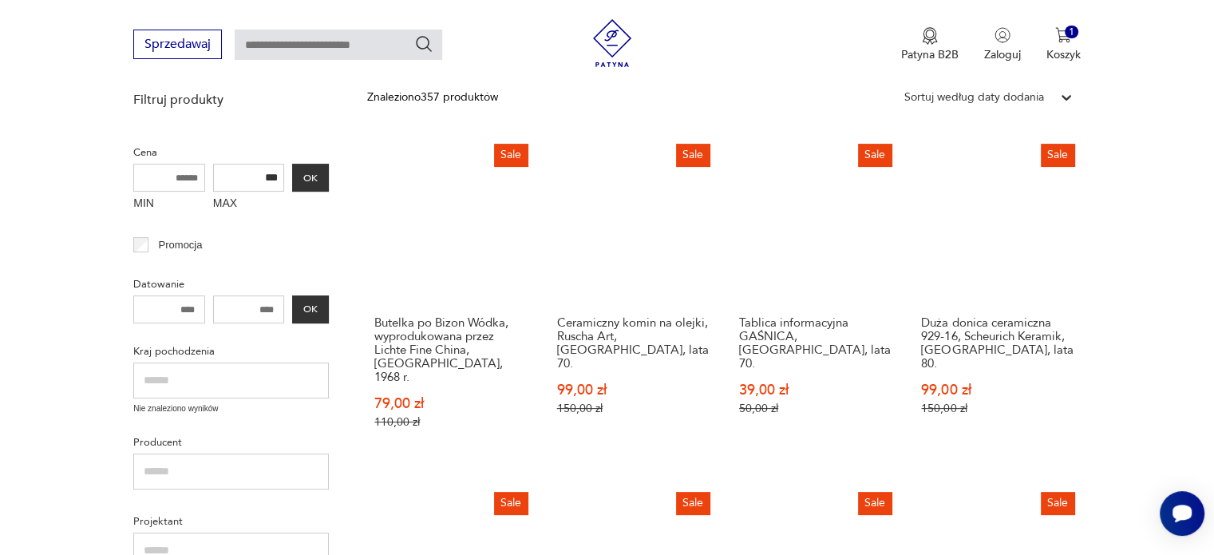
scroll to position [365, 0]
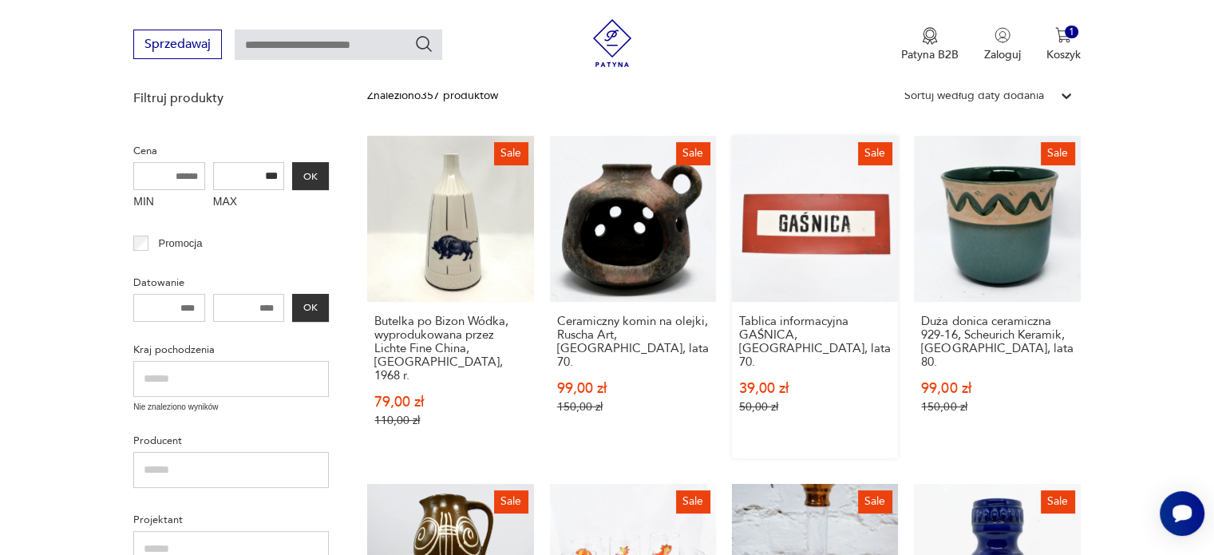
click at [817, 247] on link "Sale Tablica informacyjna GAŚNICA, Polska, lata 70. 39,00 zł 50,00 zł" at bounding box center [815, 297] width 166 height 322
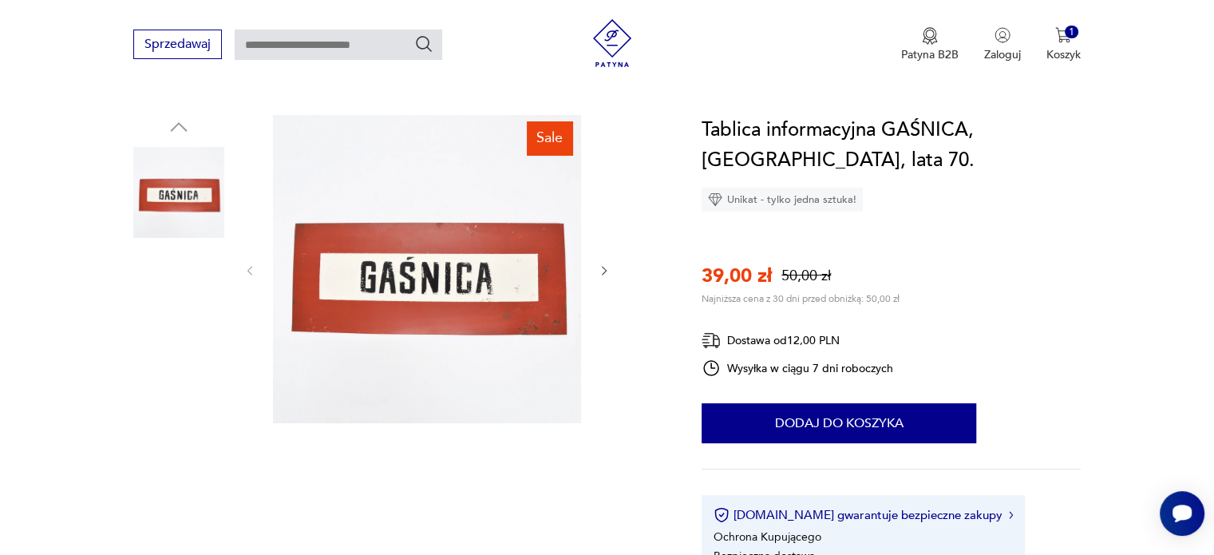
scroll to position [160, 0]
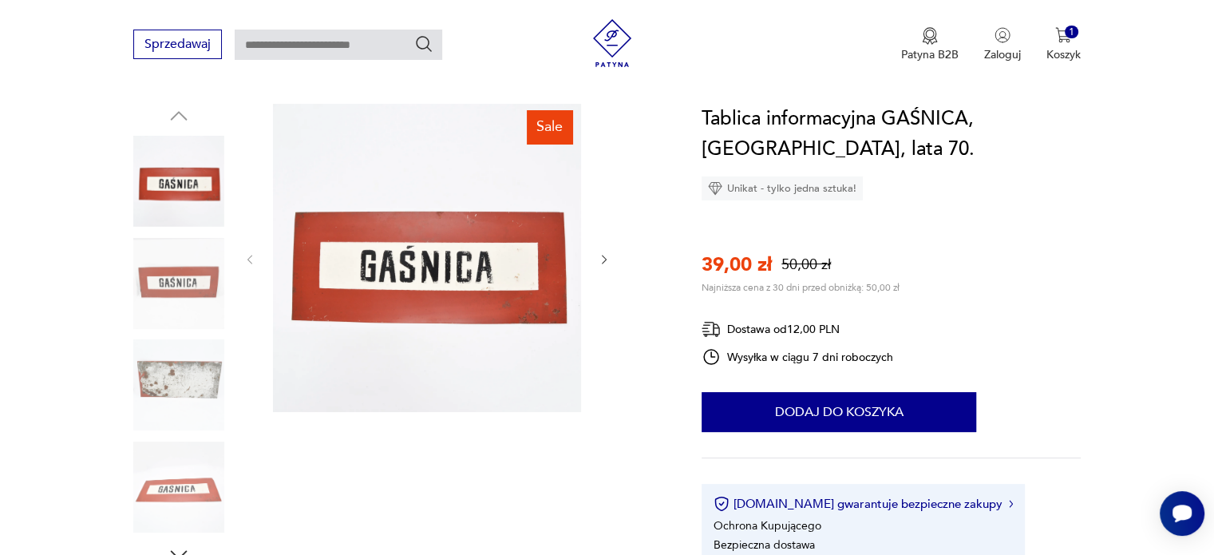
click at [603, 259] on icon "button" at bounding box center [605, 260] width 14 height 14
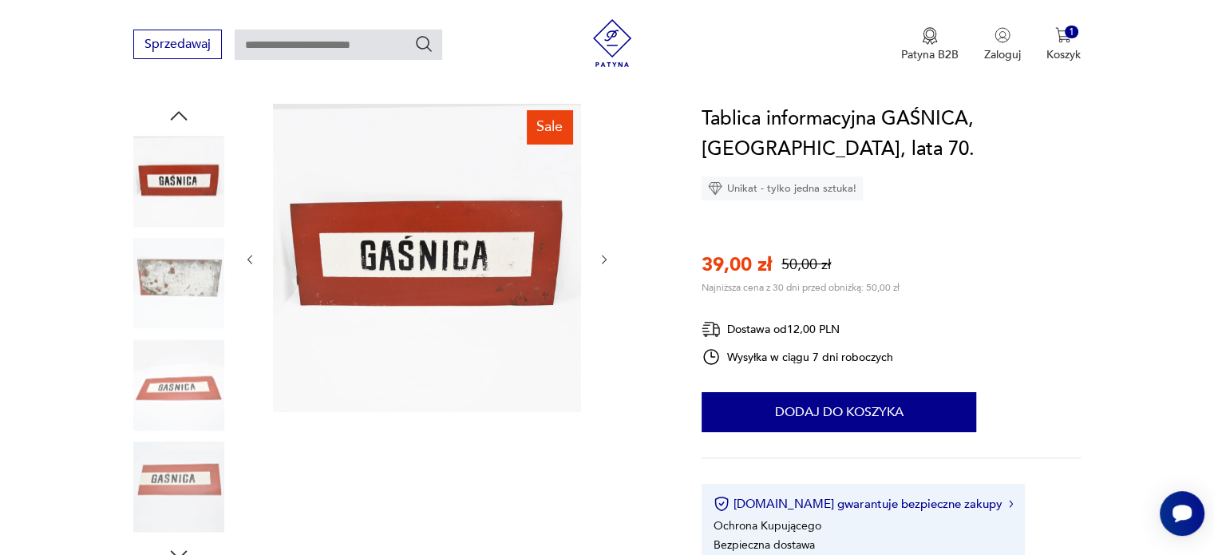
click at [603, 259] on icon "button" at bounding box center [605, 260] width 14 height 14
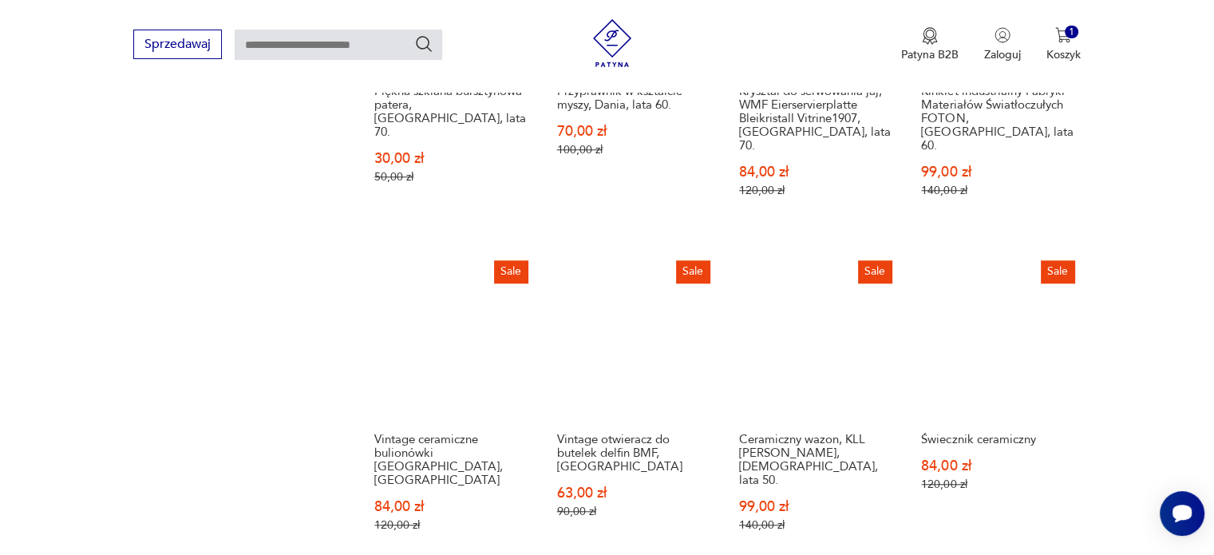
scroll to position [1402, 0]
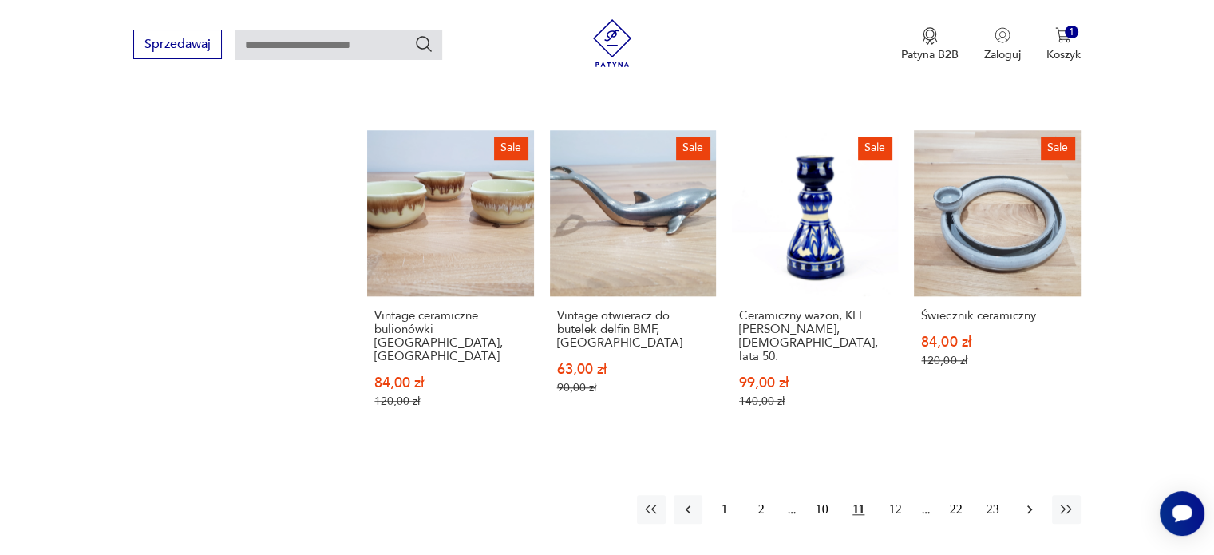
click at [1030, 501] on icon "button" at bounding box center [1029, 509] width 16 height 16
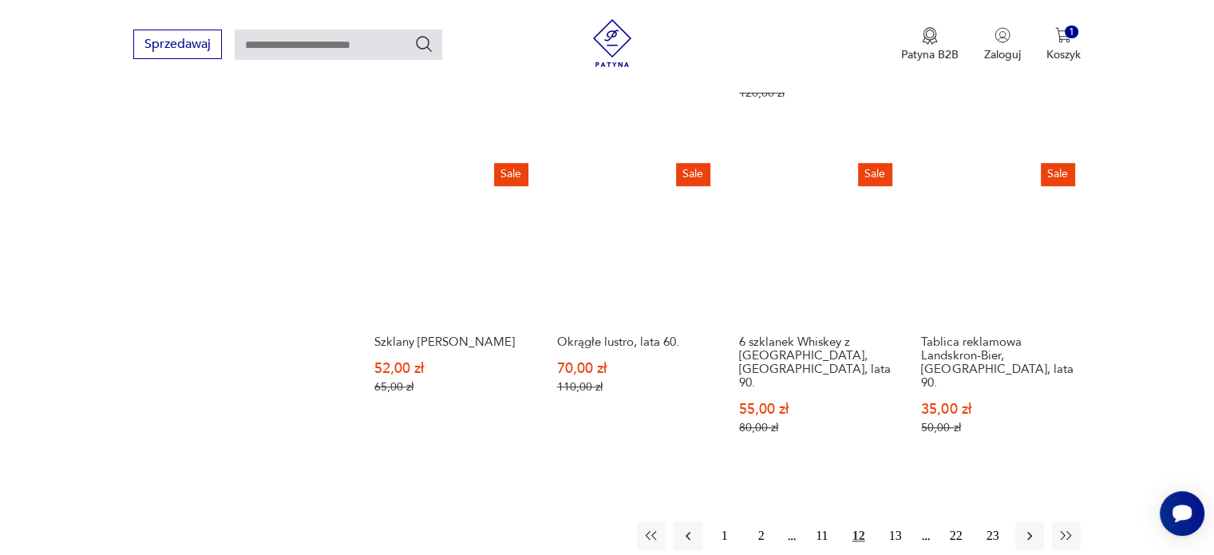
scroll to position [1323, 0]
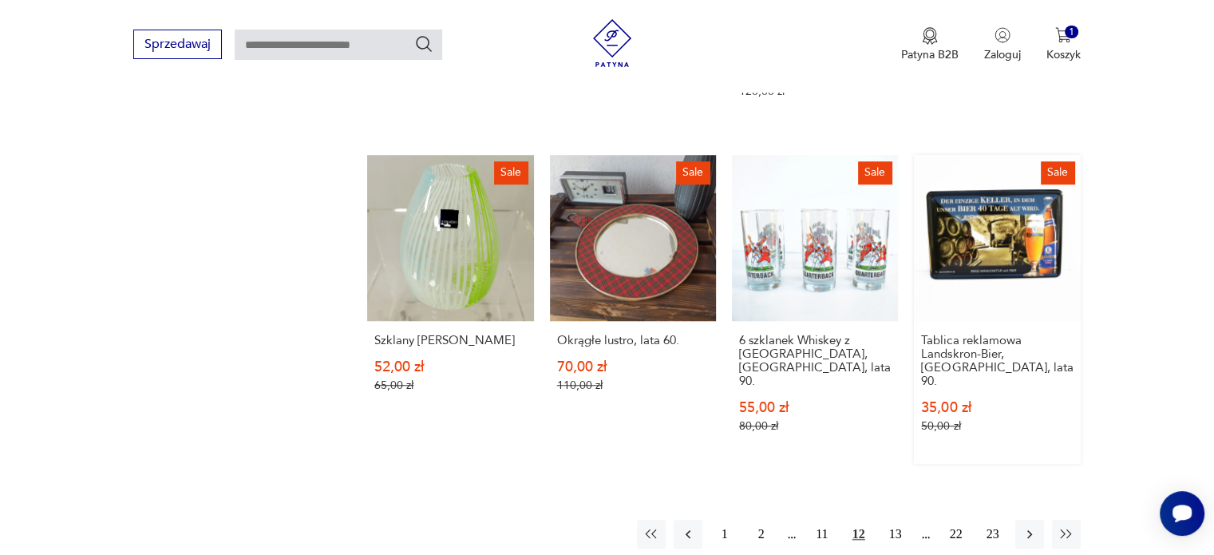
click at [1008, 238] on link "Sale Tablica reklamowa Landskron-Bier, Niemcy, lata 90. 35,00 zł 50,00 zł" at bounding box center [997, 309] width 166 height 309
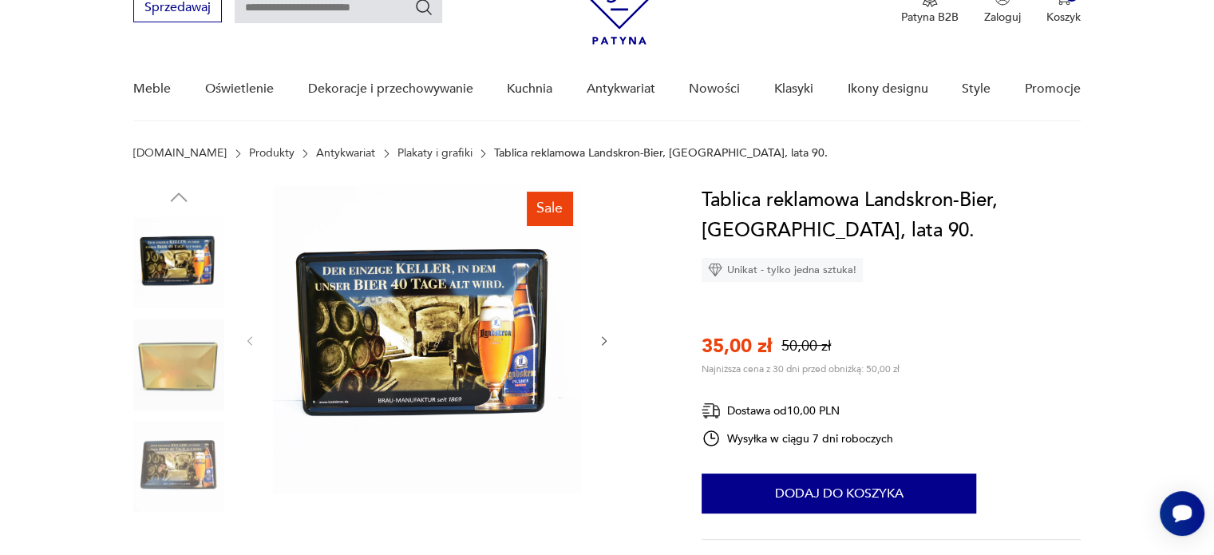
scroll to position [80, 0]
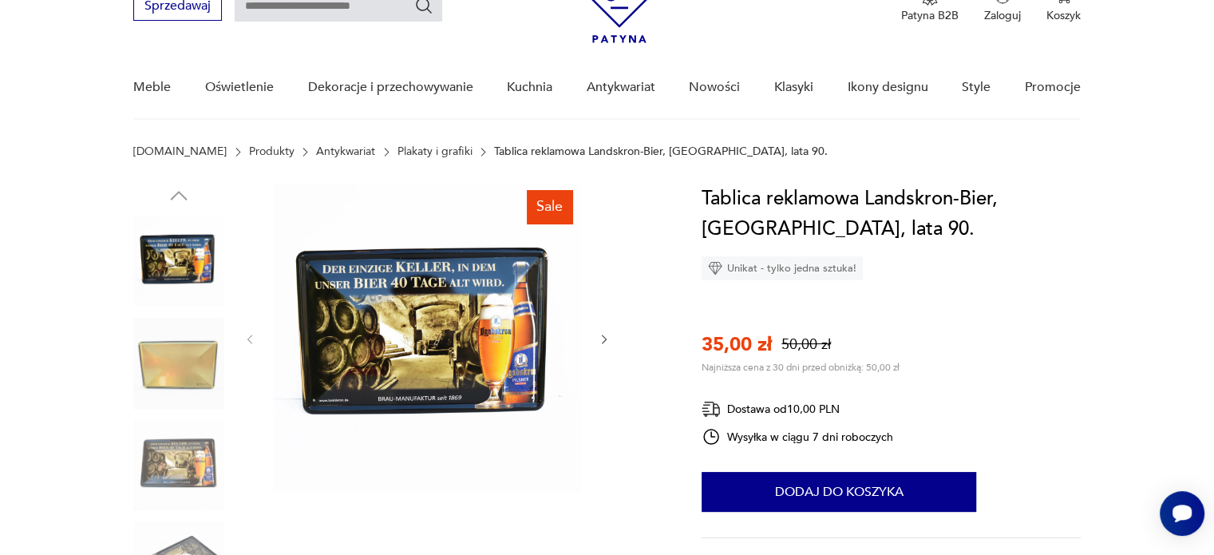
click at [602, 340] on icon "button" at bounding box center [605, 340] width 14 height 14
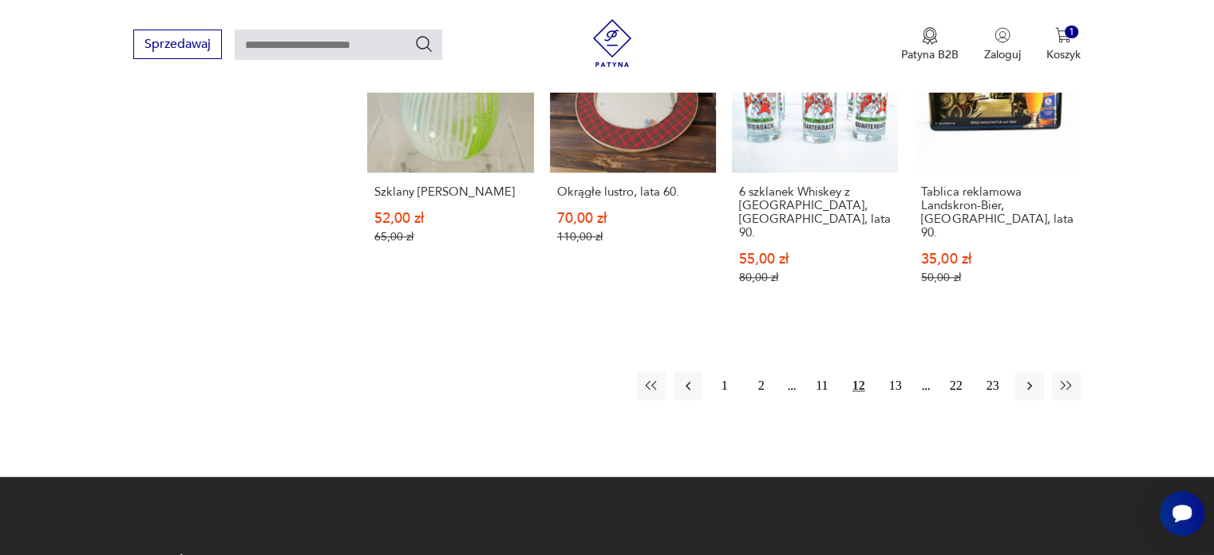
scroll to position [1478, 0]
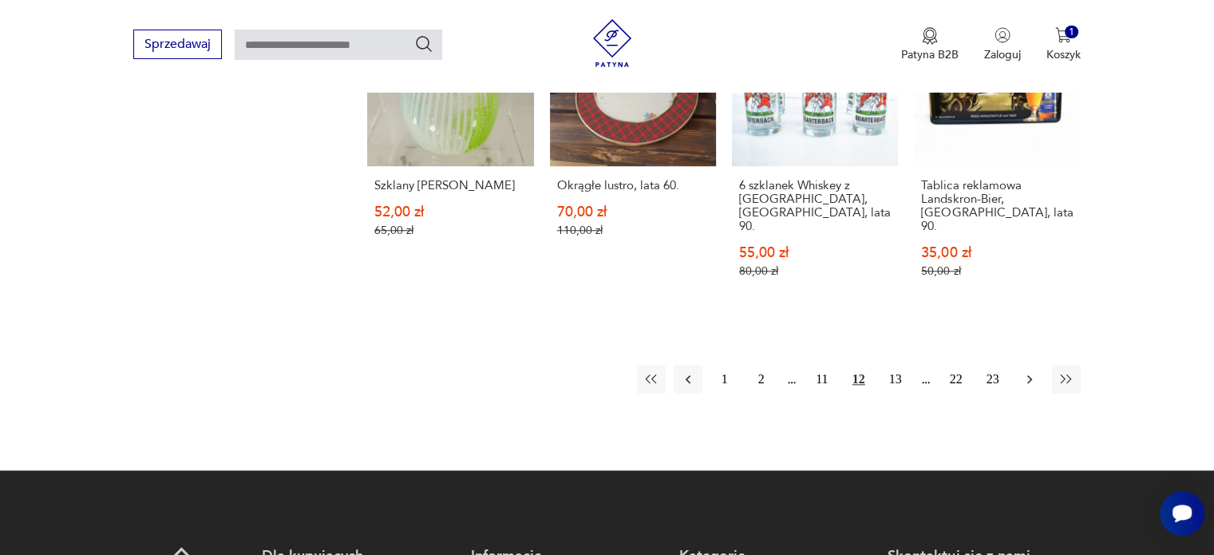
click at [1027, 371] on icon "button" at bounding box center [1029, 379] width 16 height 16
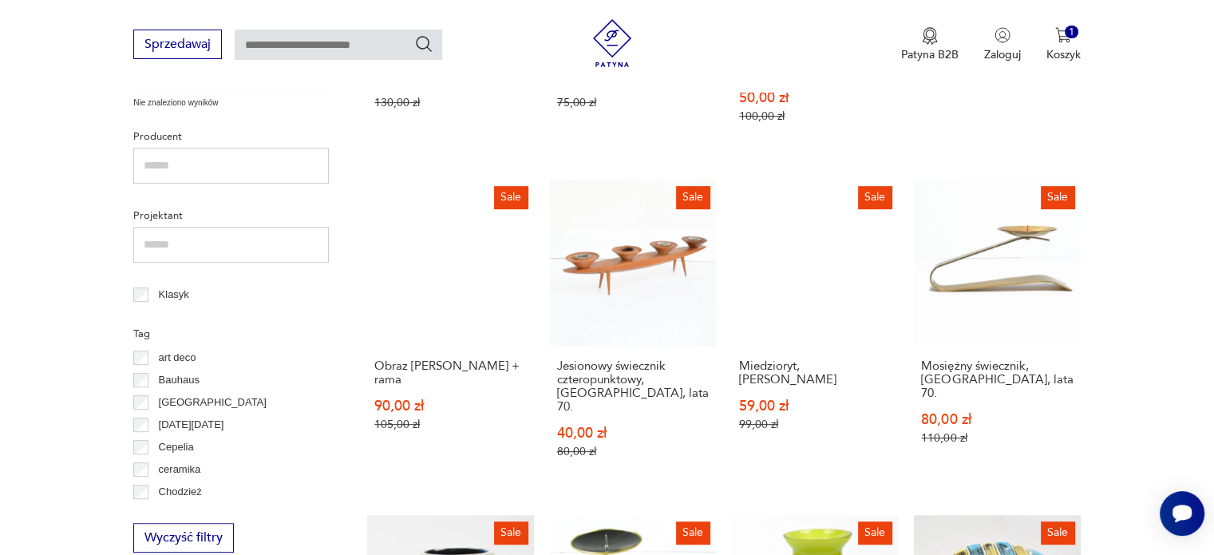
scroll to position [685, 0]
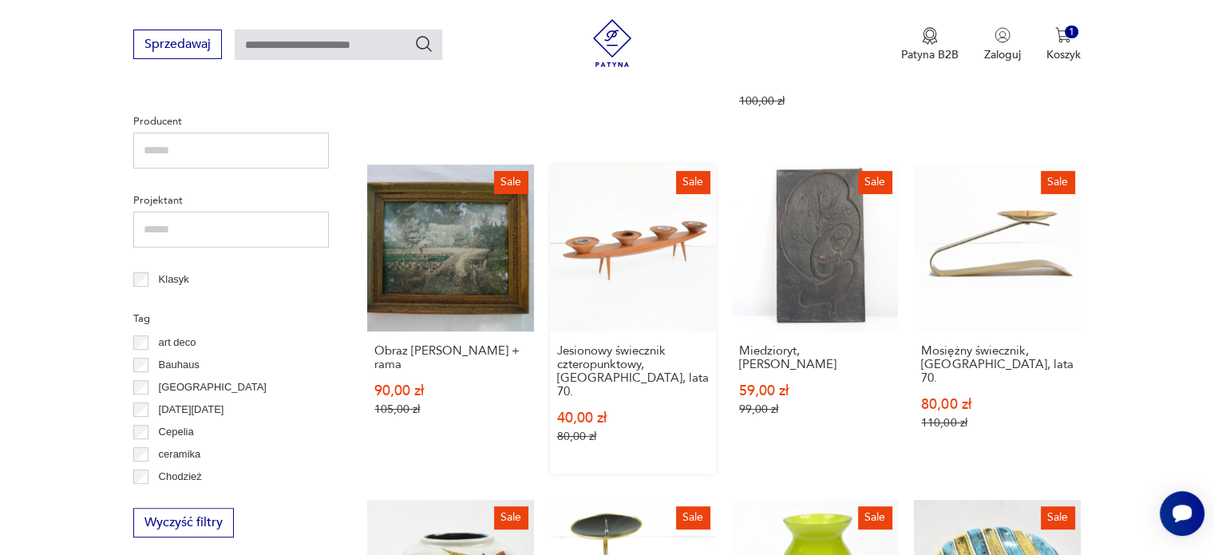
click at [638, 223] on link "Sale Jesionowy świecznik czteropunktowy, Niemcy, lata 70. 40,00 zł 80,00 zł" at bounding box center [633, 318] width 166 height 309
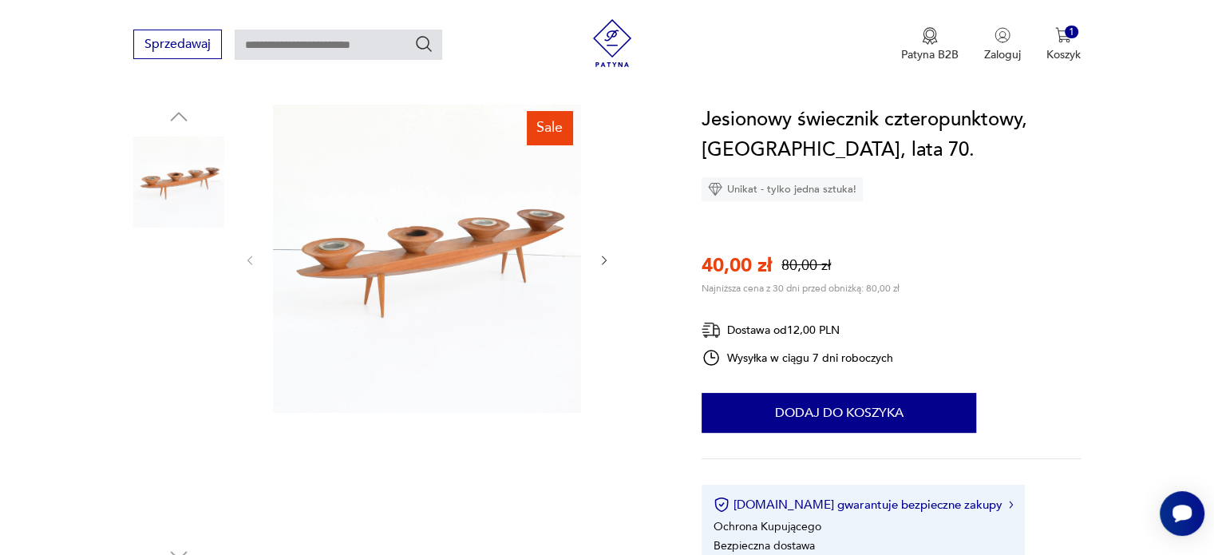
scroll to position [160, 0]
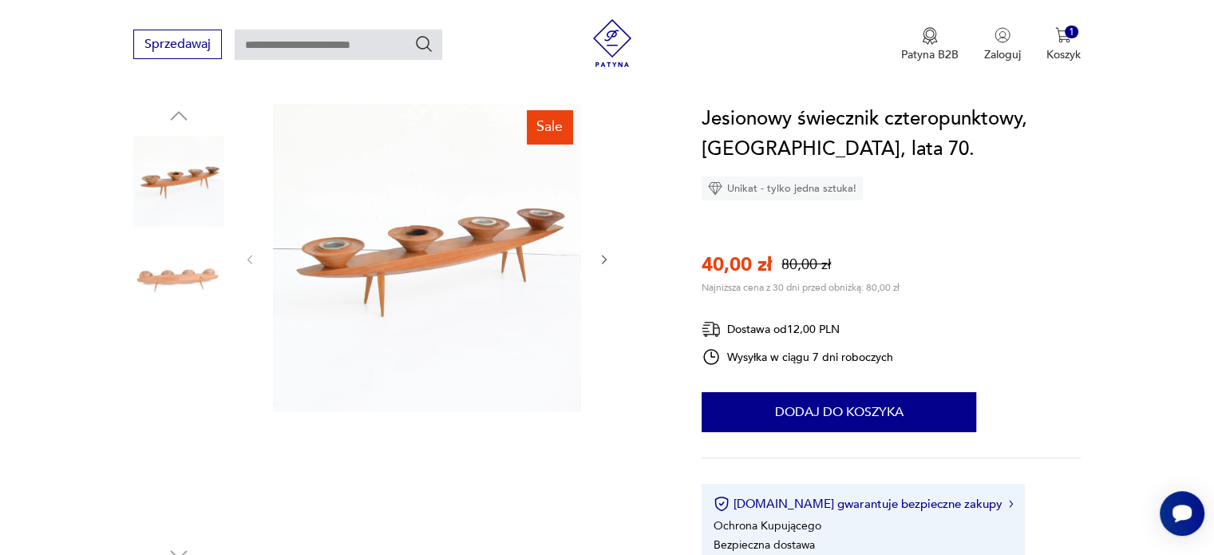
click at [603, 259] on icon "button" at bounding box center [605, 260] width 14 height 14
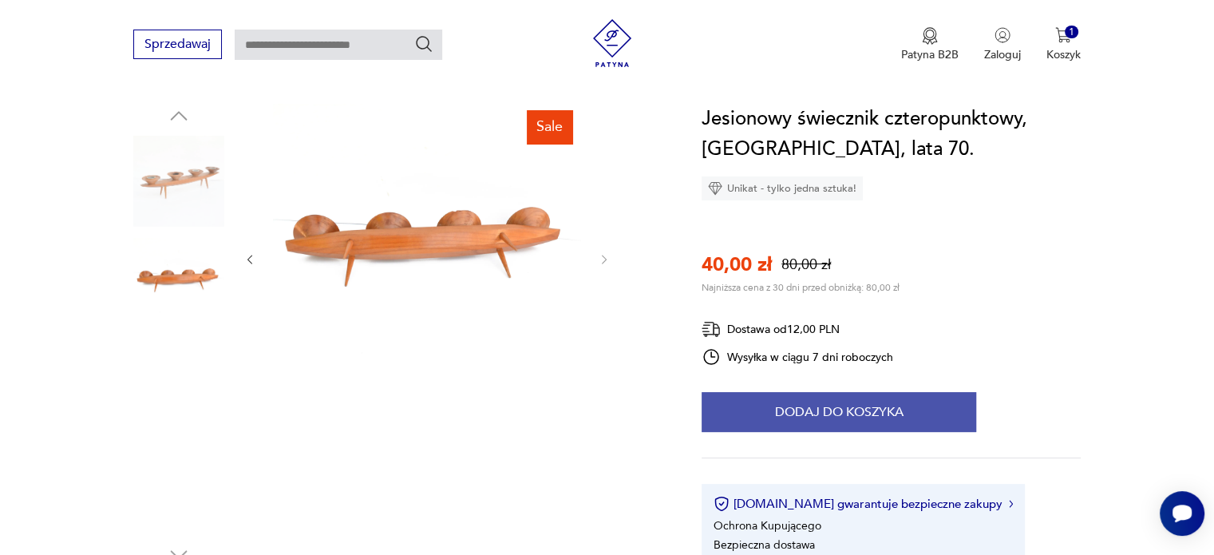
click at [823, 415] on button "Dodaj do koszyka" at bounding box center [838, 412] width 274 height 40
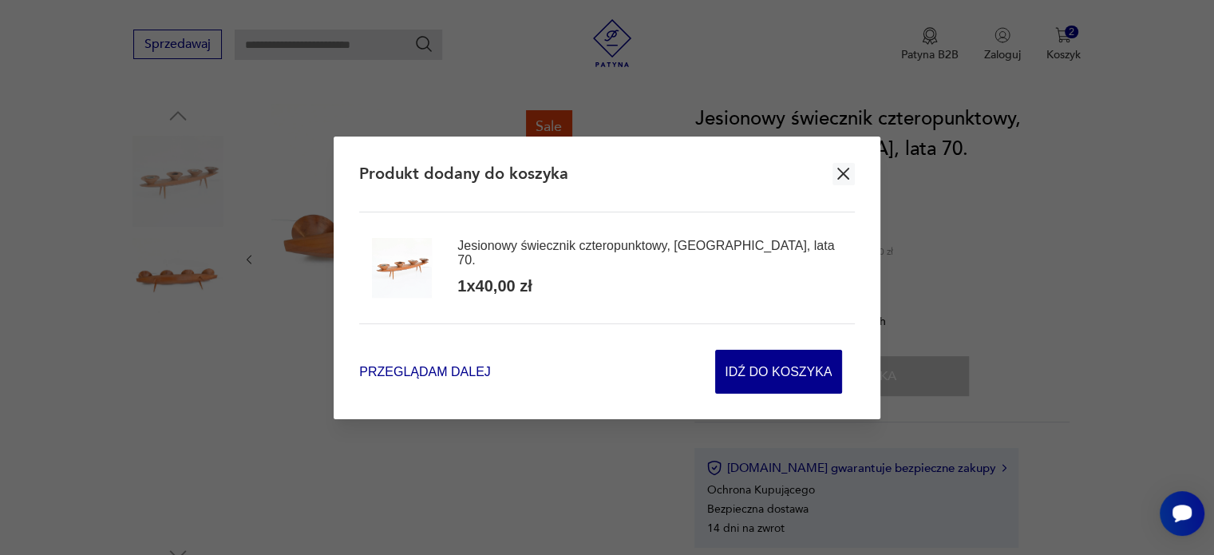
click at [456, 373] on span "Przeglądam dalej" at bounding box center [424, 371] width 131 height 18
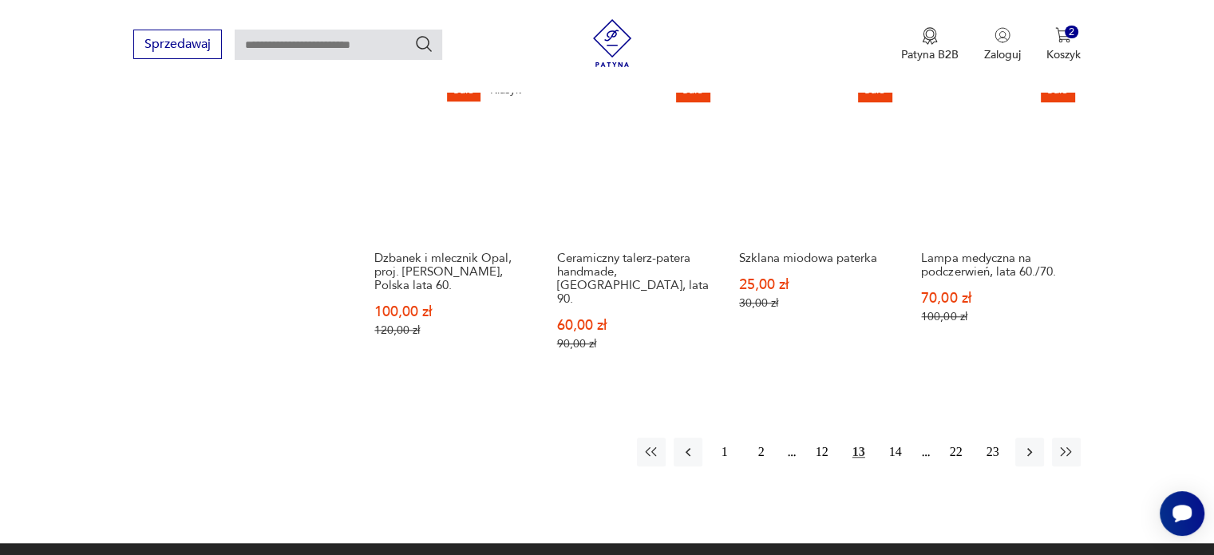
scroll to position [1482, 0]
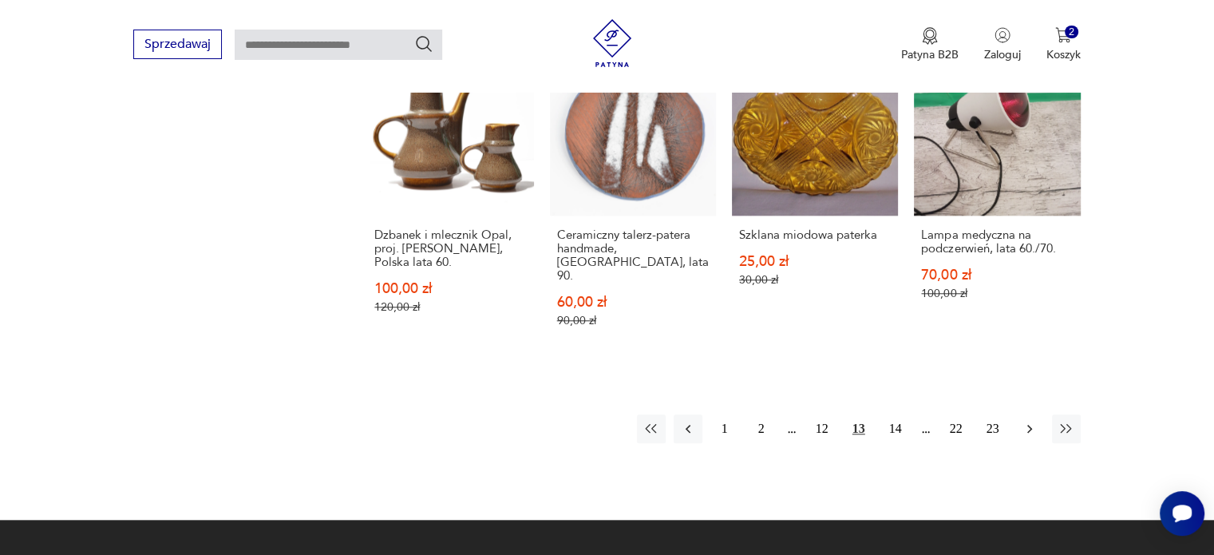
click at [1034, 420] on icon "button" at bounding box center [1029, 428] width 16 height 16
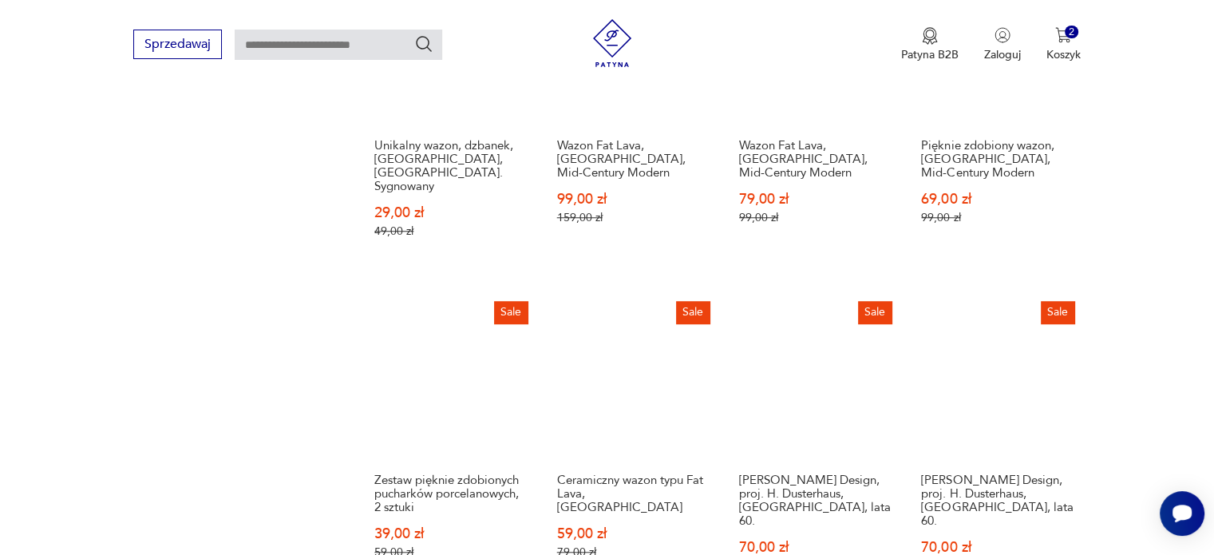
scroll to position [1243, 0]
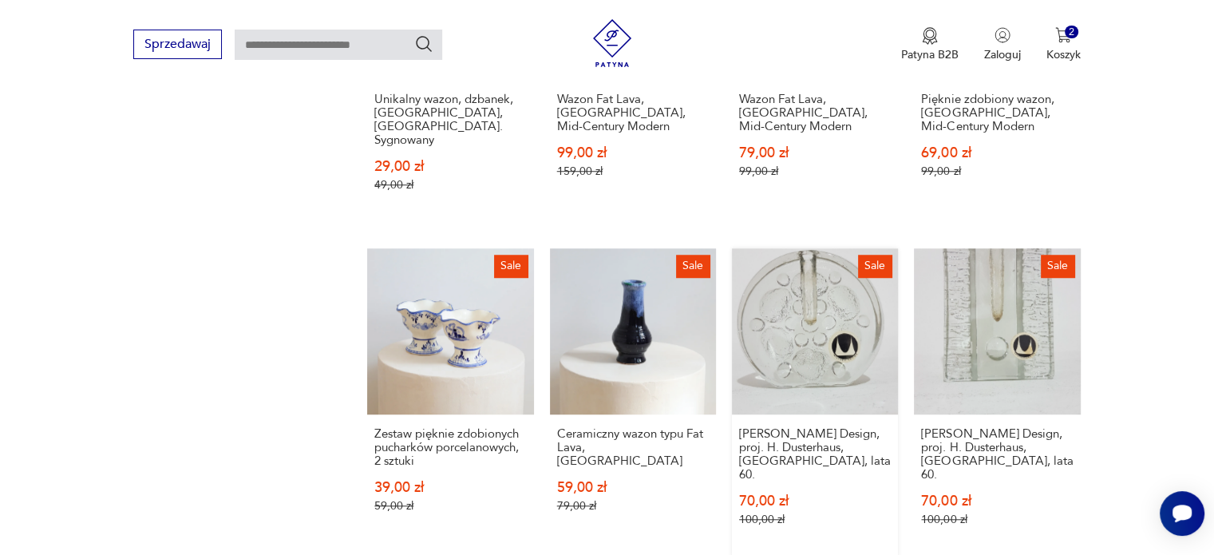
click at [787, 303] on link "Sale Wazon Walther Design, proj. H. Dusterhaus, Niemcy, lata 60. 70,00 zł 100,0…" at bounding box center [815, 402] width 166 height 309
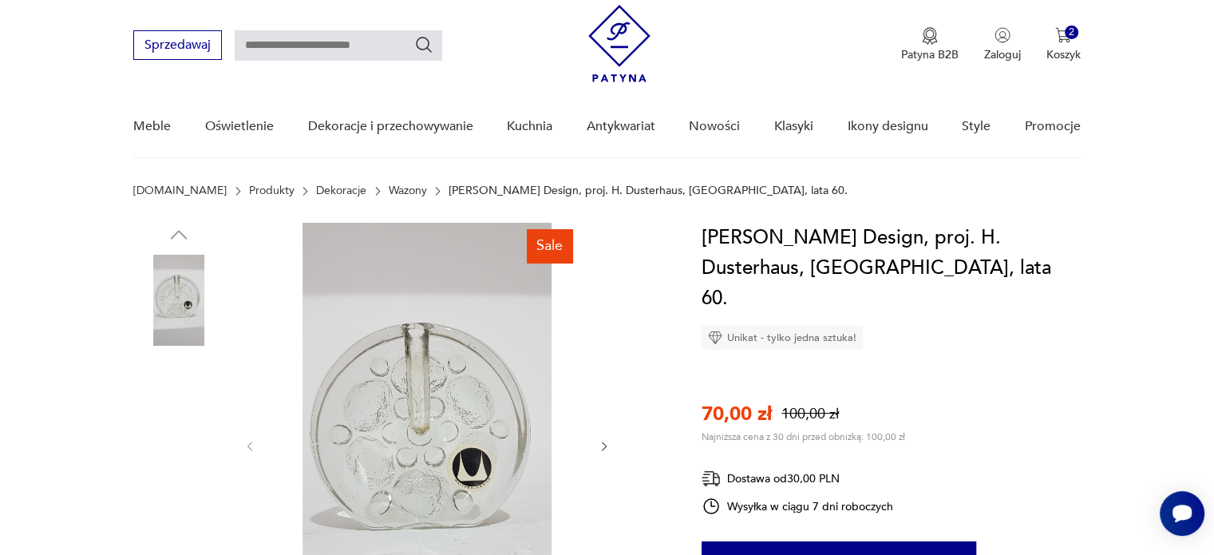
scroll to position [160, 0]
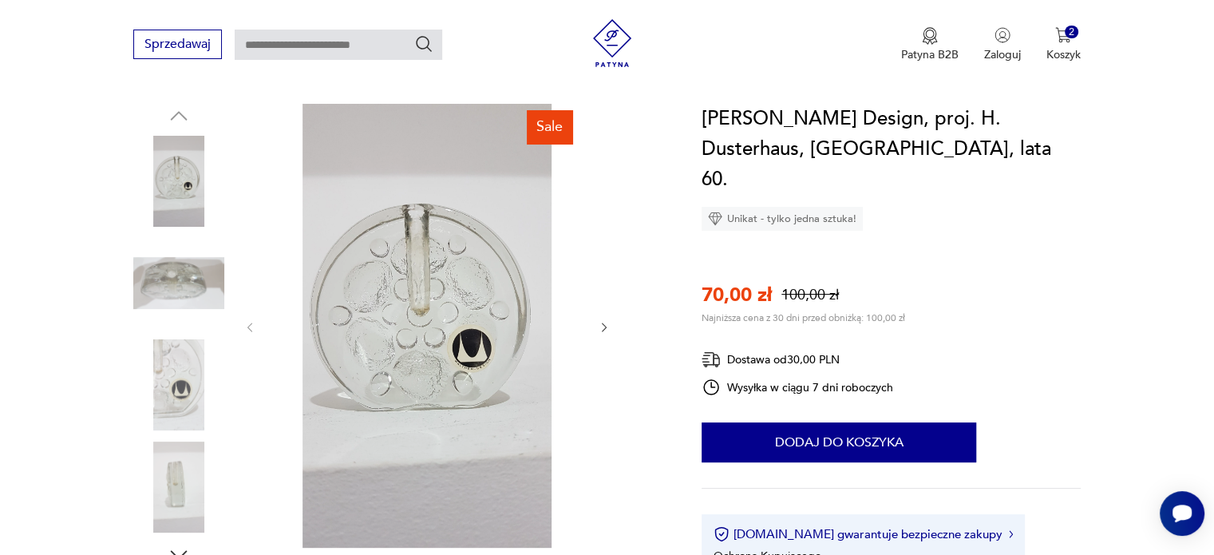
click at [603, 328] on icon "button" at bounding box center [605, 328] width 14 height 14
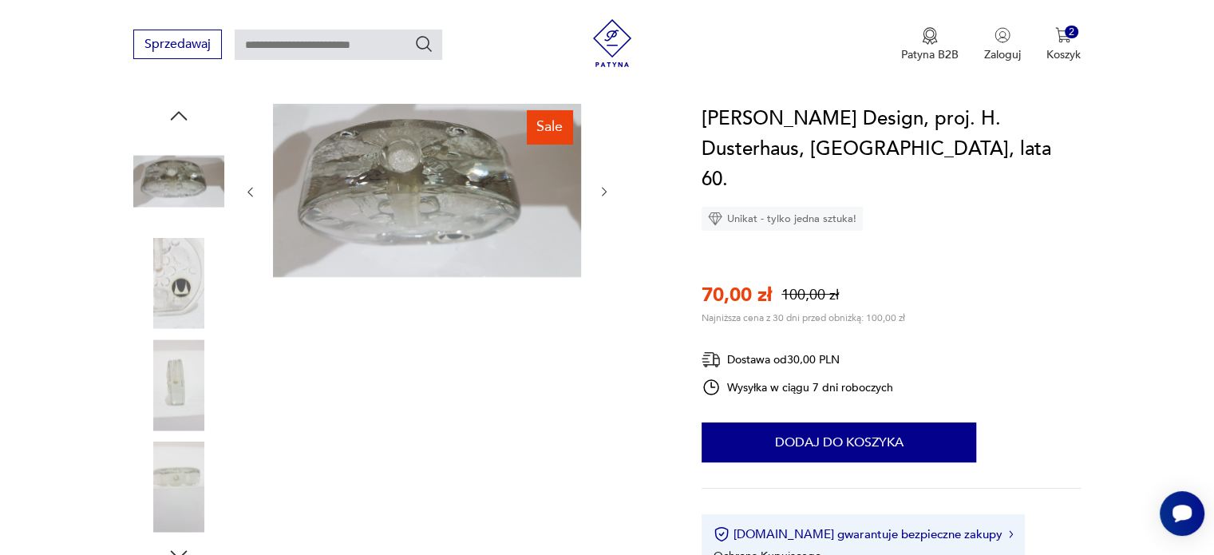
click at [603, 328] on div "Sale" at bounding box center [426, 335] width 367 height 463
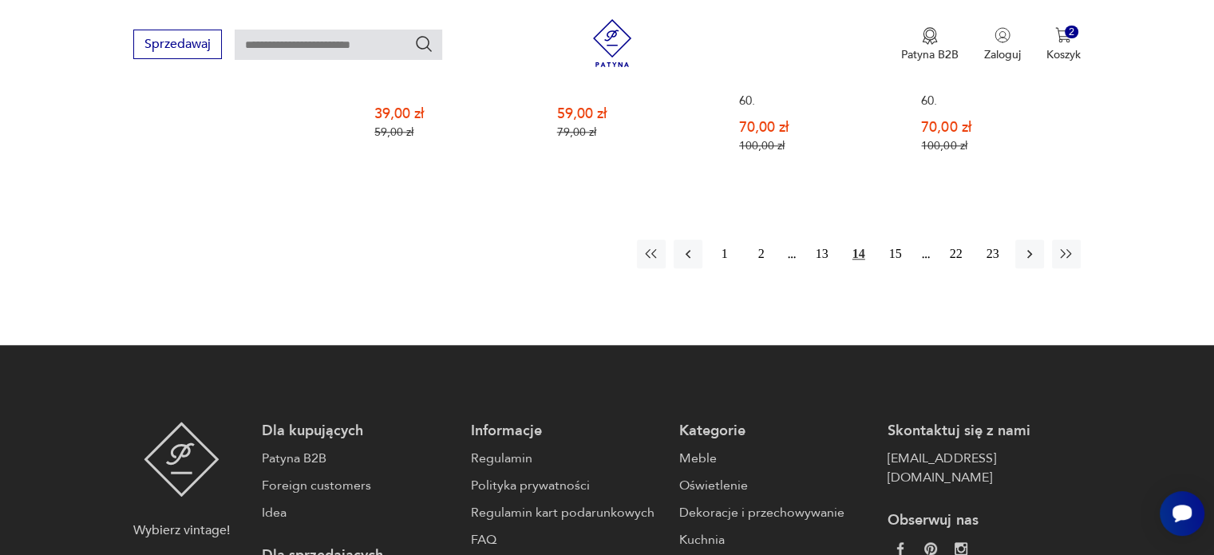
scroll to position [1637, 0]
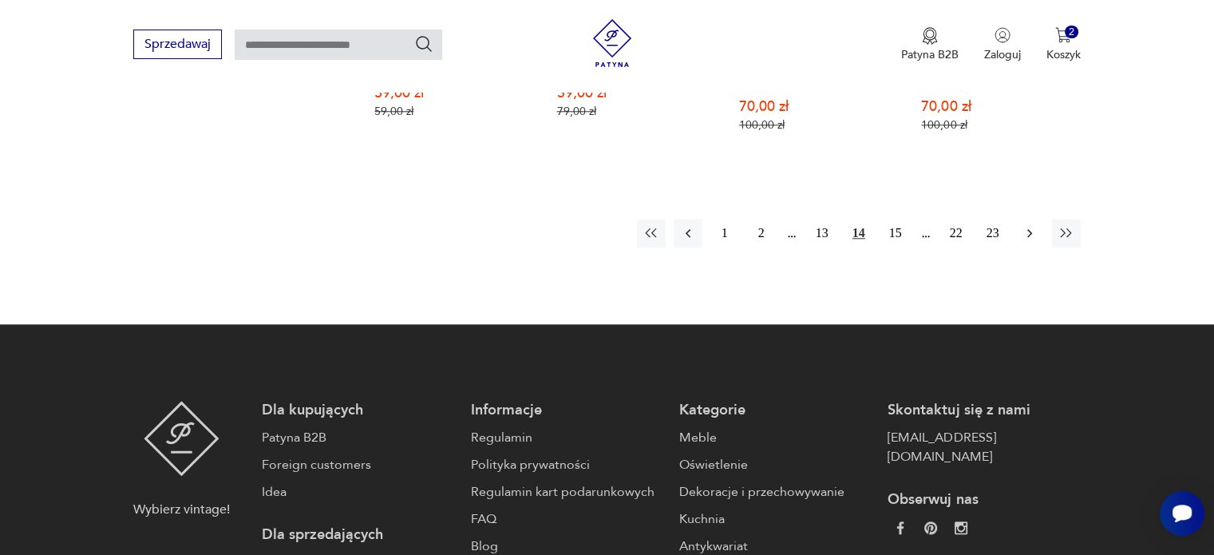
click at [1028, 225] on icon "button" at bounding box center [1029, 233] width 16 height 16
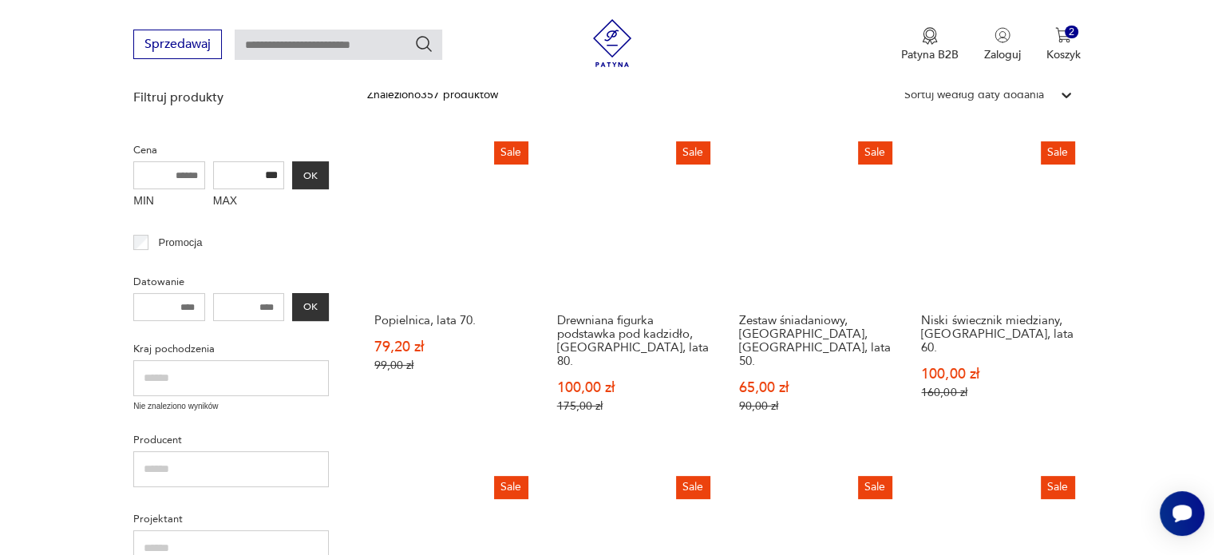
scroll to position [365, 0]
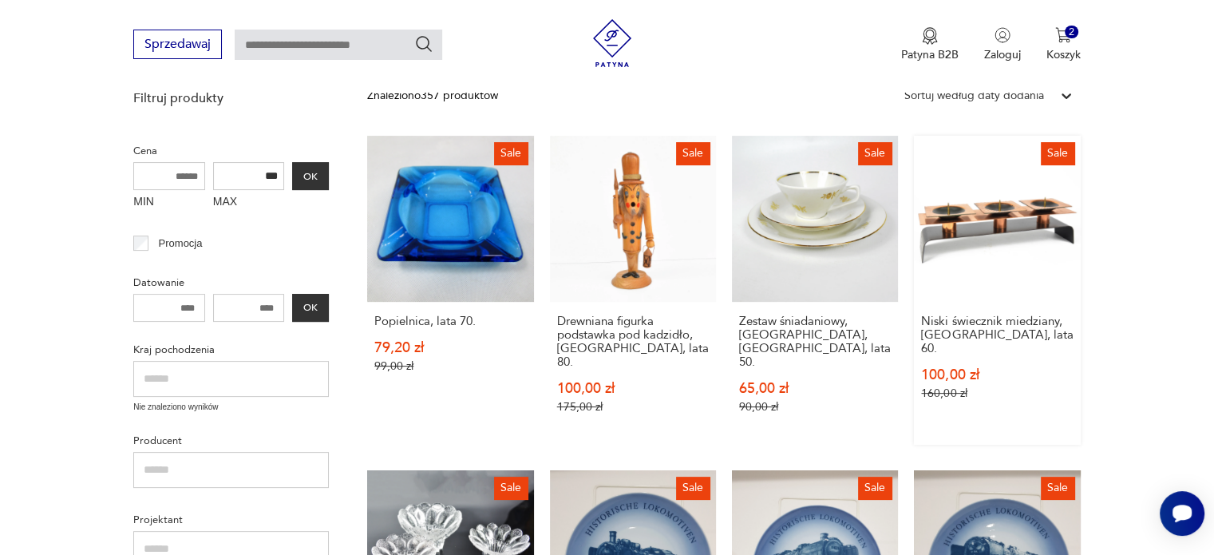
click at [1022, 234] on link "Sale Niski świecznik miedziany, Niemcy, lata 60. 100,00 zł 160,00 zł" at bounding box center [997, 290] width 166 height 309
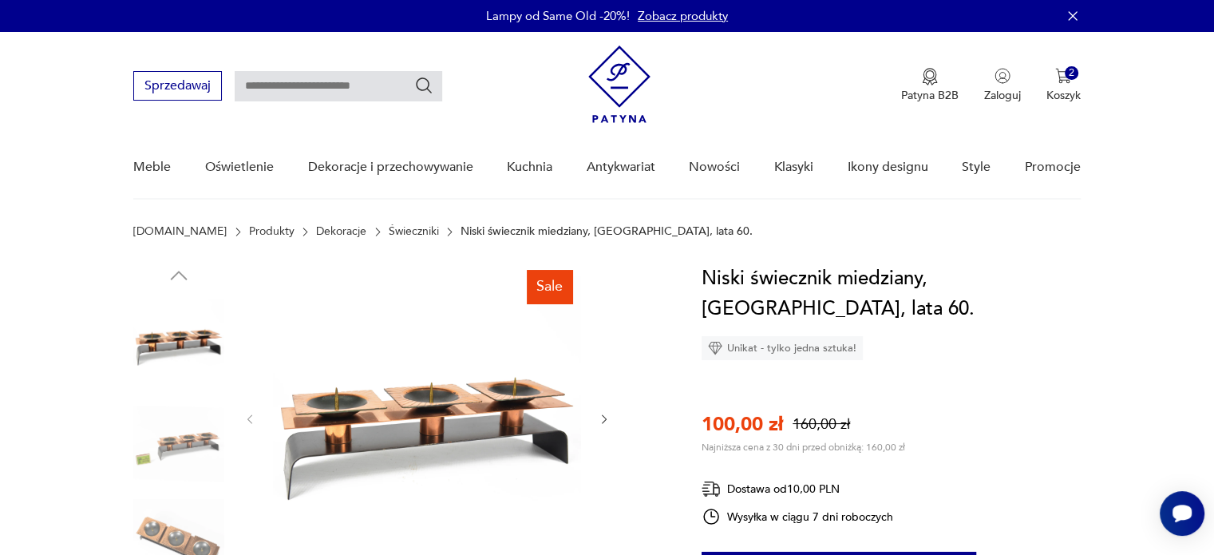
click at [606, 418] on icon "button" at bounding box center [604, 419] width 5 height 10
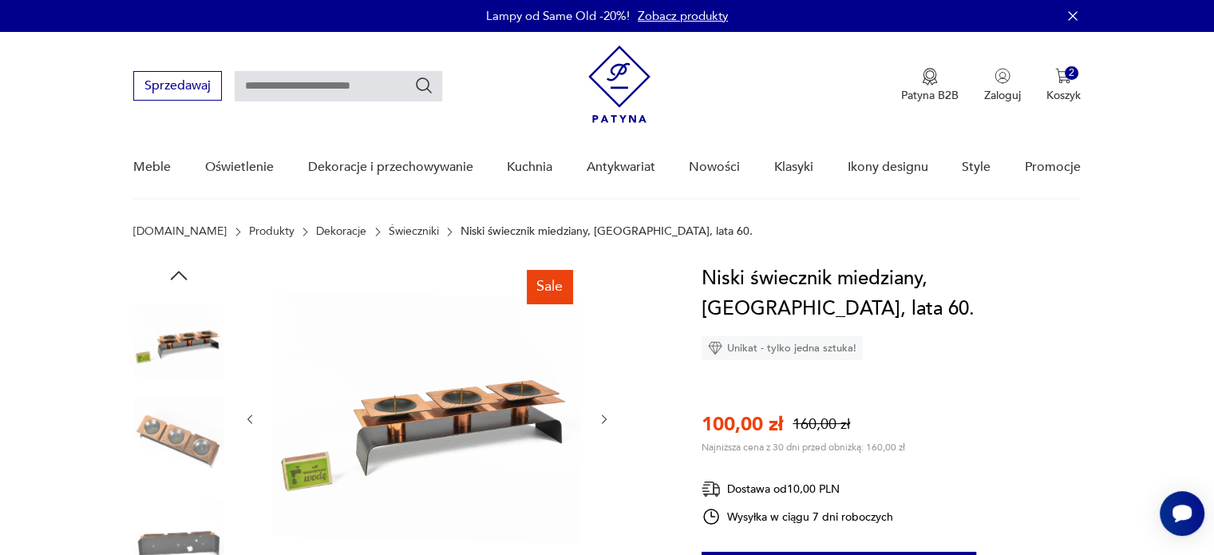
click at [606, 418] on icon "button" at bounding box center [604, 419] width 5 height 10
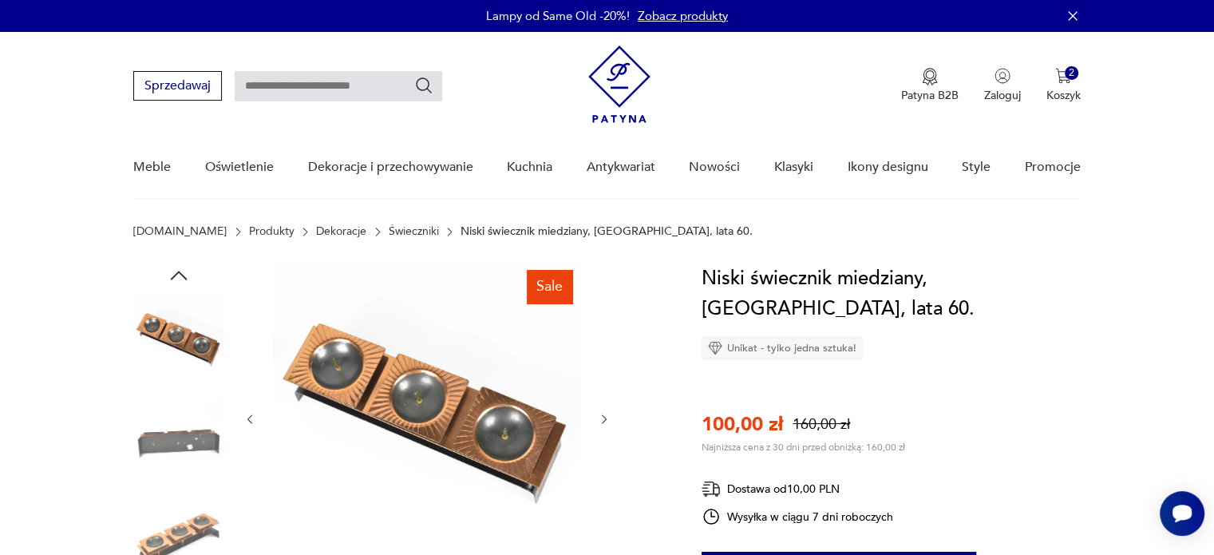
click at [606, 419] on icon "button" at bounding box center [604, 419] width 5 height 10
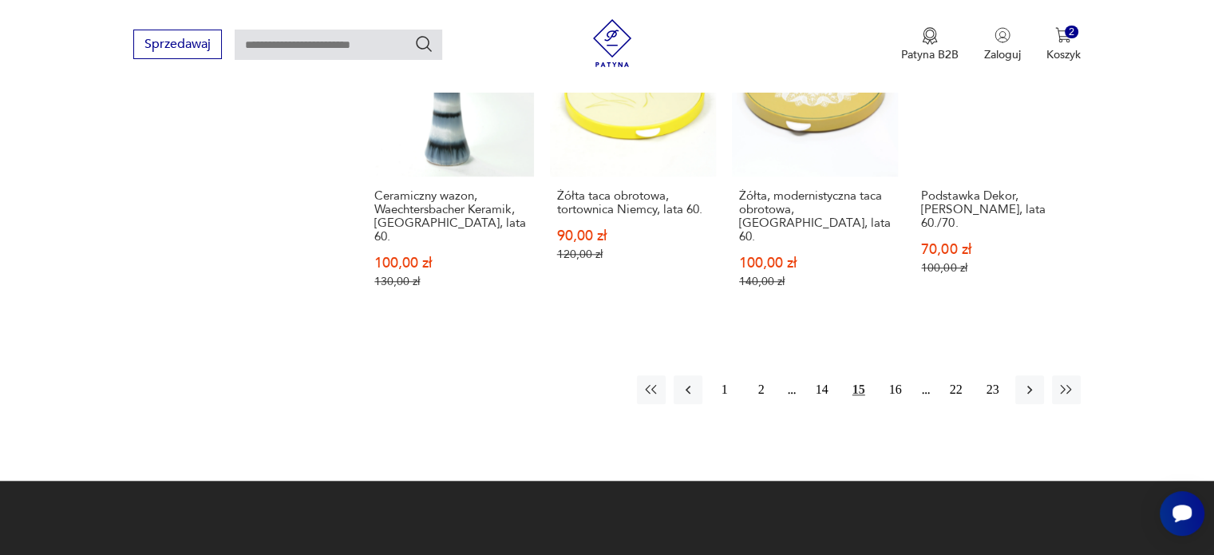
scroll to position [1482, 0]
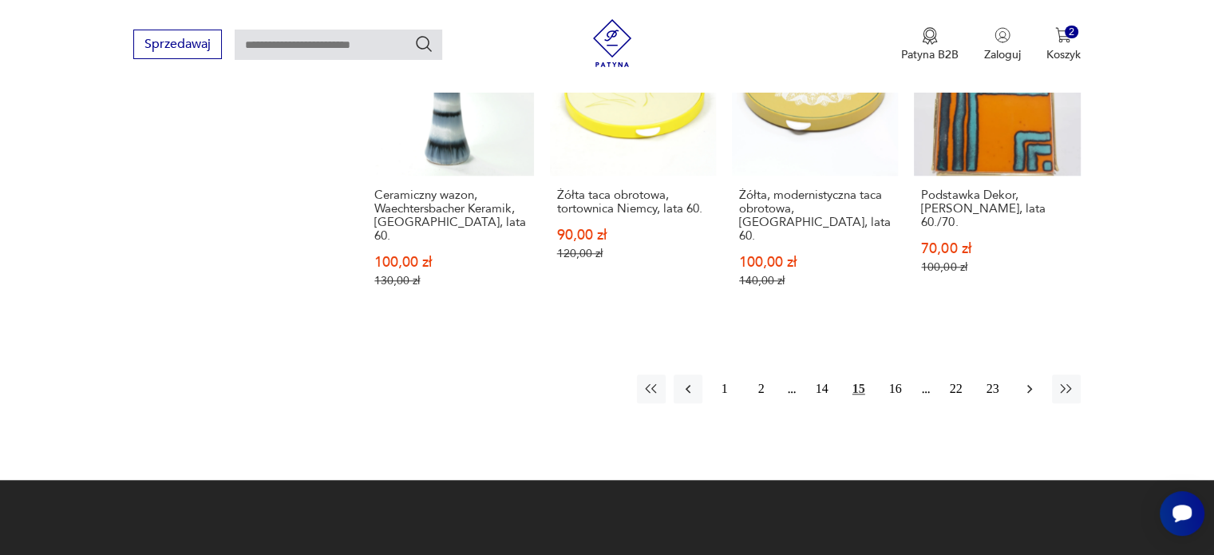
click at [1026, 381] on icon "button" at bounding box center [1029, 389] width 16 height 16
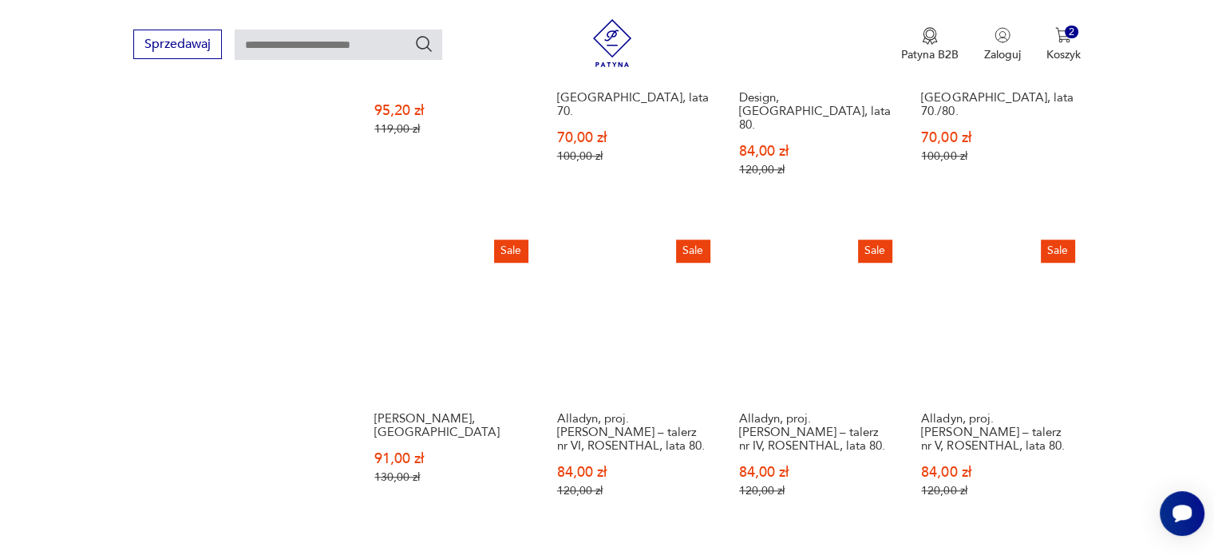
scroll to position [1403, 0]
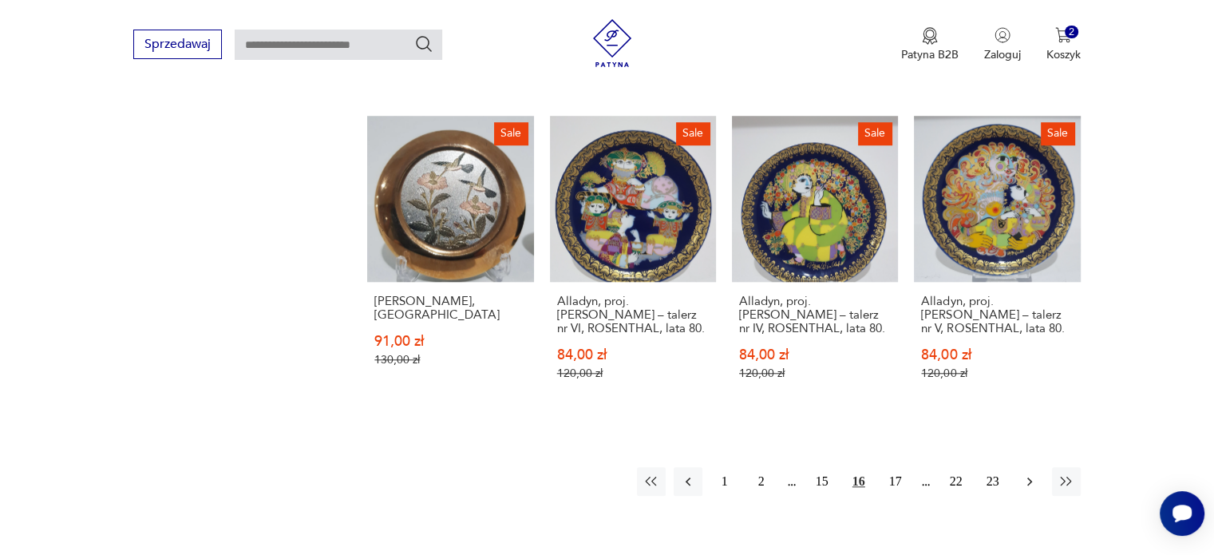
click at [1029, 473] on icon "button" at bounding box center [1029, 481] width 16 height 16
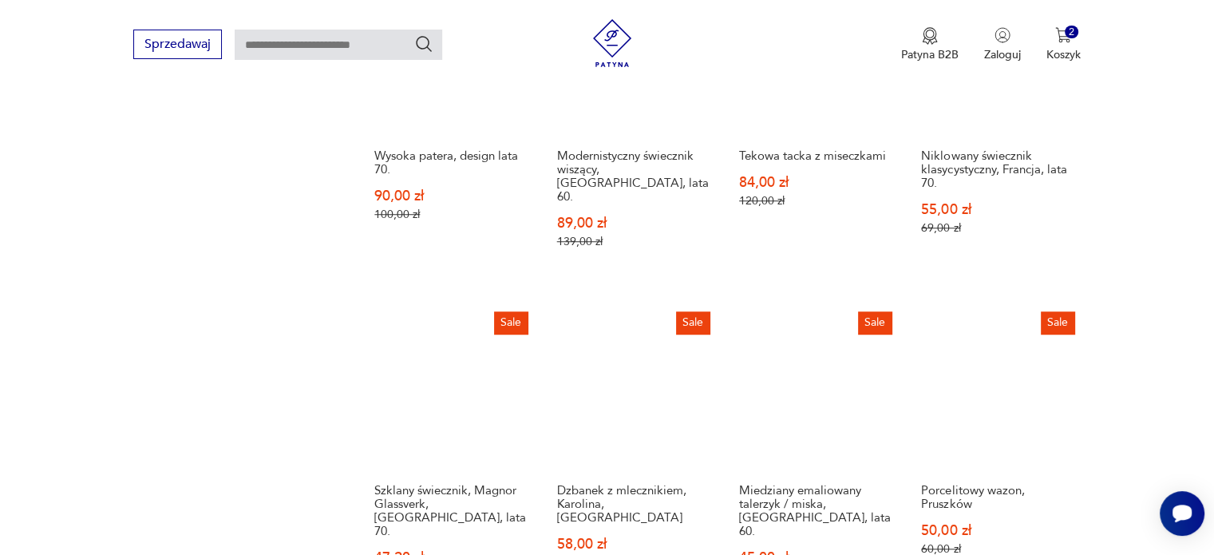
scroll to position [1403, 0]
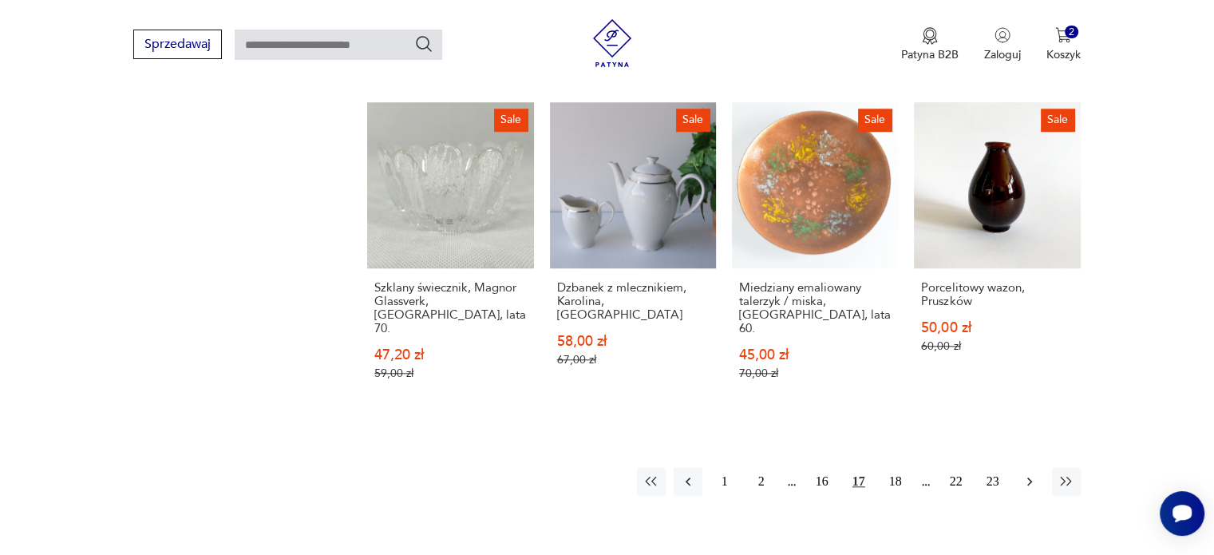
click at [1028, 477] on icon "button" at bounding box center [1029, 481] width 5 height 9
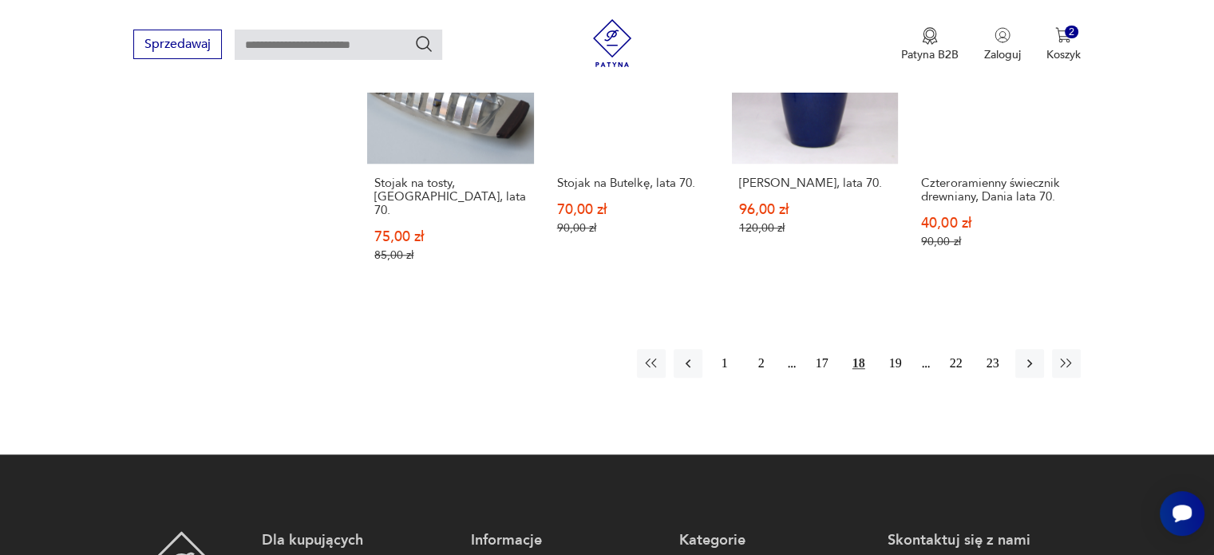
scroll to position [1482, 0]
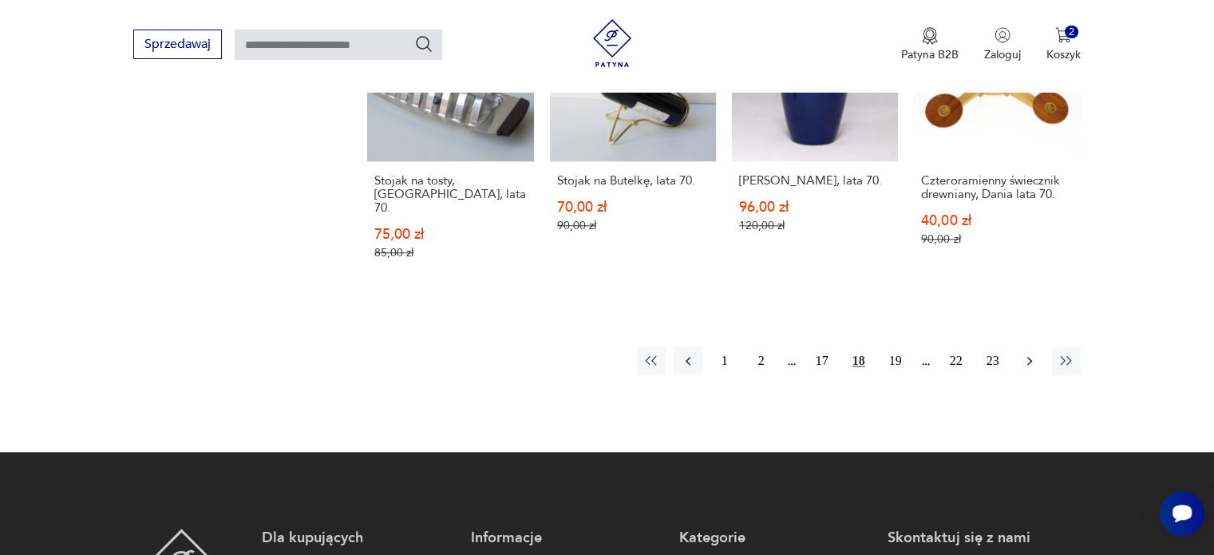
click at [1032, 353] on icon "button" at bounding box center [1029, 361] width 16 height 16
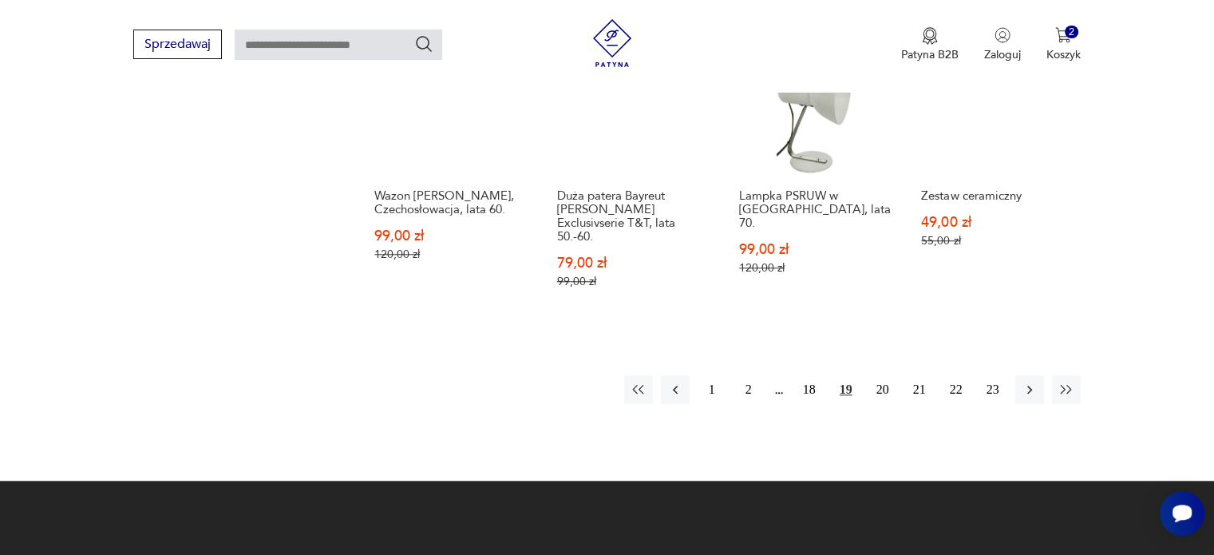
scroll to position [1482, 0]
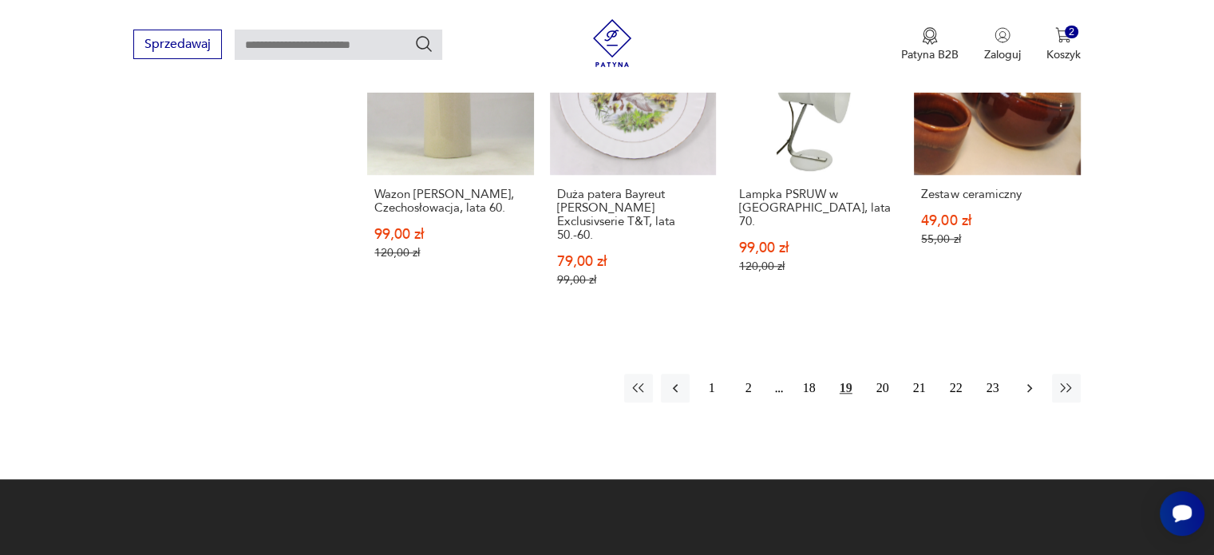
click at [1032, 380] on icon "button" at bounding box center [1029, 388] width 16 height 16
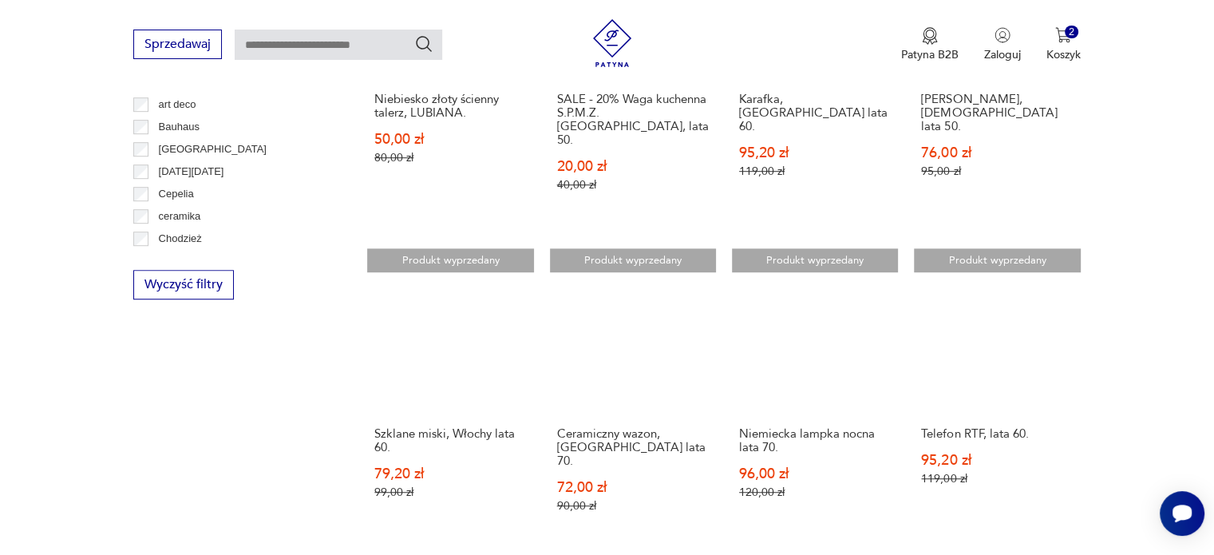
scroll to position [924, 0]
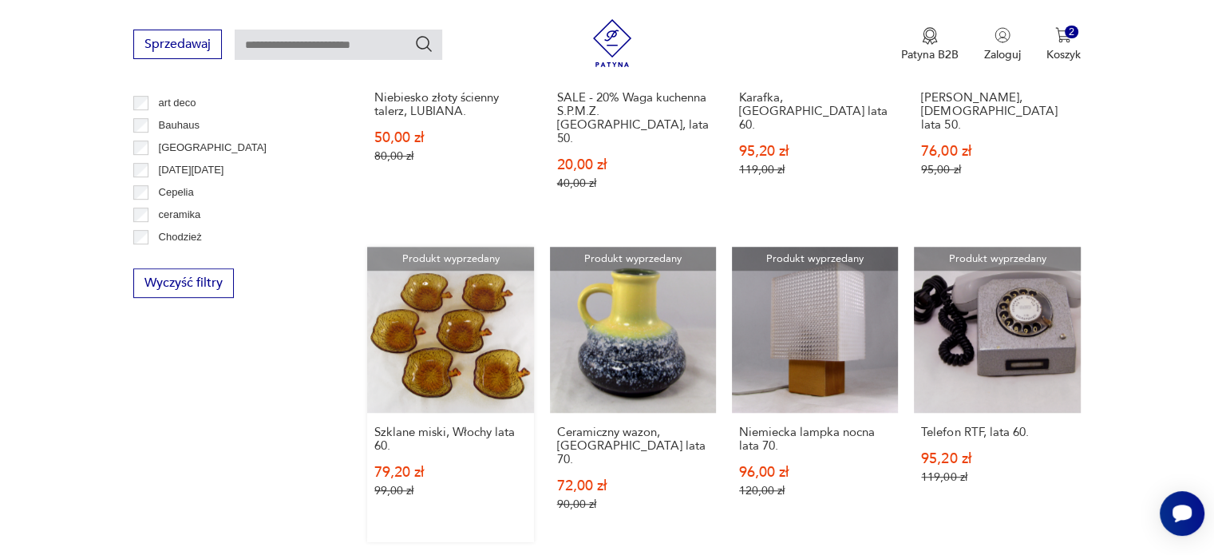
click at [469, 322] on link "Produkt wyprzedany Szklane miski, Włochy lata 60. 79,20 zł 99,00 zł" at bounding box center [450, 394] width 166 height 295
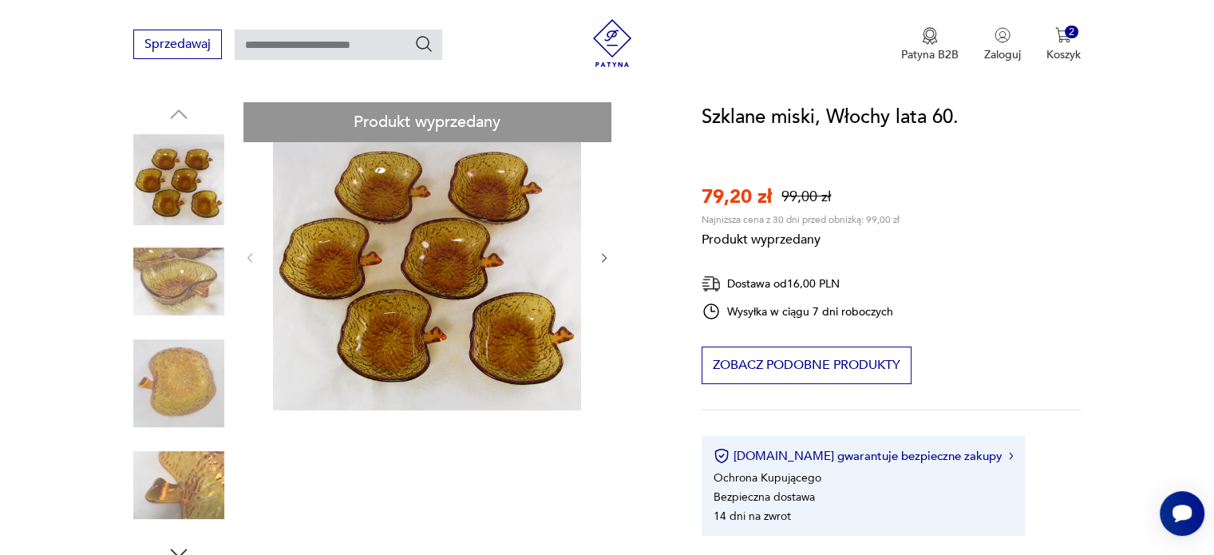
scroll to position [160, 0]
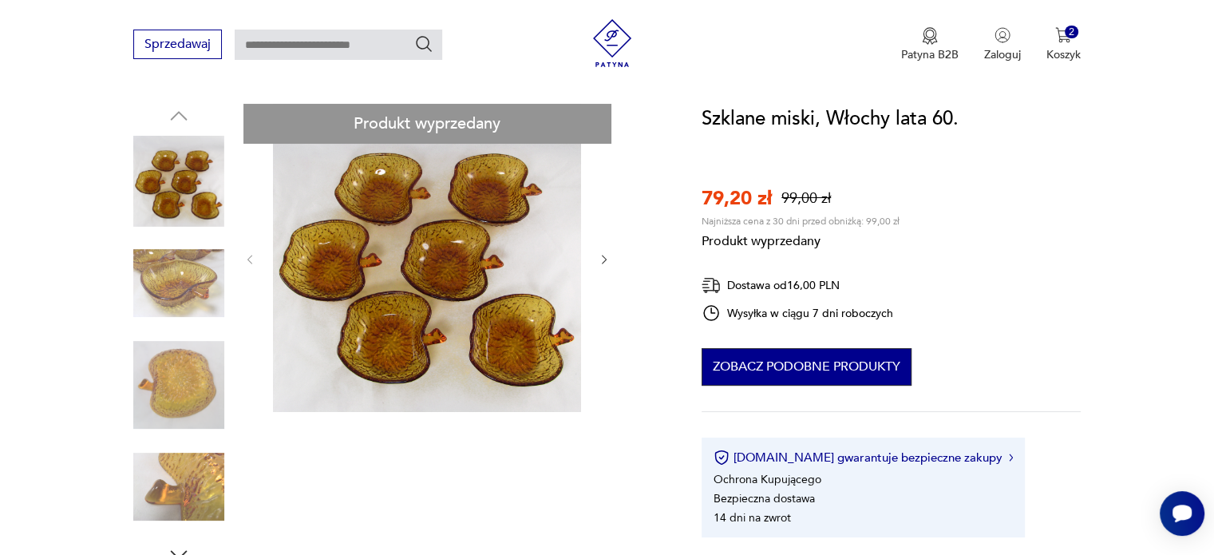
click at [782, 369] on button "Zobacz podobne produkty" at bounding box center [806, 366] width 210 height 37
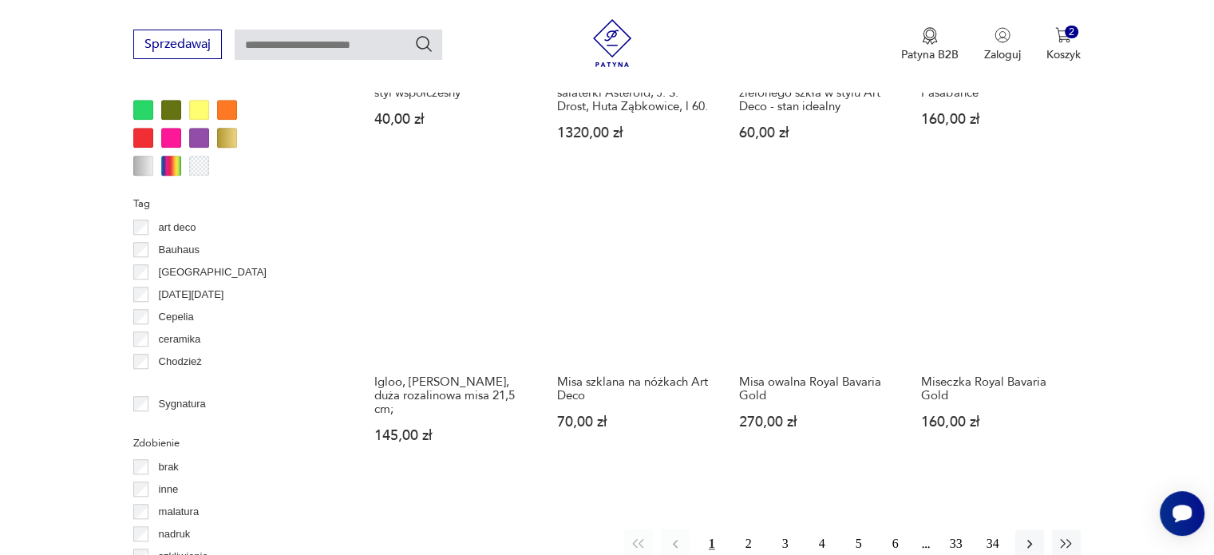
scroll to position [1275, 0]
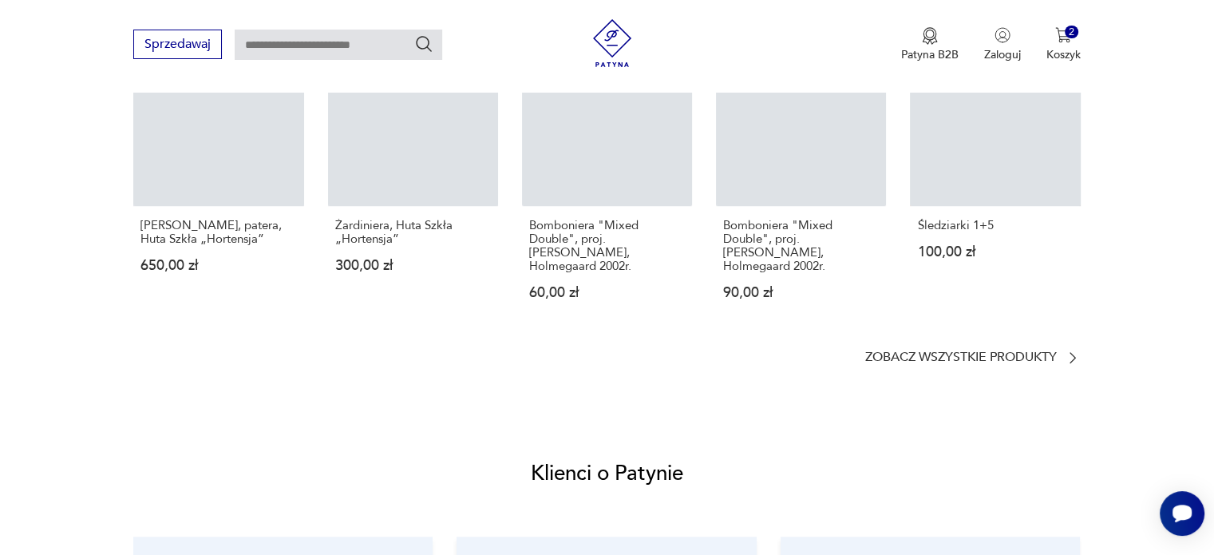
scroll to position [160, 0]
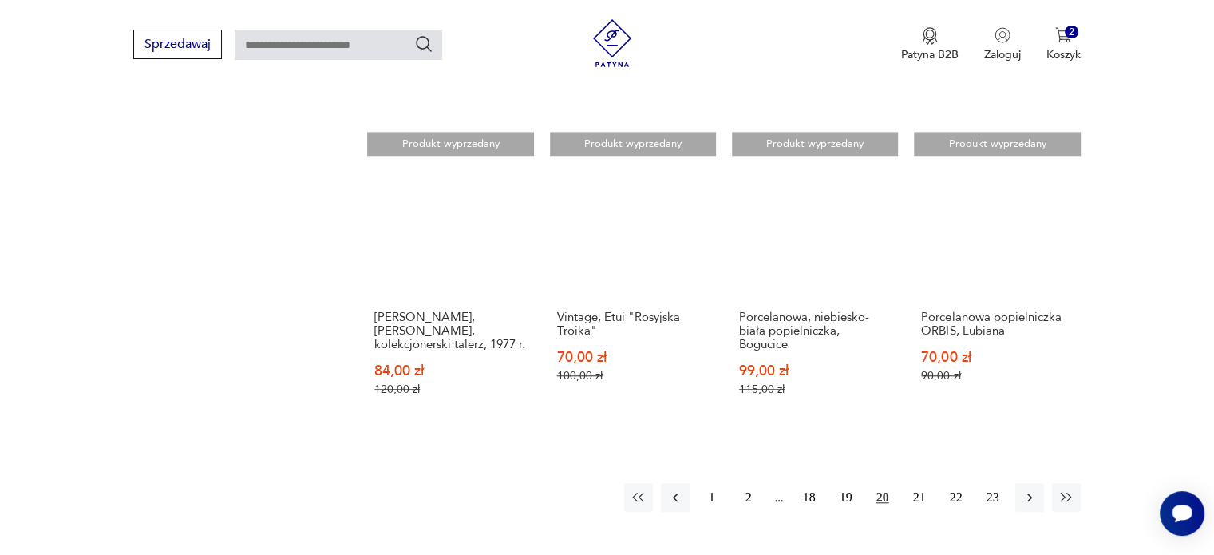
scroll to position [1401, 0]
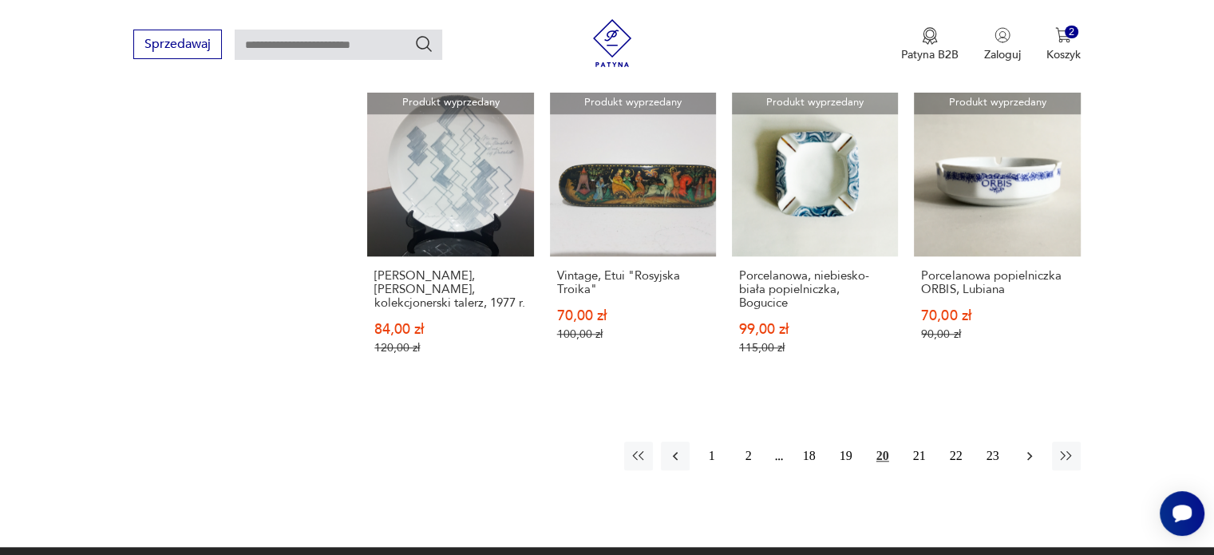
click at [1032, 448] on icon "button" at bounding box center [1029, 456] width 16 height 16
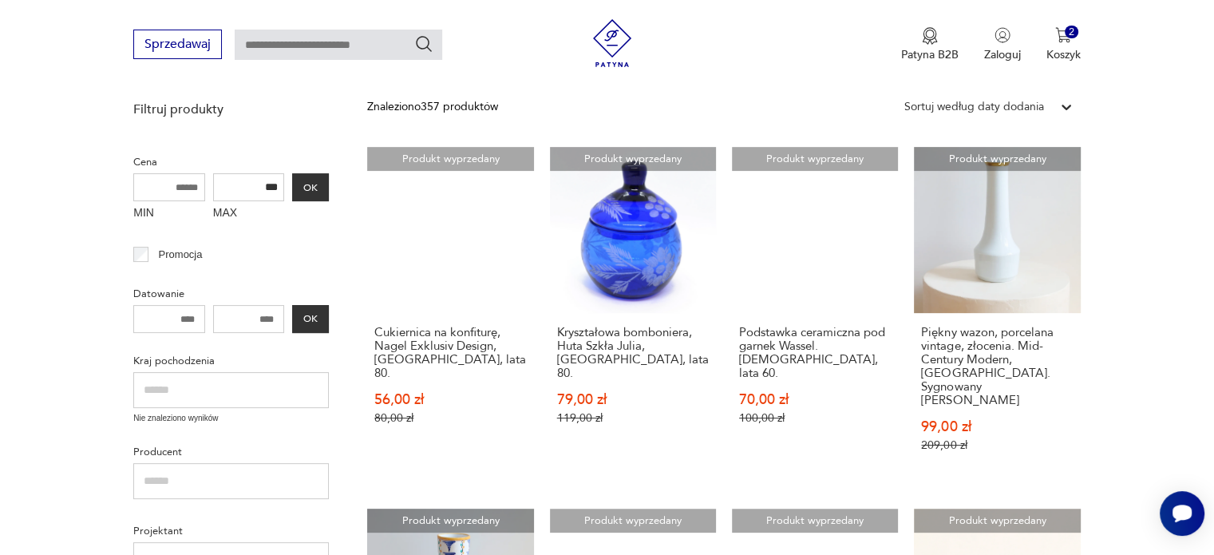
scroll to position [365, 0]
